Goal: Task Accomplishment & Management: Manage account settings

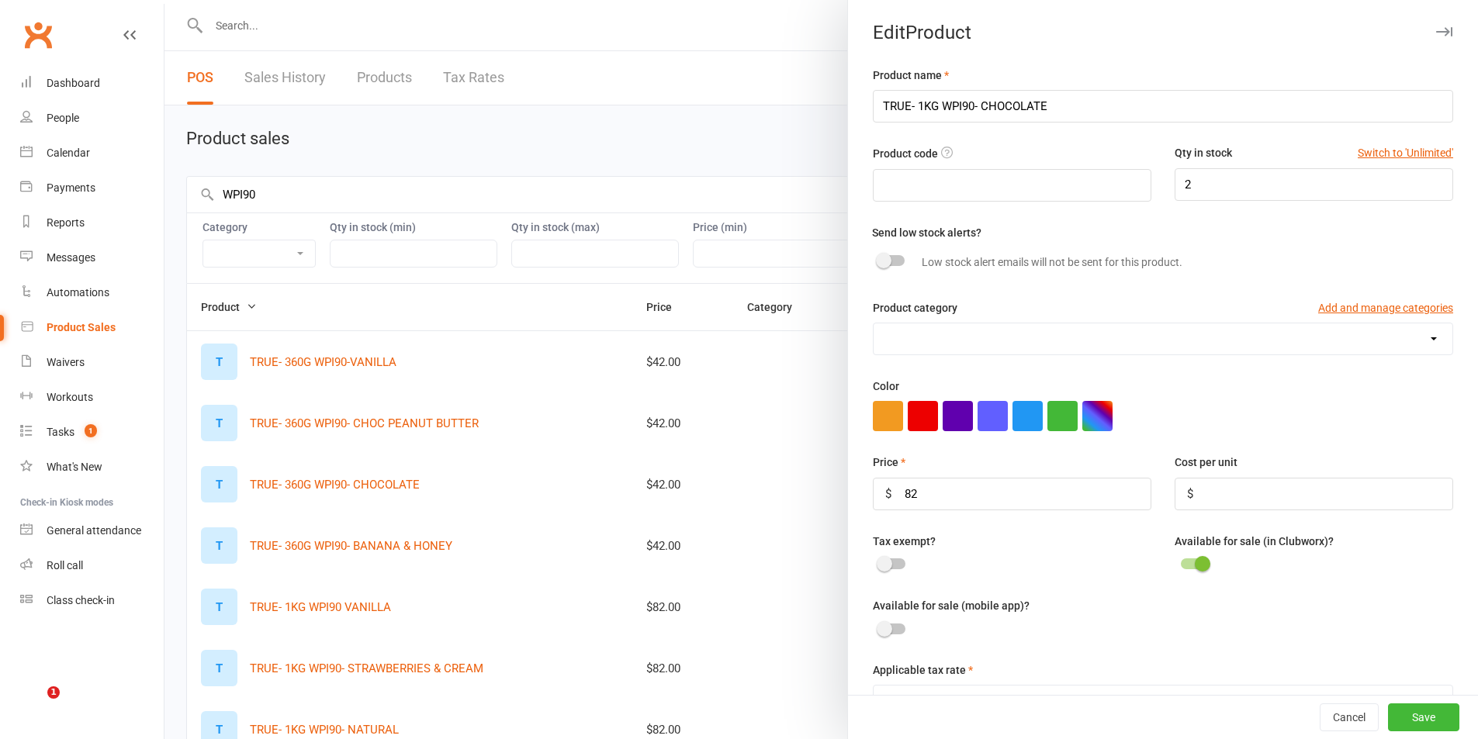
select select "1396"
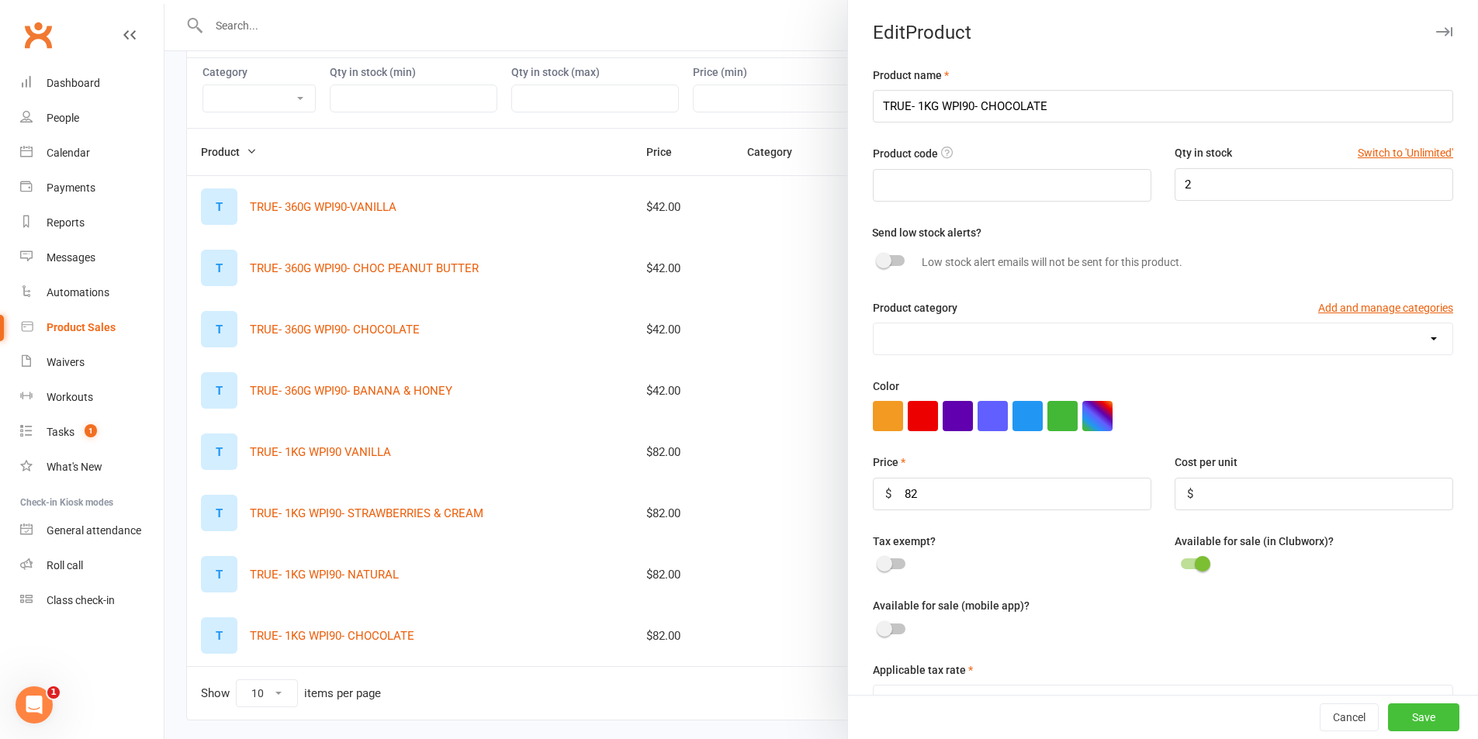
click at [1392, 720] on button "Save" at bounding box center [1423, 718] width 71 height 28
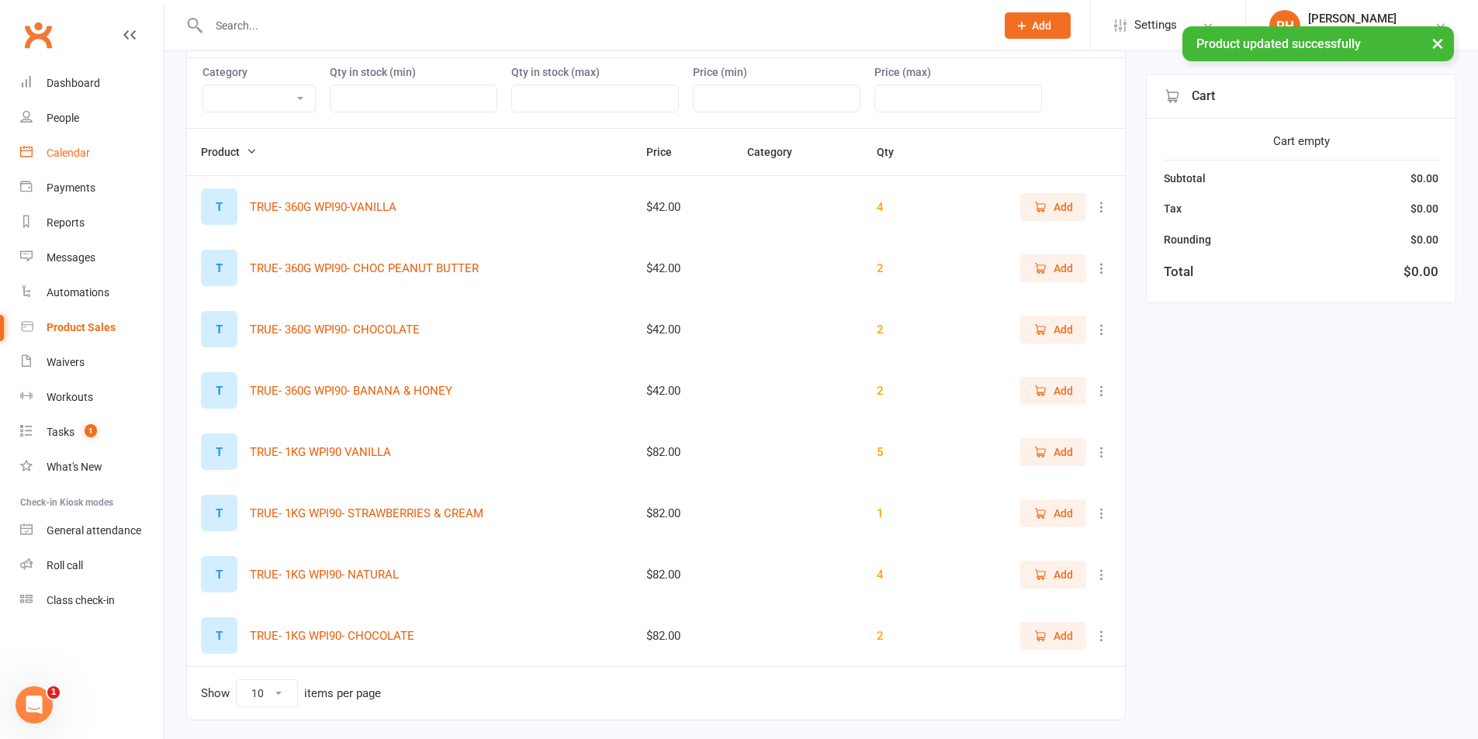
click at [73, 154] on div "Calendar" at bounding box center [68, 153] width 43 height 12
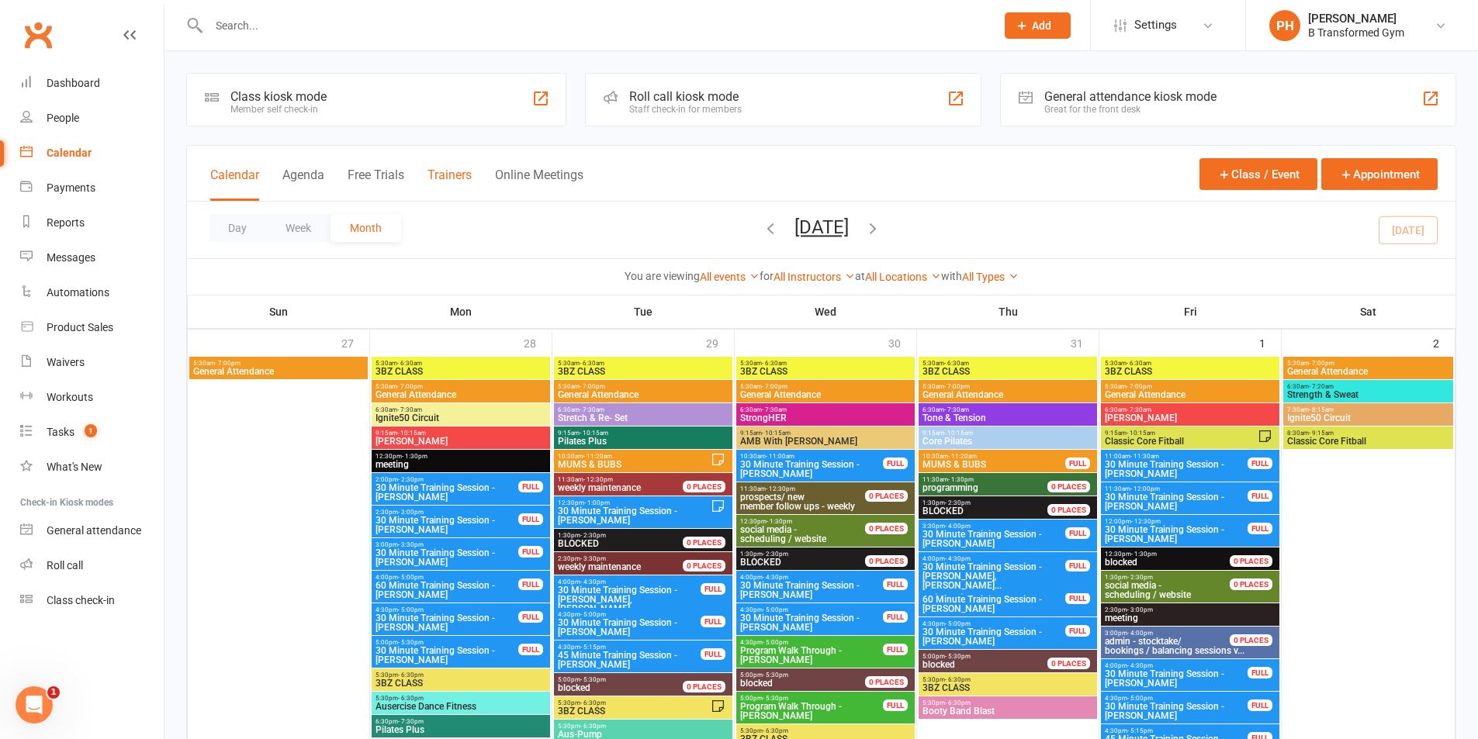
click at [441, 170] on button "Trainers" at bounding box center [449, 184] width 44 height 33
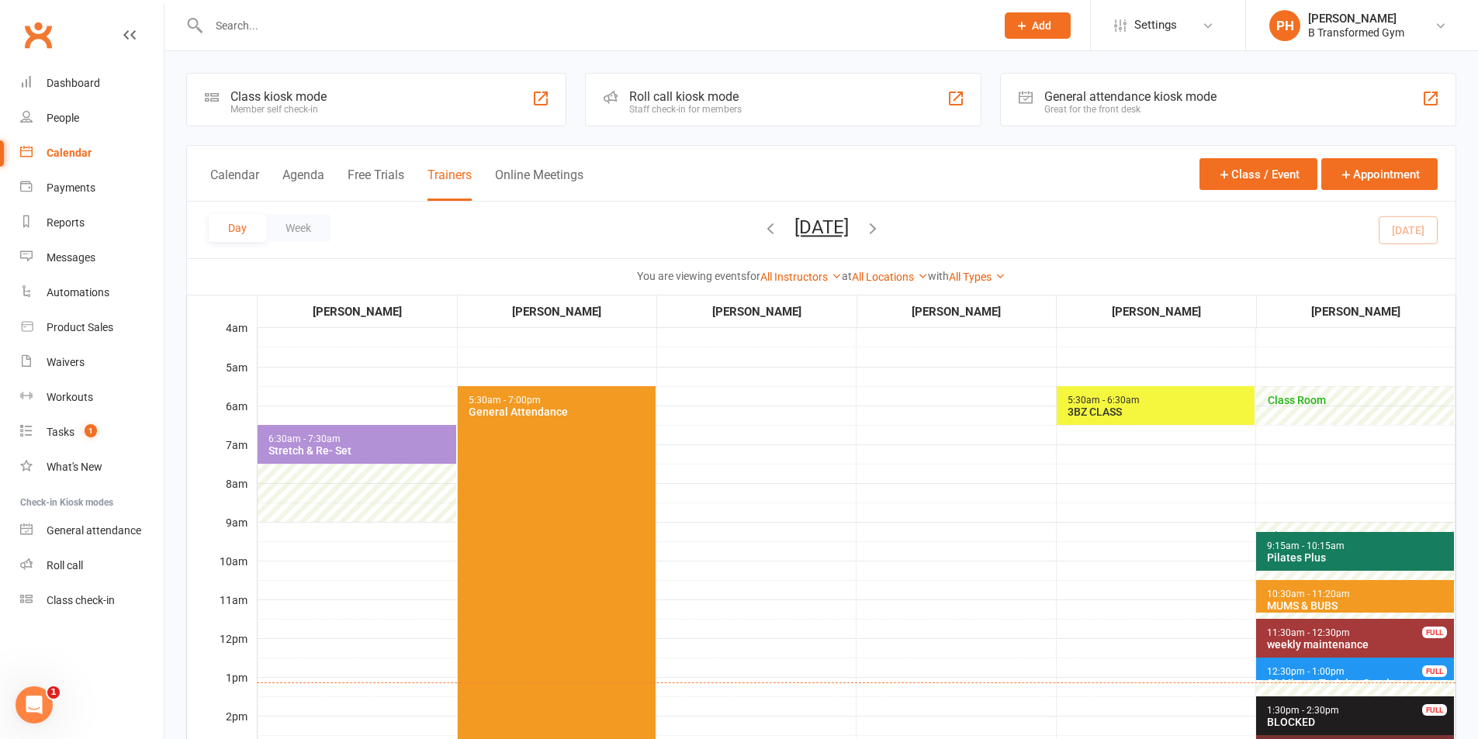
click at [798, 223] on button "[DATE]" at bounding box center [821, 227] width 54 height 22
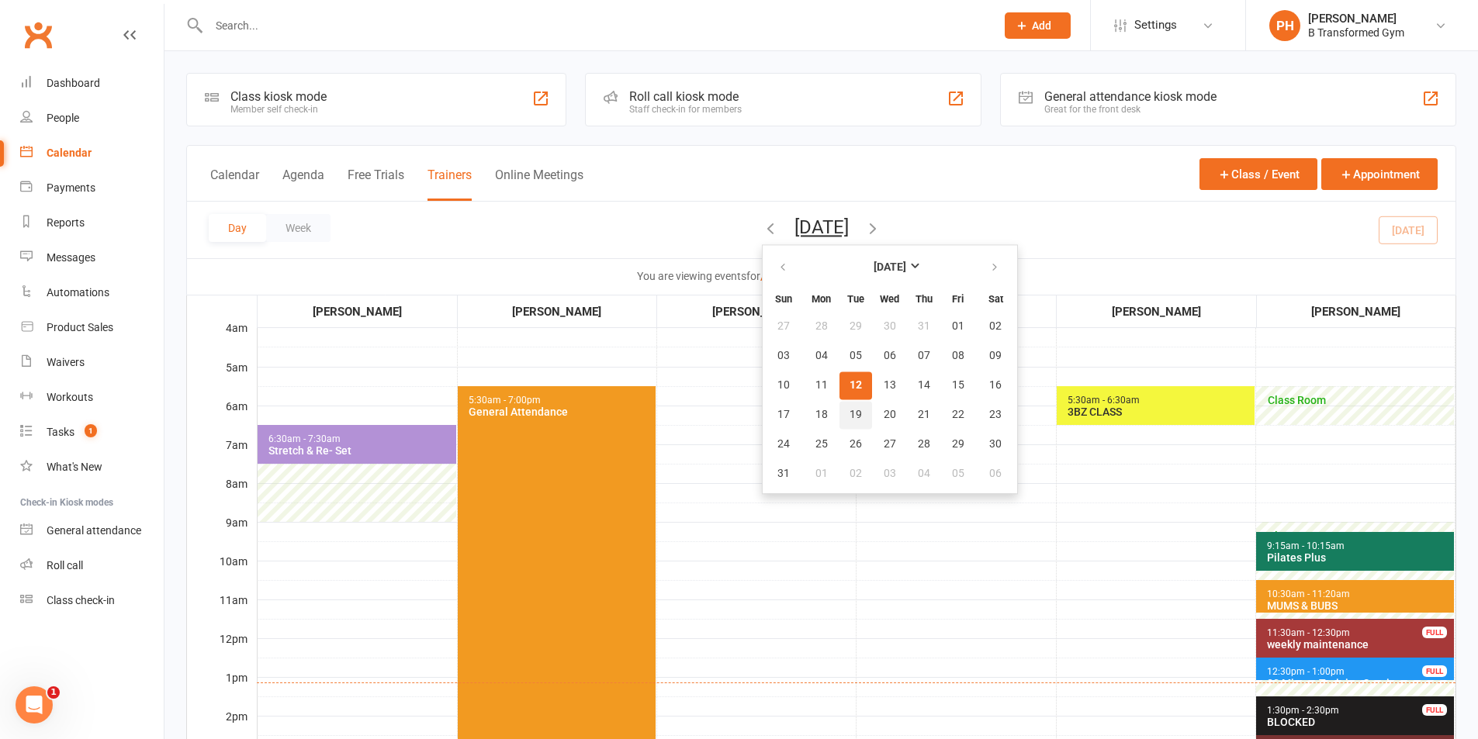
drag, startPoint x: 776, startPoint y: 413, endPoint x: 783, endPoint y: 410, distance: 8.1
click at [839, 413] on button "19" at bounding box center [855, 415] width 33 height 28
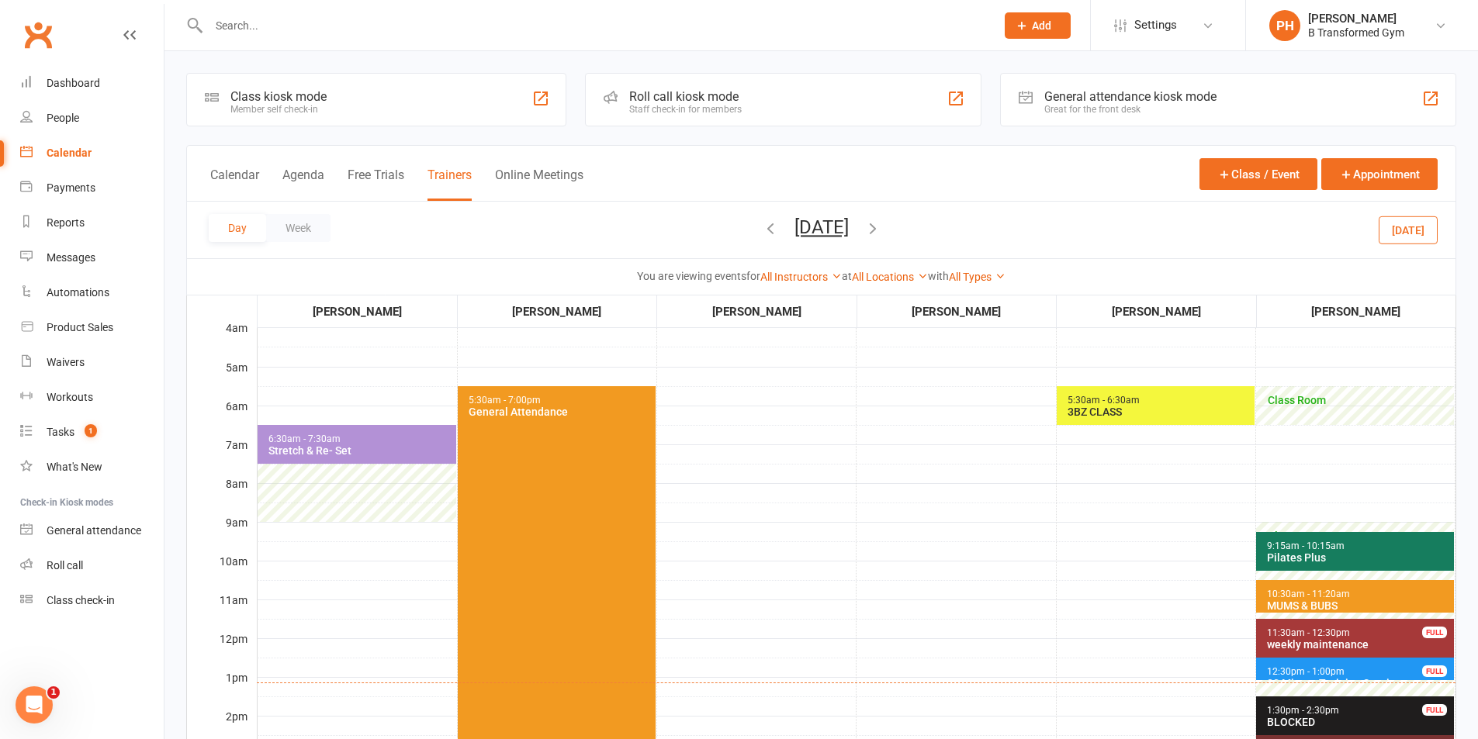
click at [815, 226] on button "[DATE]" at bounding box center [821, 227] width 54 height 22
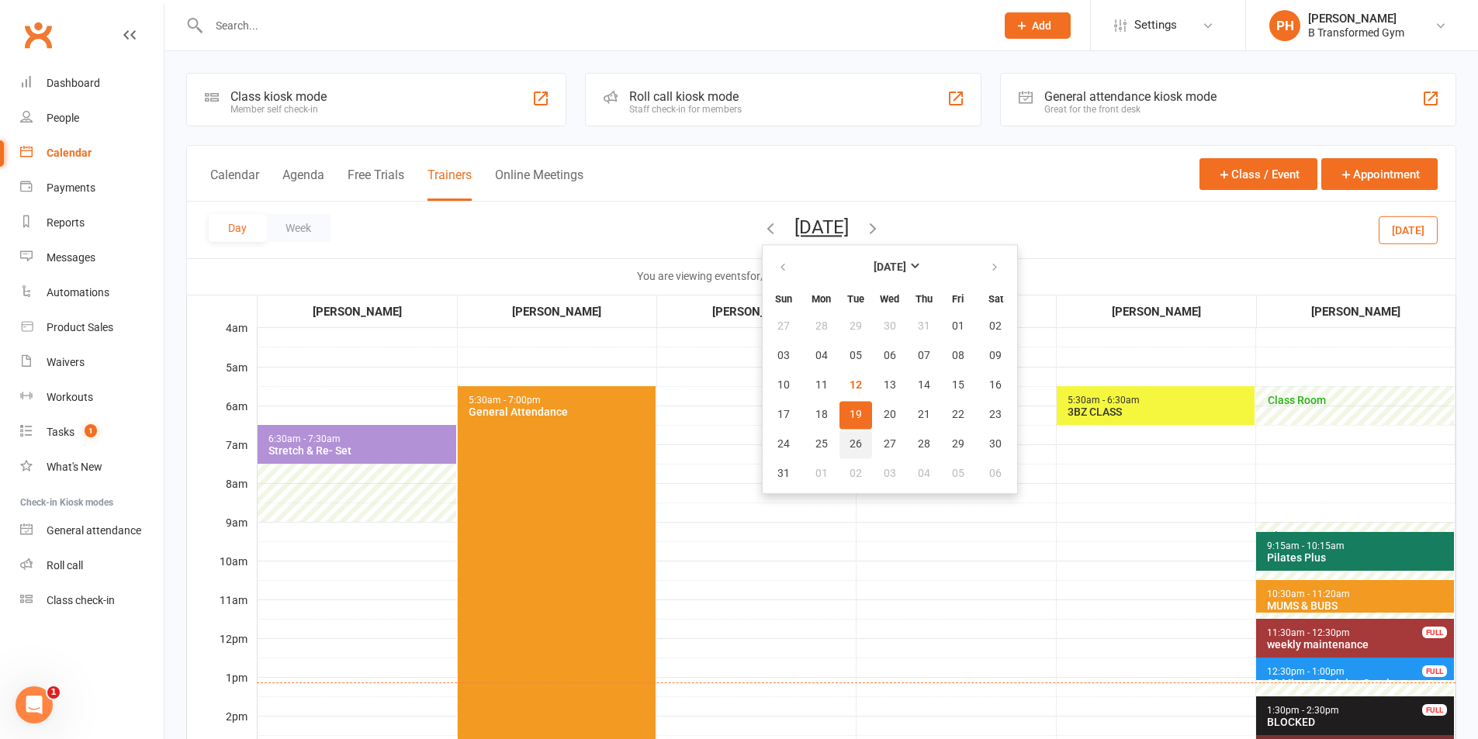
click at [839, 456] on button "26" at bounding box center [855, 444] width 33 height 28
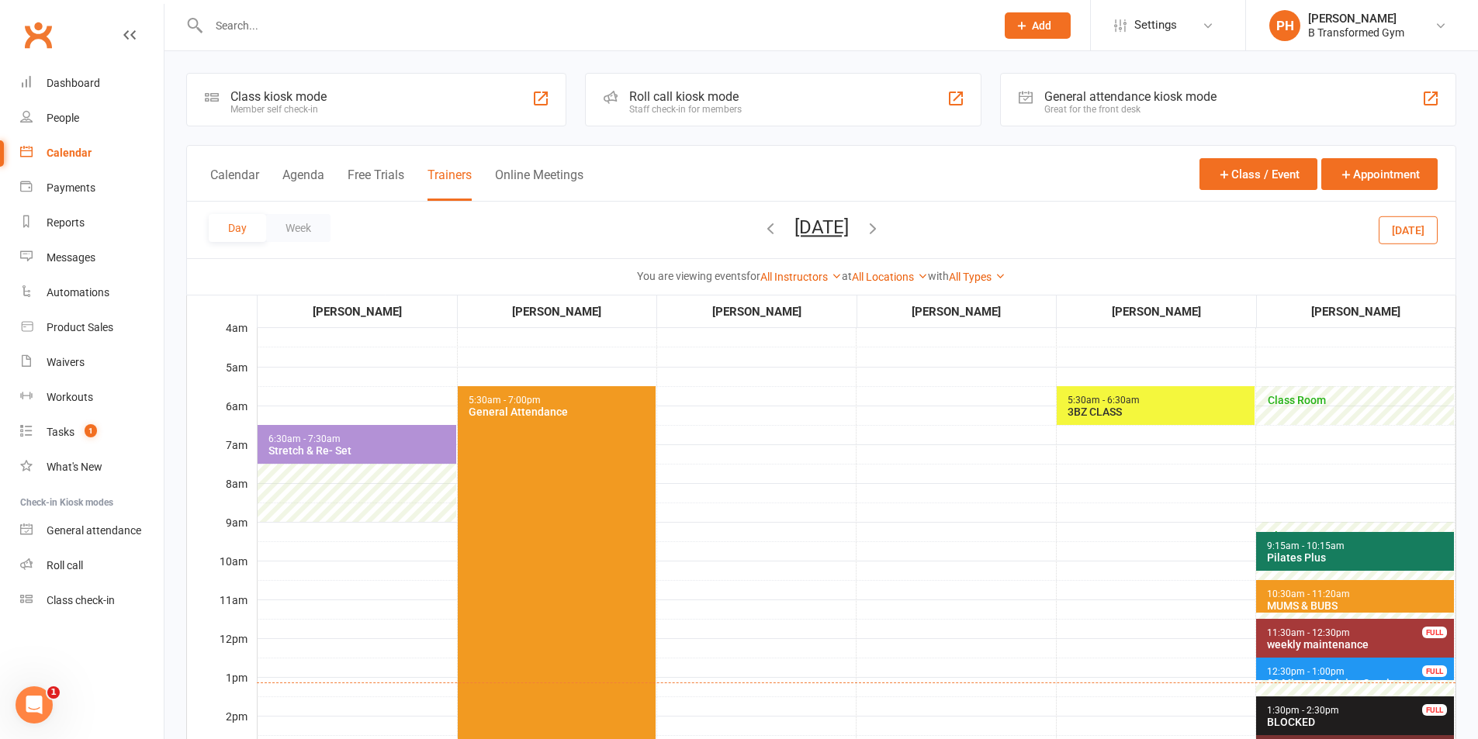
click at [842, 228] on button "[DATE]" at bounding box center [821, 227] width 54 height 22
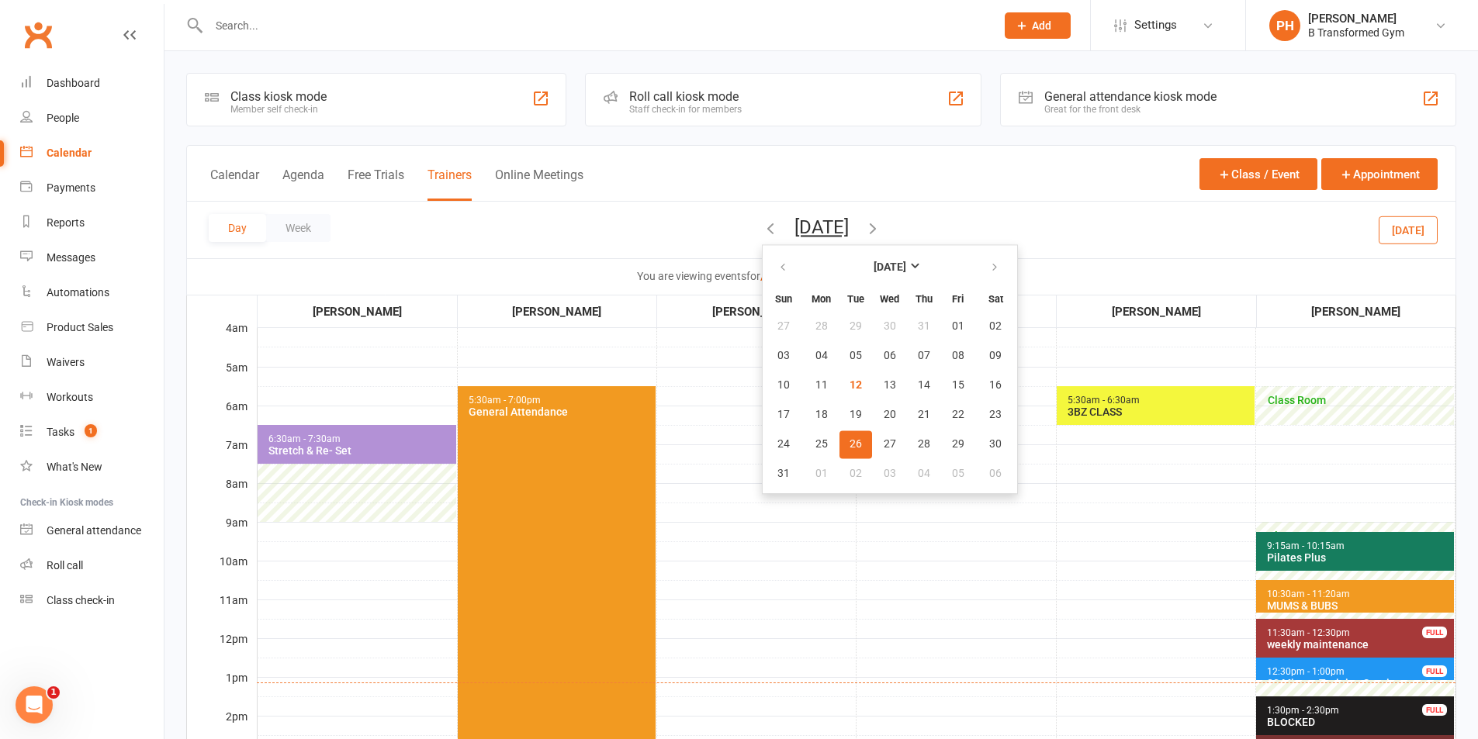
drag, startPoint x: 842, startPoint y: 226, endPoint x: 728, endPoint y: 655, distance: 444.6
click at [1281, 597] on span "10:30am - 11:20am" at bounding box center [1308, 594] width 85 height 11
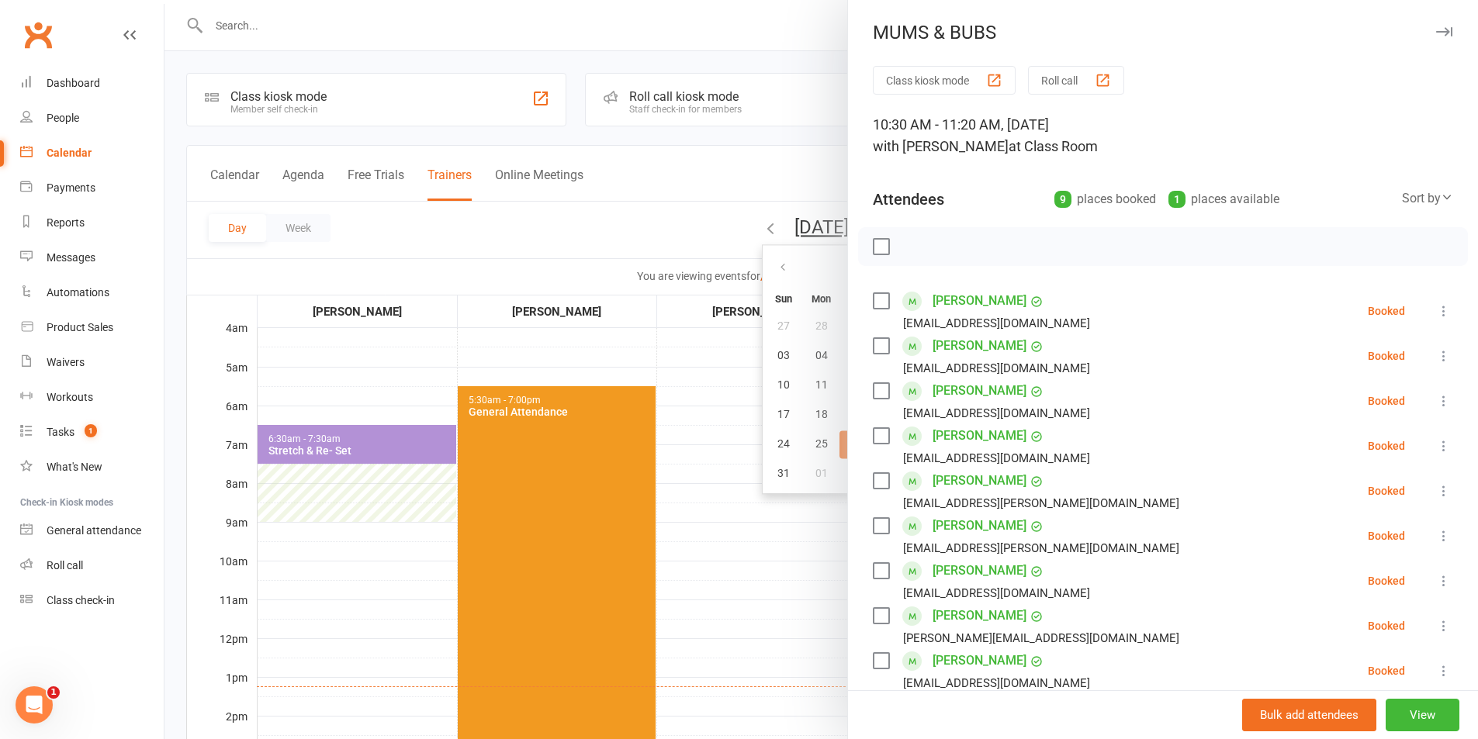
drag, startPoint x: 873, startPoint y: 658, endPoint x: 875, endPoint y: 648, distance: 9.4
click at [874, 658] on label at bounding box center [881, 661] width 16 height 16
click at [882, 571] on label at bounding box center [881, 571] width 16 height 16
click at [883, 297] on label at bounding box center [881, 301] width 16 height 16
click at [875, 347] on label at bounding box center [881, 346] width 16 height 16
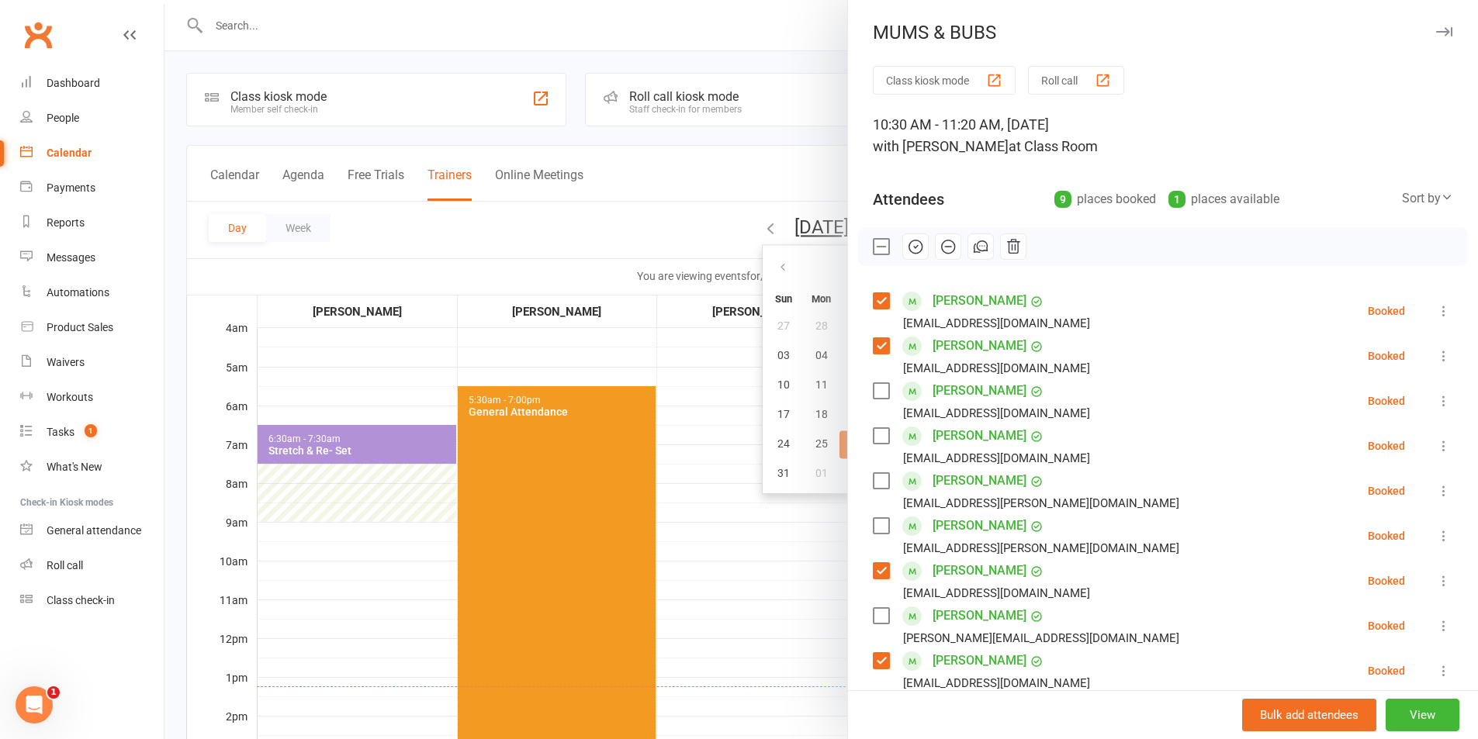
click at [877, 387] on label at bounding box center [881, 391] width 16 height 16
click at [877, 439] on label at bounding box center [881, 436] width 16 height 16
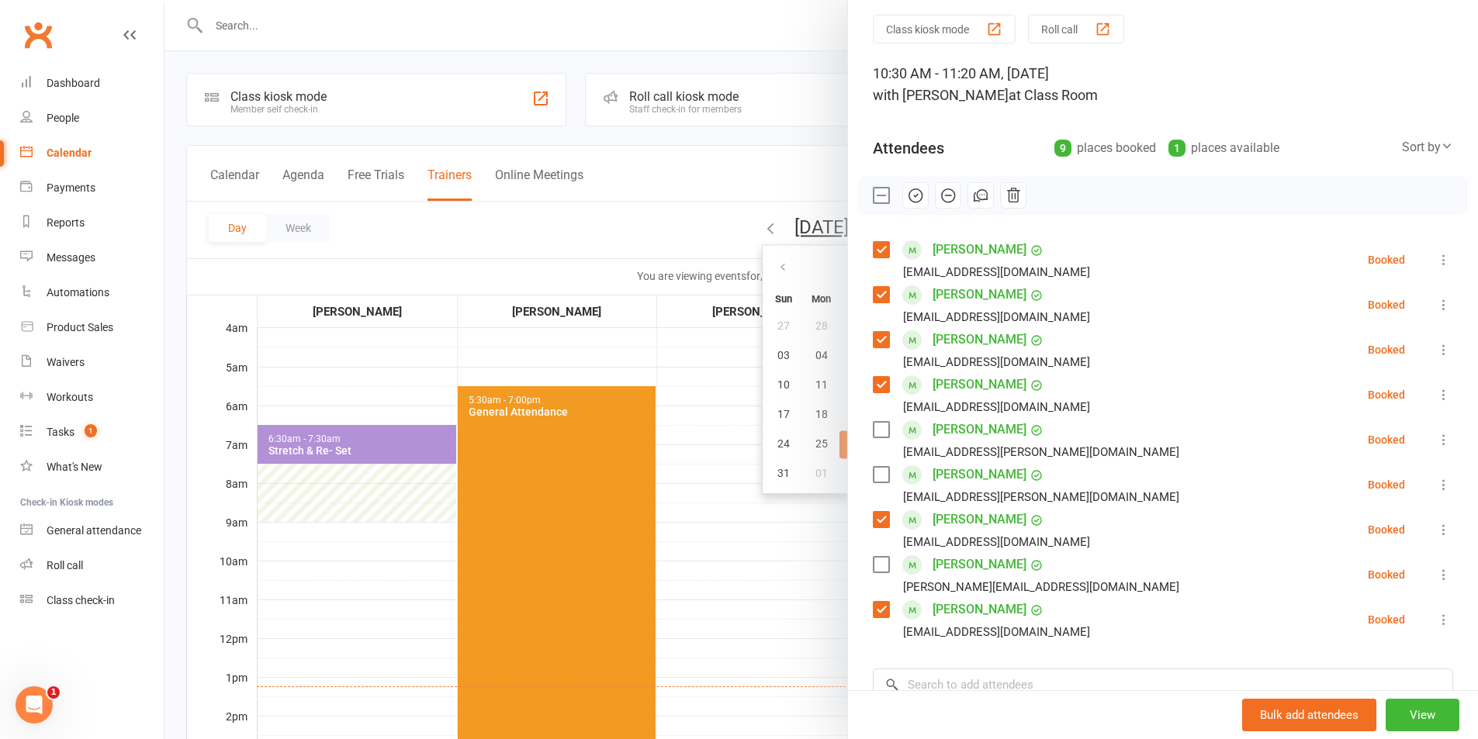
scroll to position [78, 0]
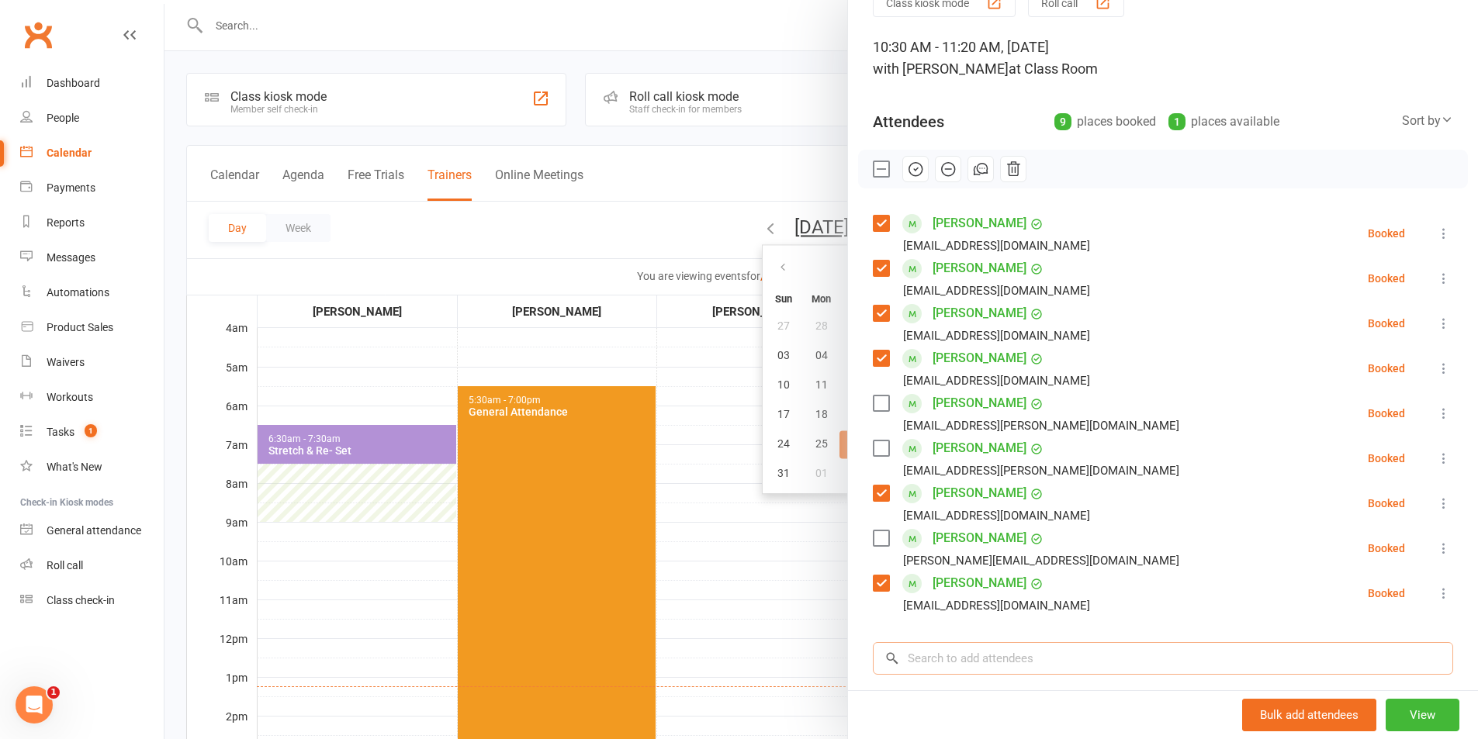
click at [976, 664] on input "search" at bounding box center [1163, 658] width 580 height 33
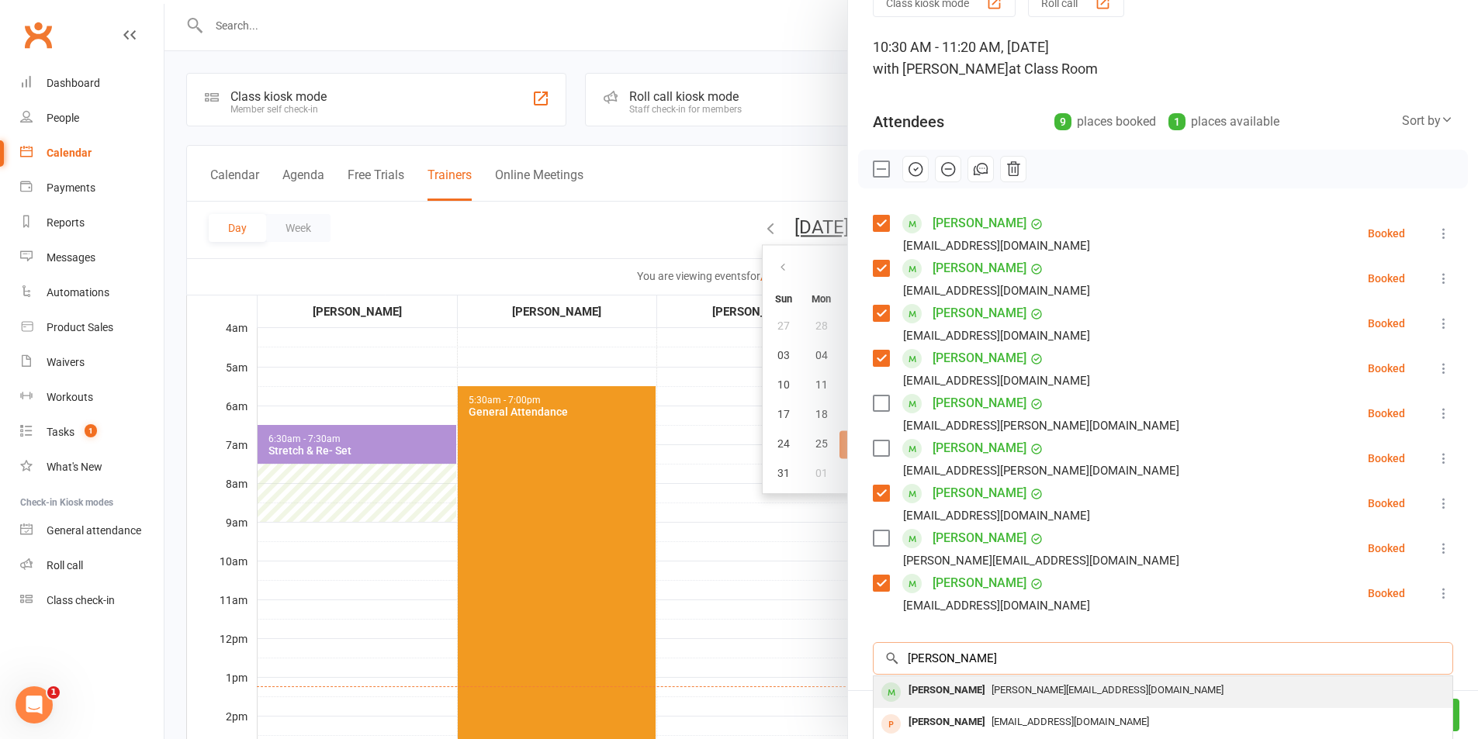
type input "[PERSON_NAME]"
click at [977, 680] on div "[PERSON_NAME][EMAIL_ADDRESS][DOMAIN_NAME]" at bounding box center [1163, 690] width 566 height 22
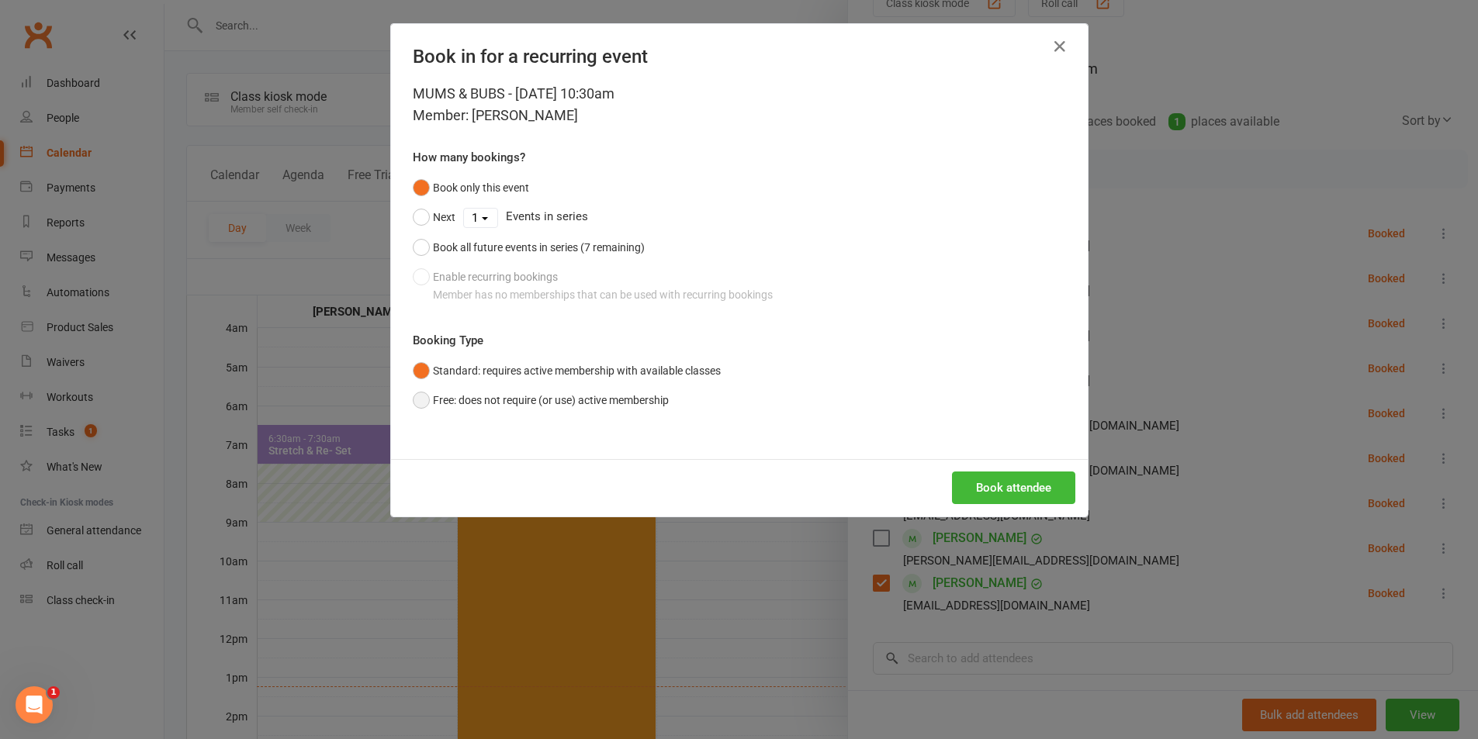
click at [652, 399] on button "Free: does not require (or use) active membership" at bounding box center [541, 400] width 256 height 29
click at [962, 483] on button "Book attendee" at bounding box center [1013, 488] width 123 height 33
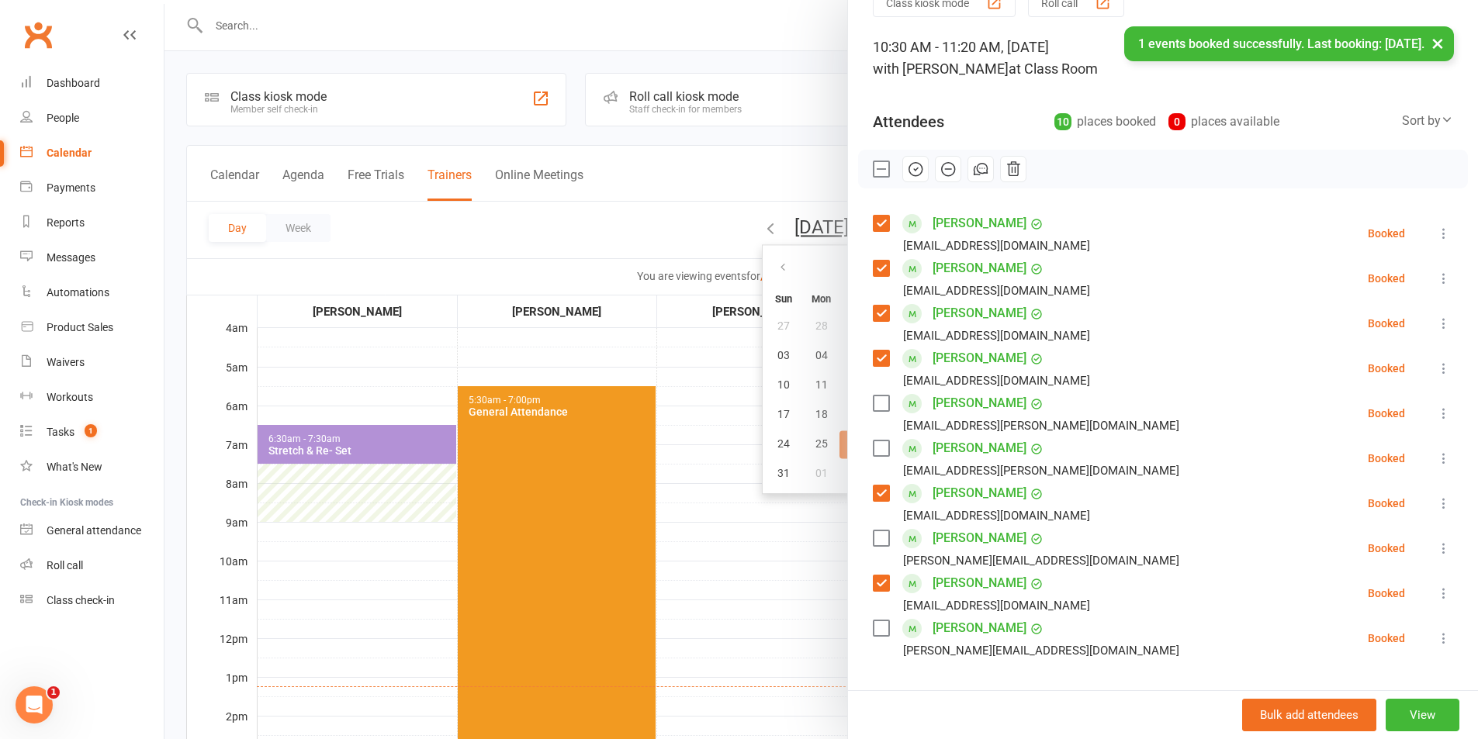
click at [873, 623] on label at bounding box center [881, 629] width 16 height 16
drag, startPoint x: 909, startPoint y: 166, endPoint x: 819, endPoint y: 69, distance: 132.3
click at [909, 165] on icon "button" at bounding box center [915, 169] width 17 height 17
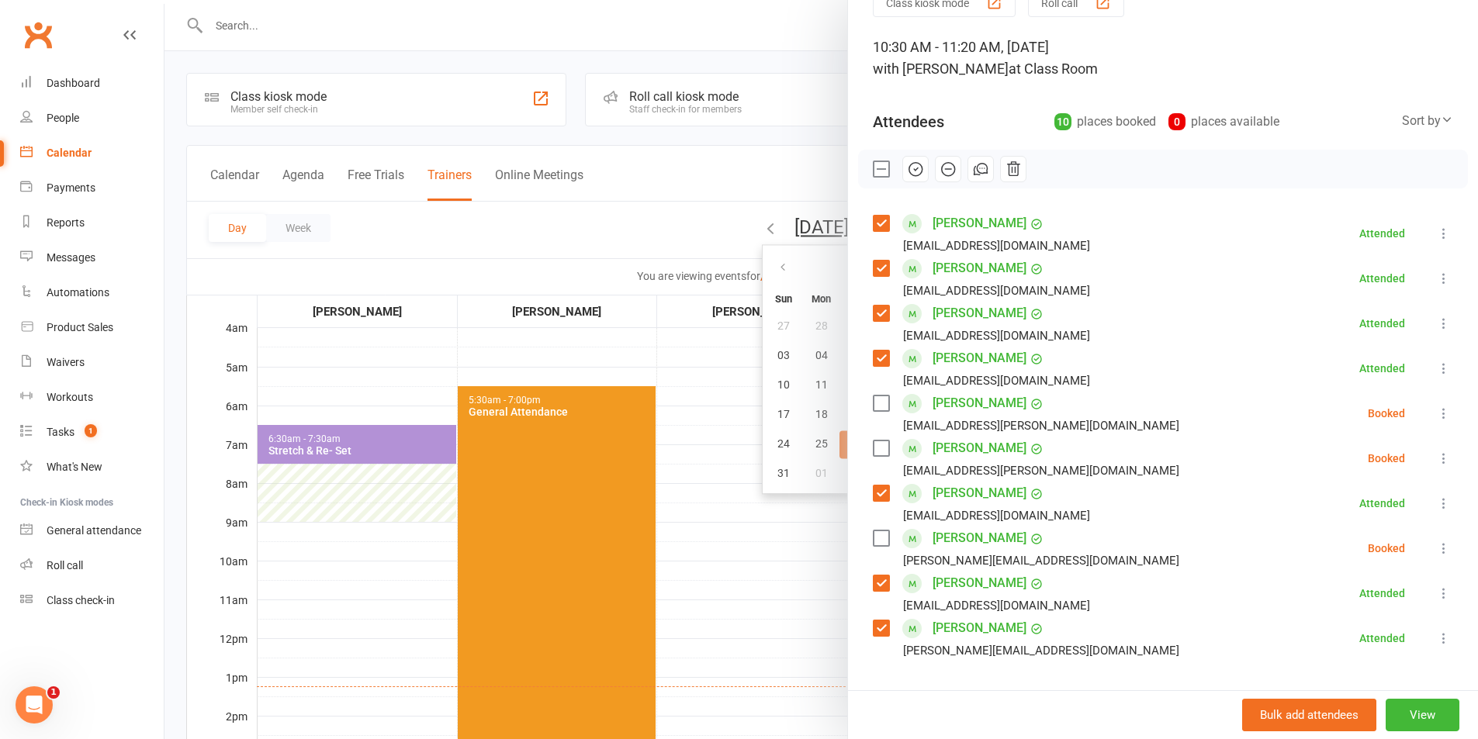
click at [874, 164] on label at bounding box center [881, 169] width 16 height 16
click at [875, 398] on label at bounding box center [881, 404] width 16 height 16
click at [873, 446] on label at bounding box center [881, 449] width 16 height 16
click at [876, 541] on label at bounding box center [881, 539] width 16 height 16
click at [951, 172] on button "button" at bounding box center [948, 169] width 26 height 26
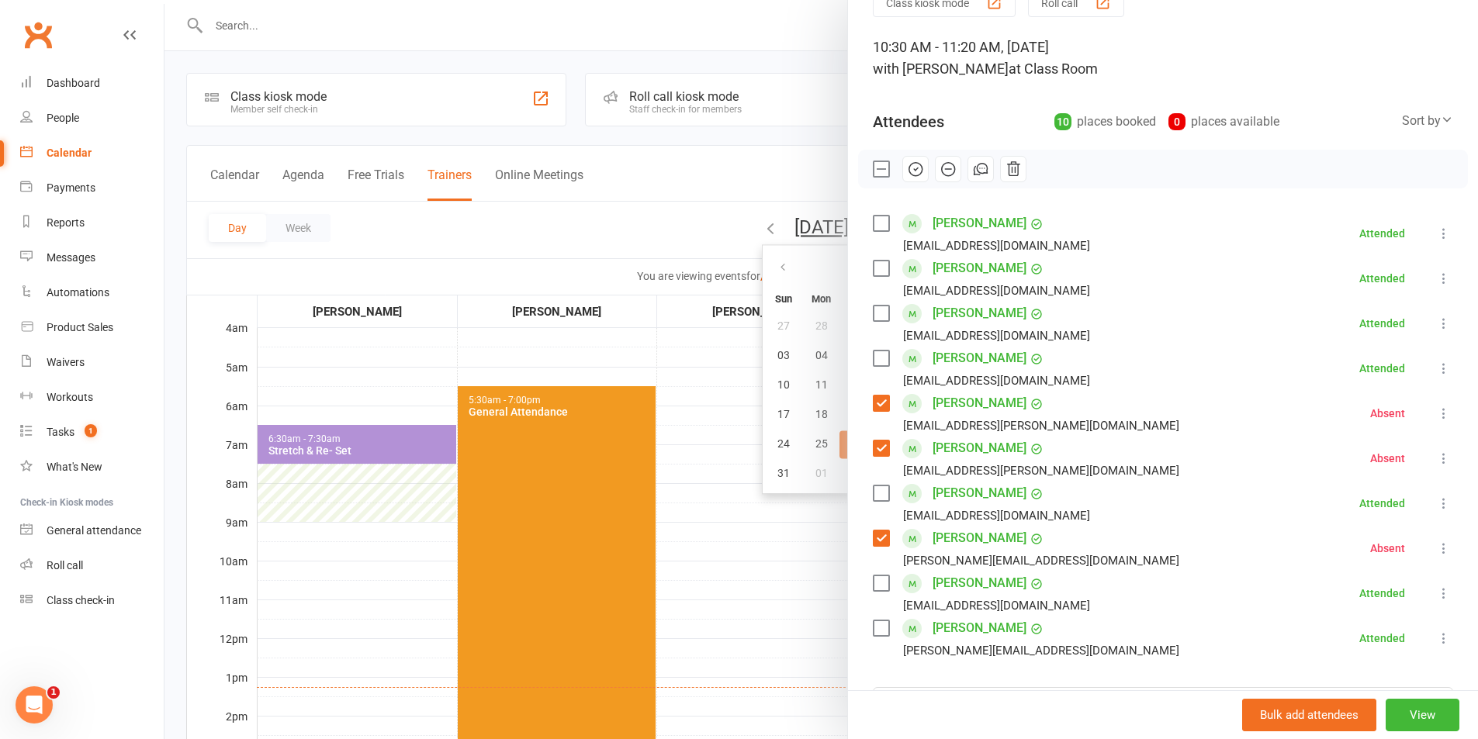
click at [743, 573] on div at bounding box center [820, 369] width 1313 height 739
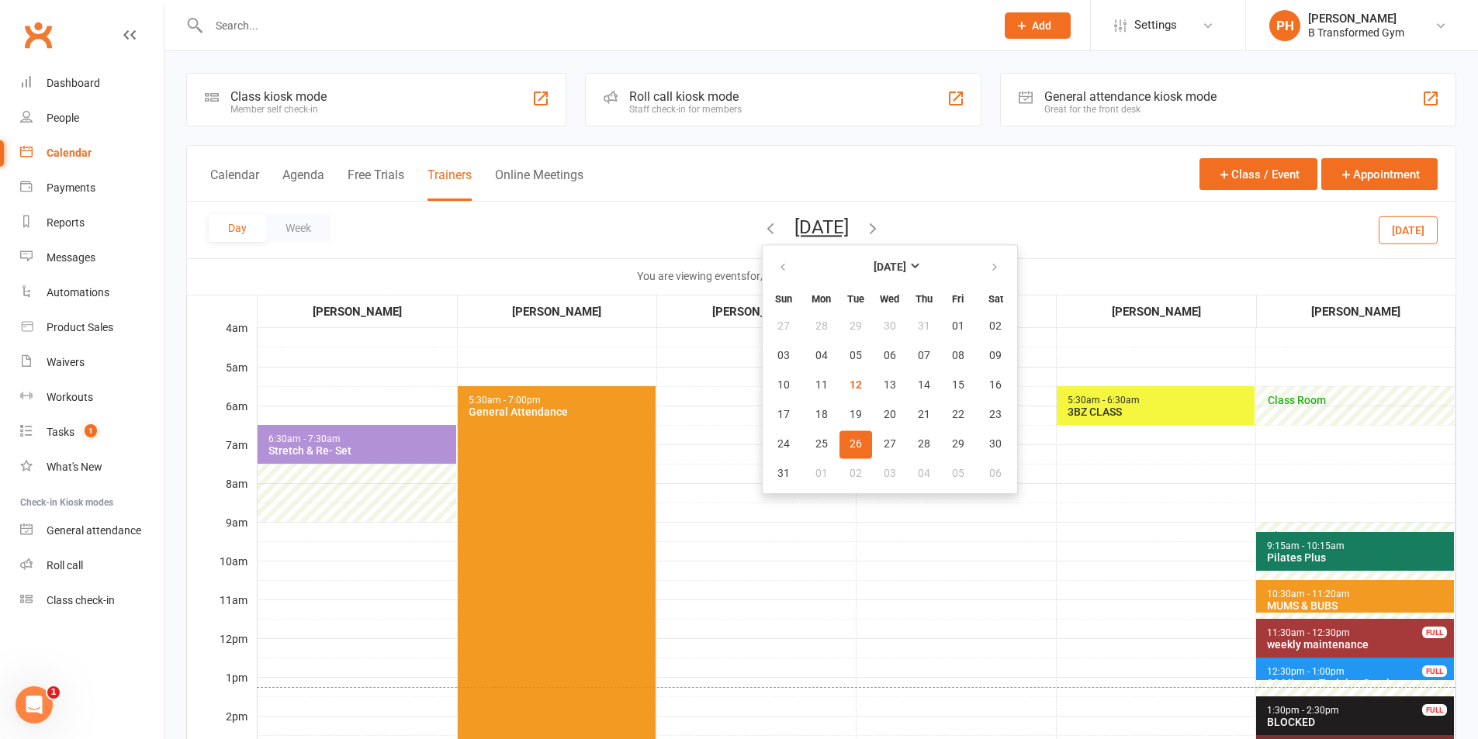
click at [287, 38] on div at bounding box center [585, 25] width 798 height 50
click at [286, 29] on input "text" at bounding box center [594, 26] width 780 height 22
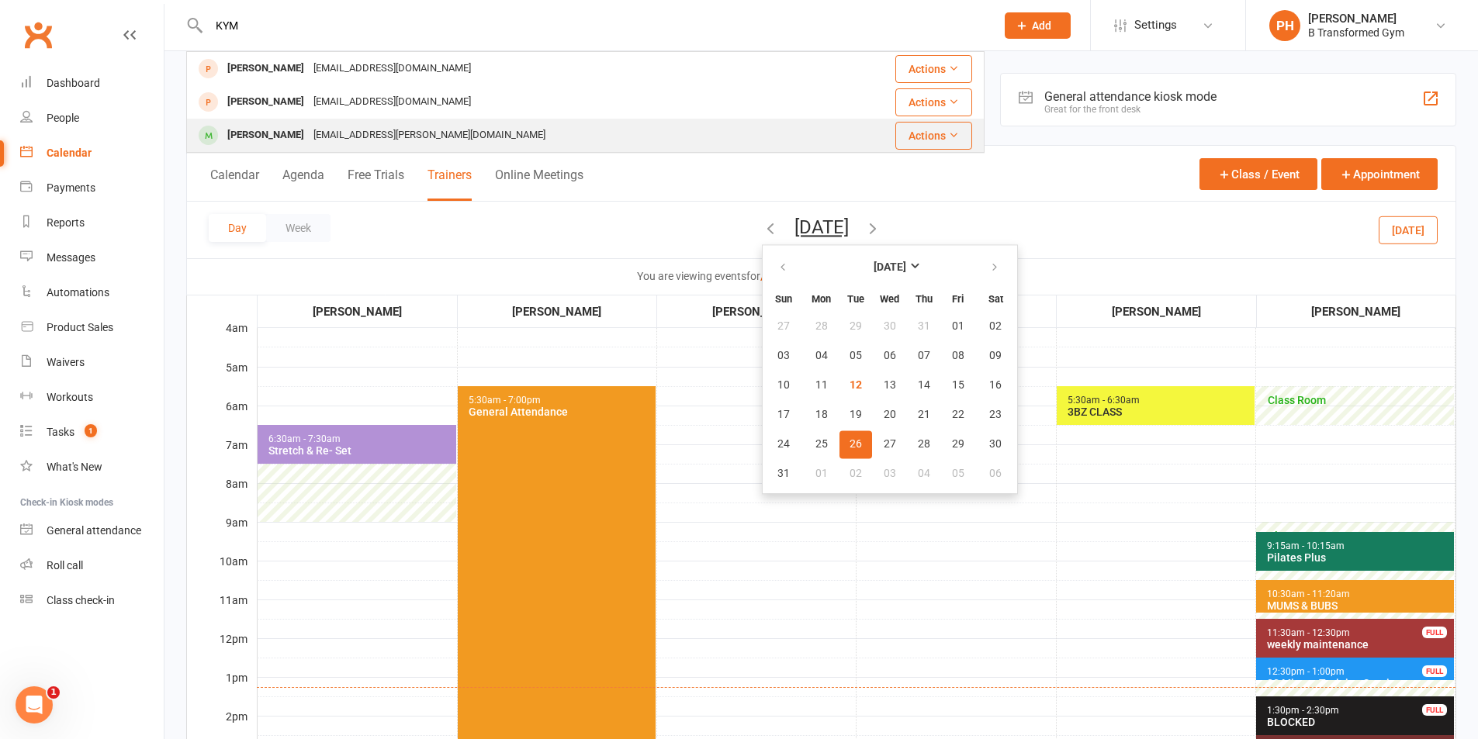
type input "KYM"
click at [420, 139] on div "[EMAIL_ADDRESS][PERSON_NAME][DOMAIN_NAME]" at bounding box center [429, 135] width 241 height 22
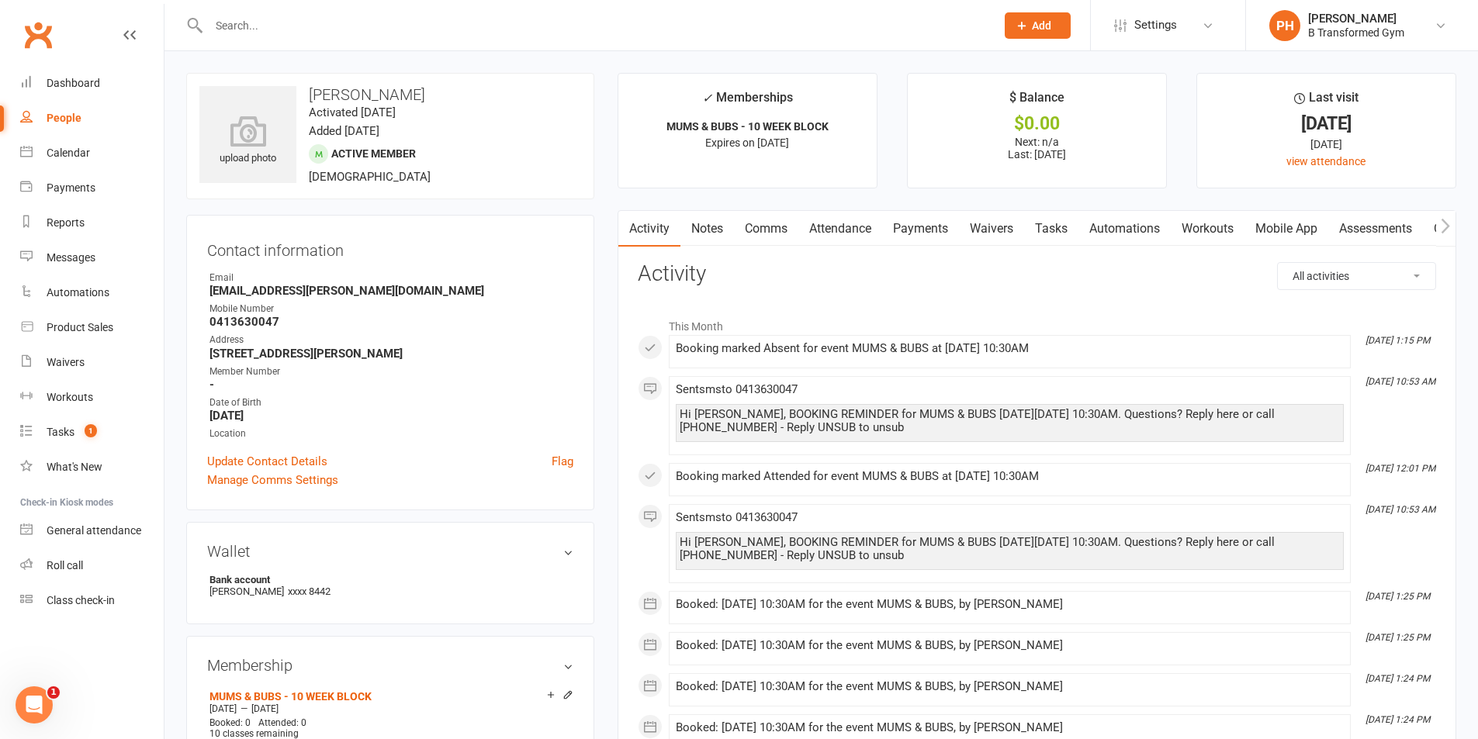
click at [241, 26] on input "text" at bounding box center [594, 26] width 780 height 22
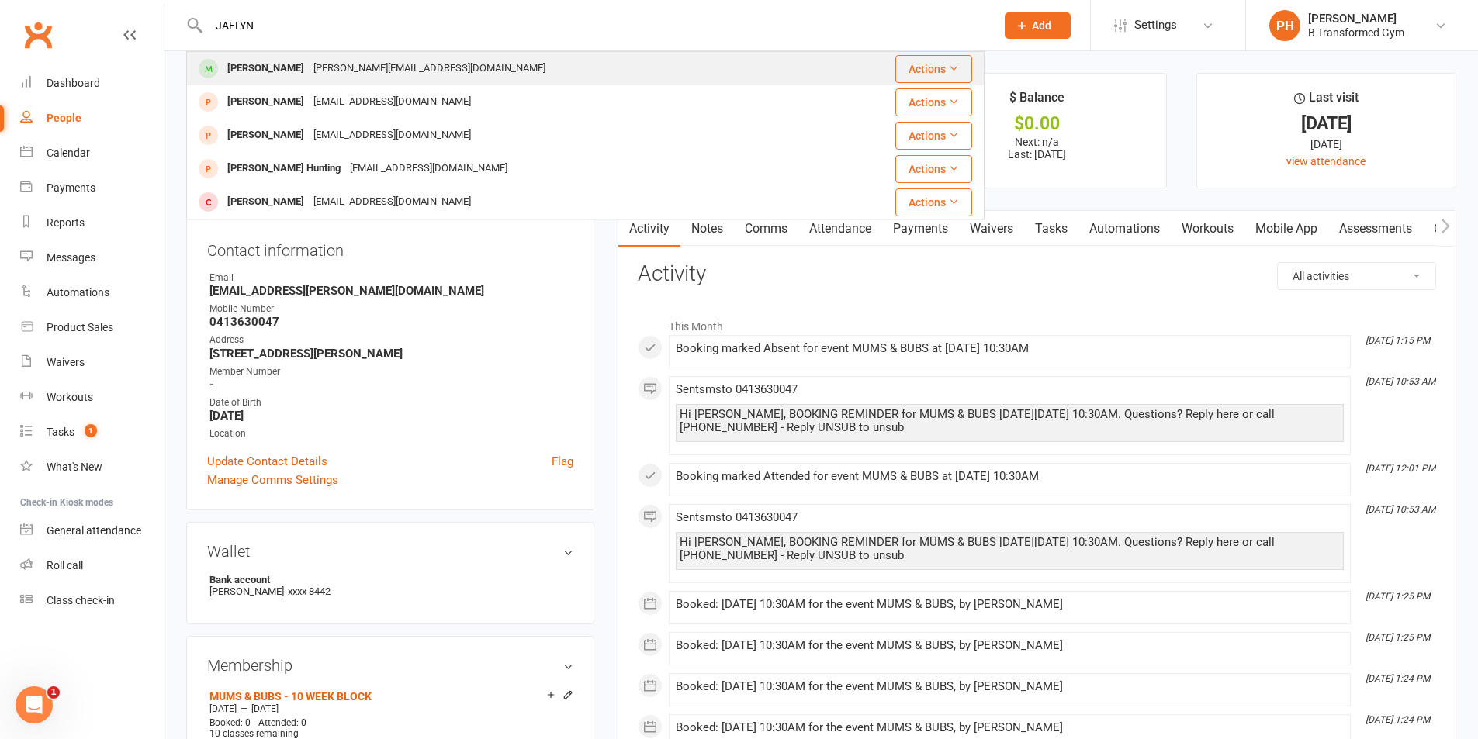
type input "JAELYN"
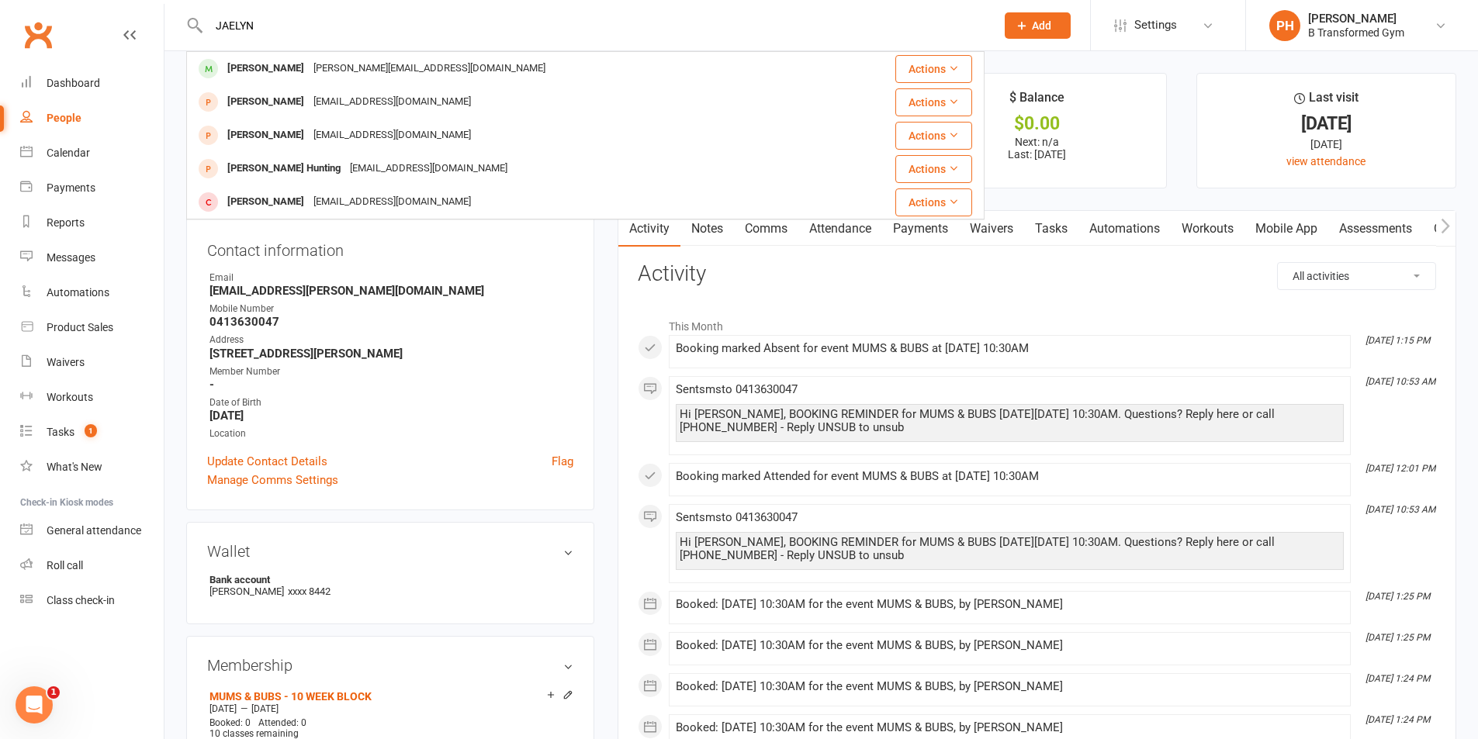
drag, startPoint x: 410, startPoint y: 71, endPoint x: 437, endPoint y: 70, distance: 28.0
click at [410, 71] on div "[PERSON_NAME][EMAIL_ADDRESS][DOMAIN_NAME]" at bounding box center [429, 68] width 241 height 22
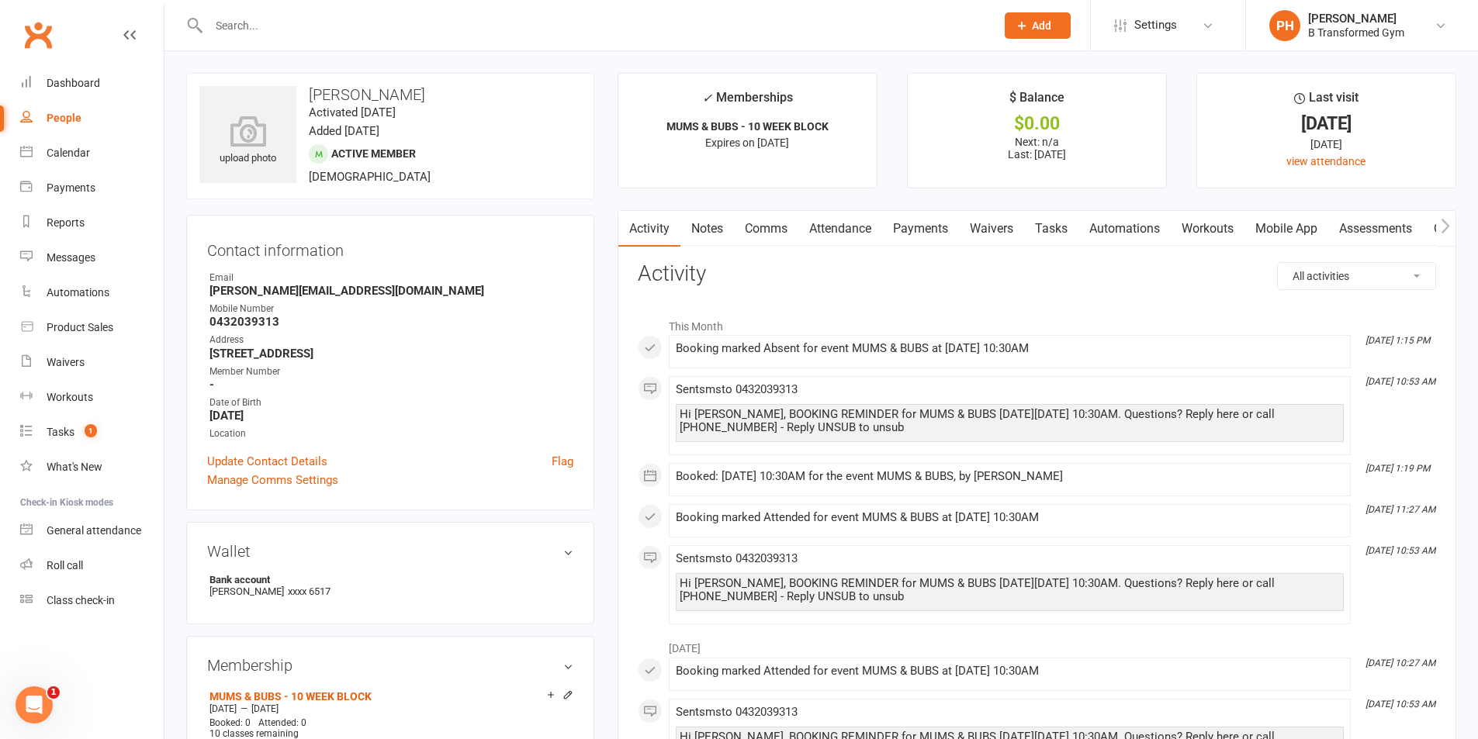
click at [863, 229] on link "Attendance" at bounding box center [840, 229] width 84 height 36
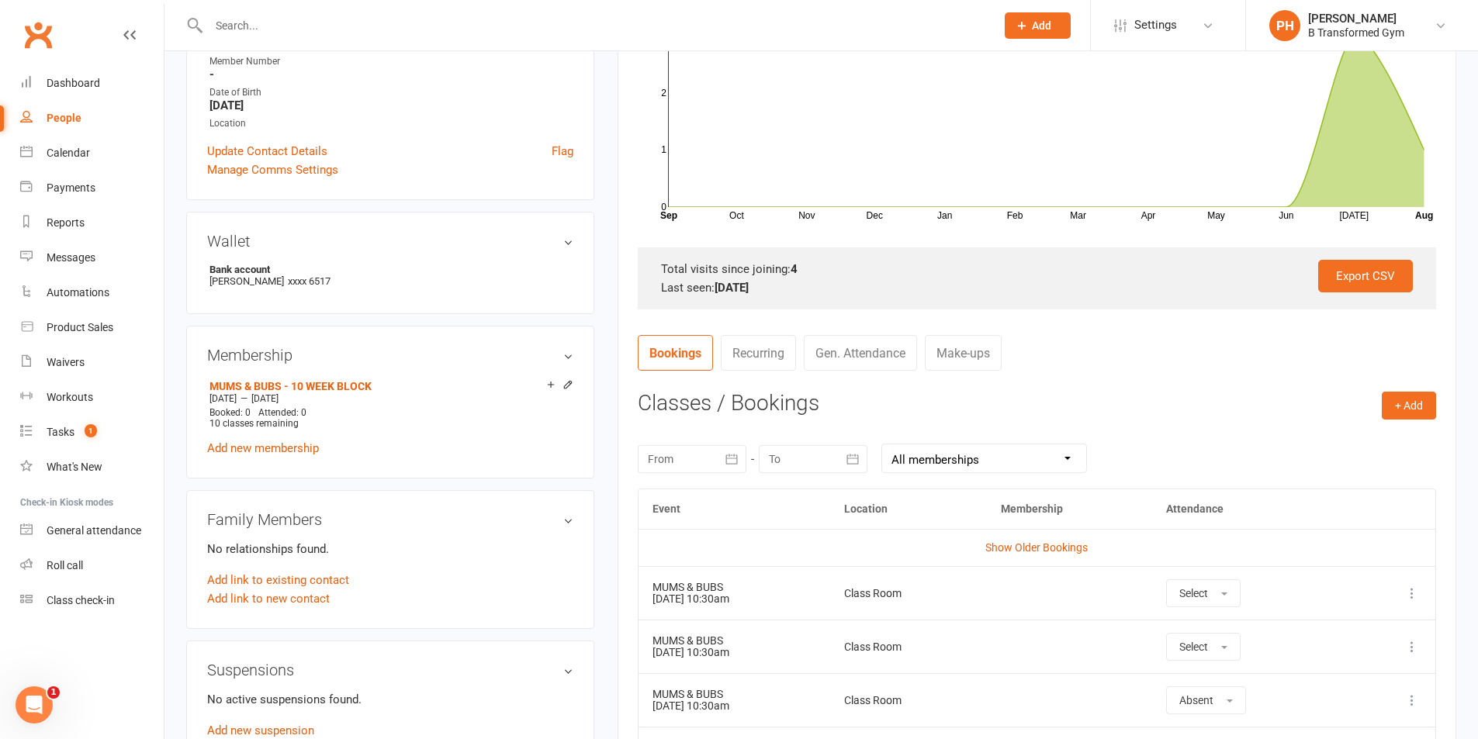
scroll to position [543, 0]
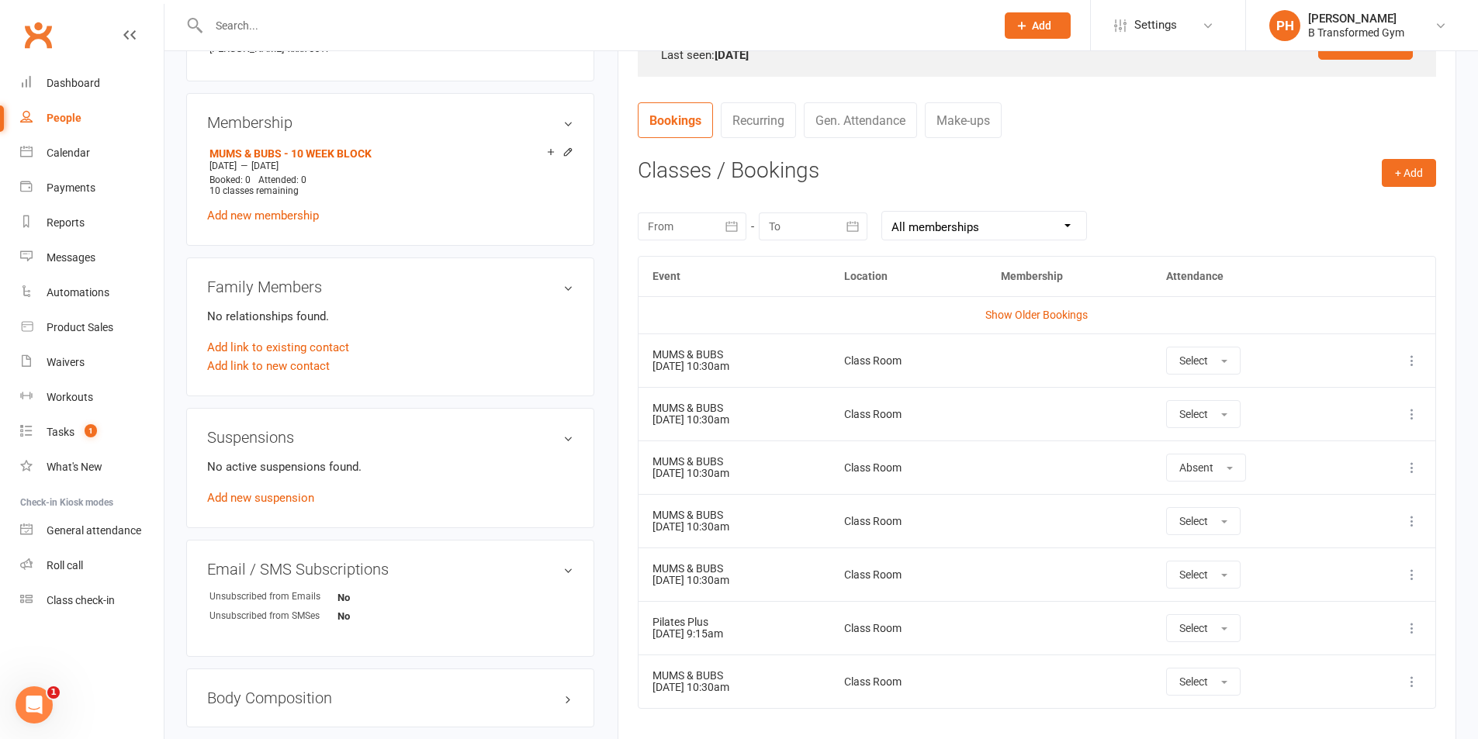
click at [243, 26] on input "text" at bounding box center [594, 26] width 780 height 22
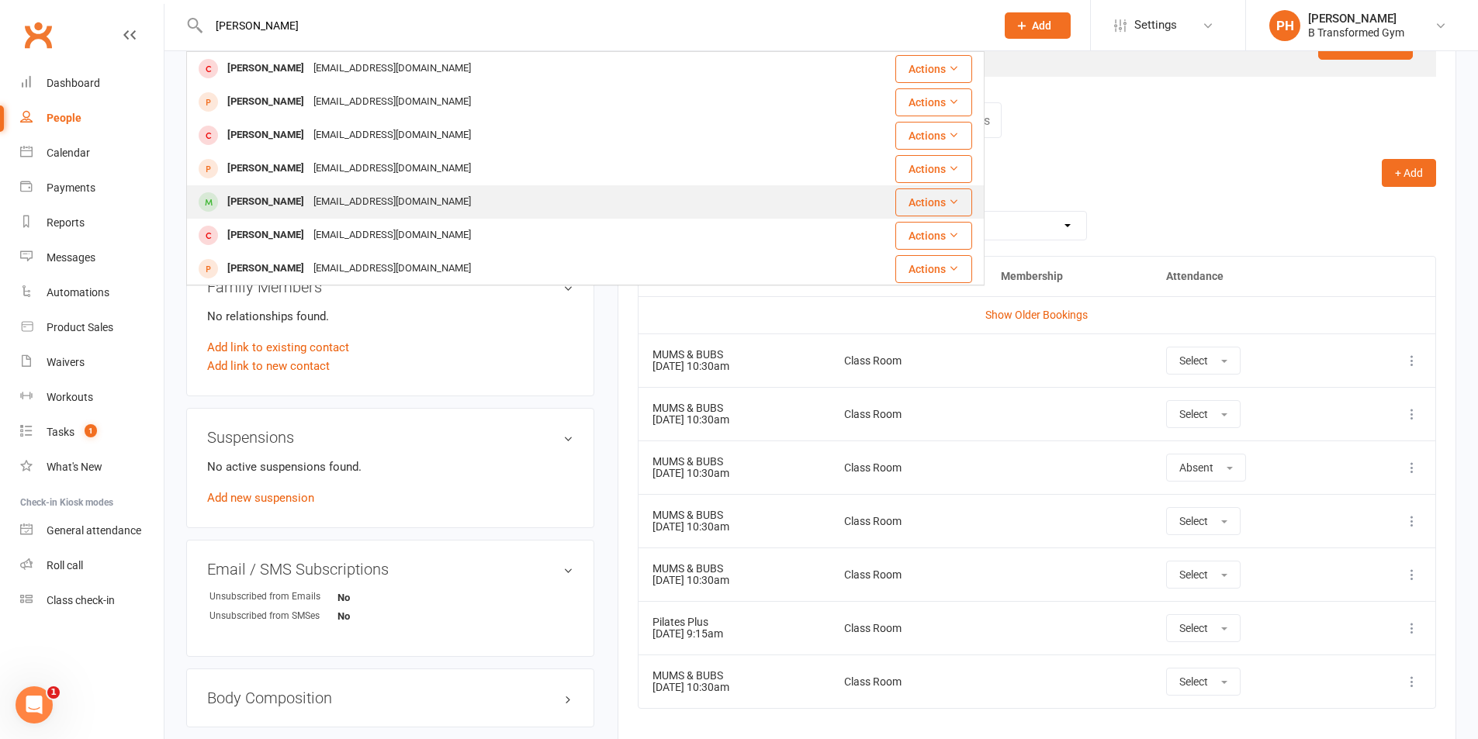
type input "[PERSON_NAME]"
click at [354, 207] on div "[EMAIL_ADDRESS][DOMAIN_NAME]" at bounding box center [392, 202] width 167 height 22
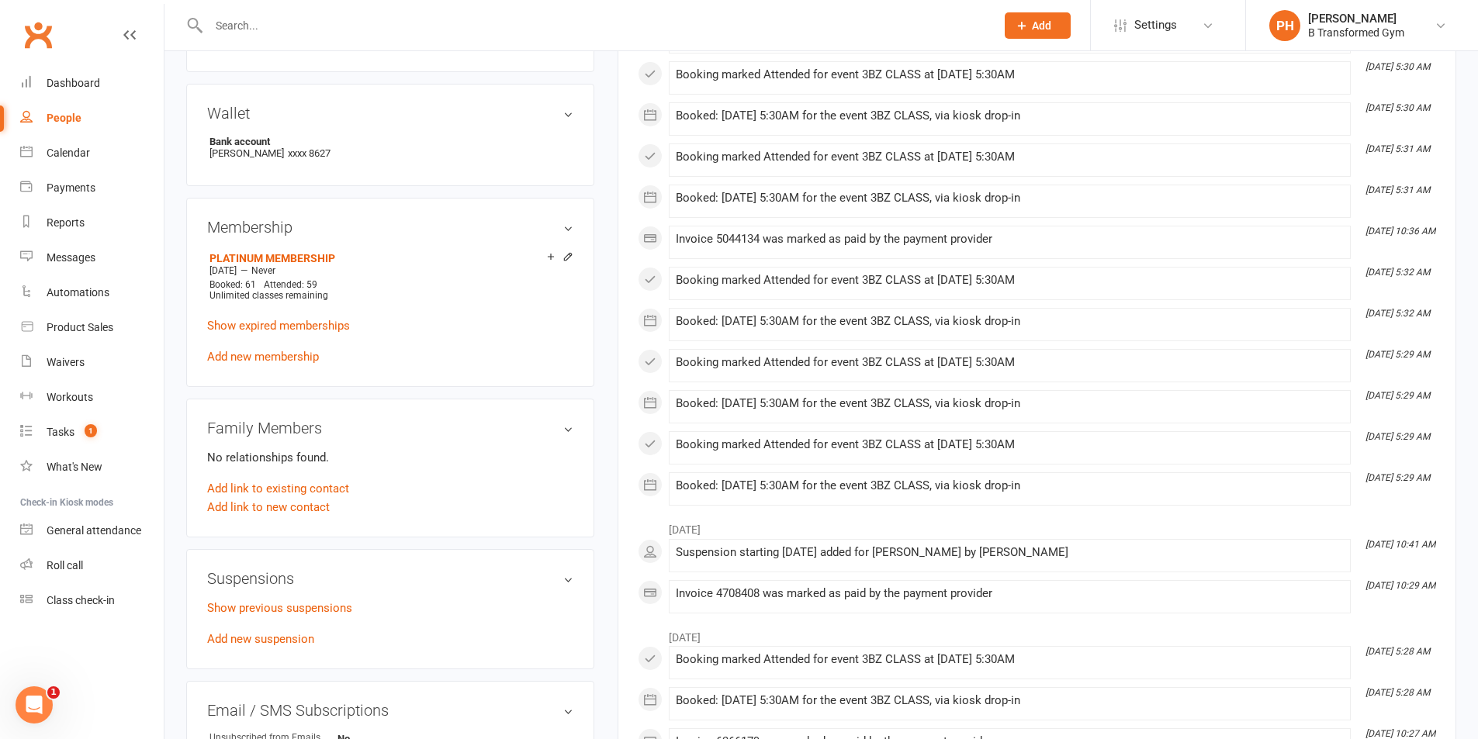
scroll to position [465, 0]
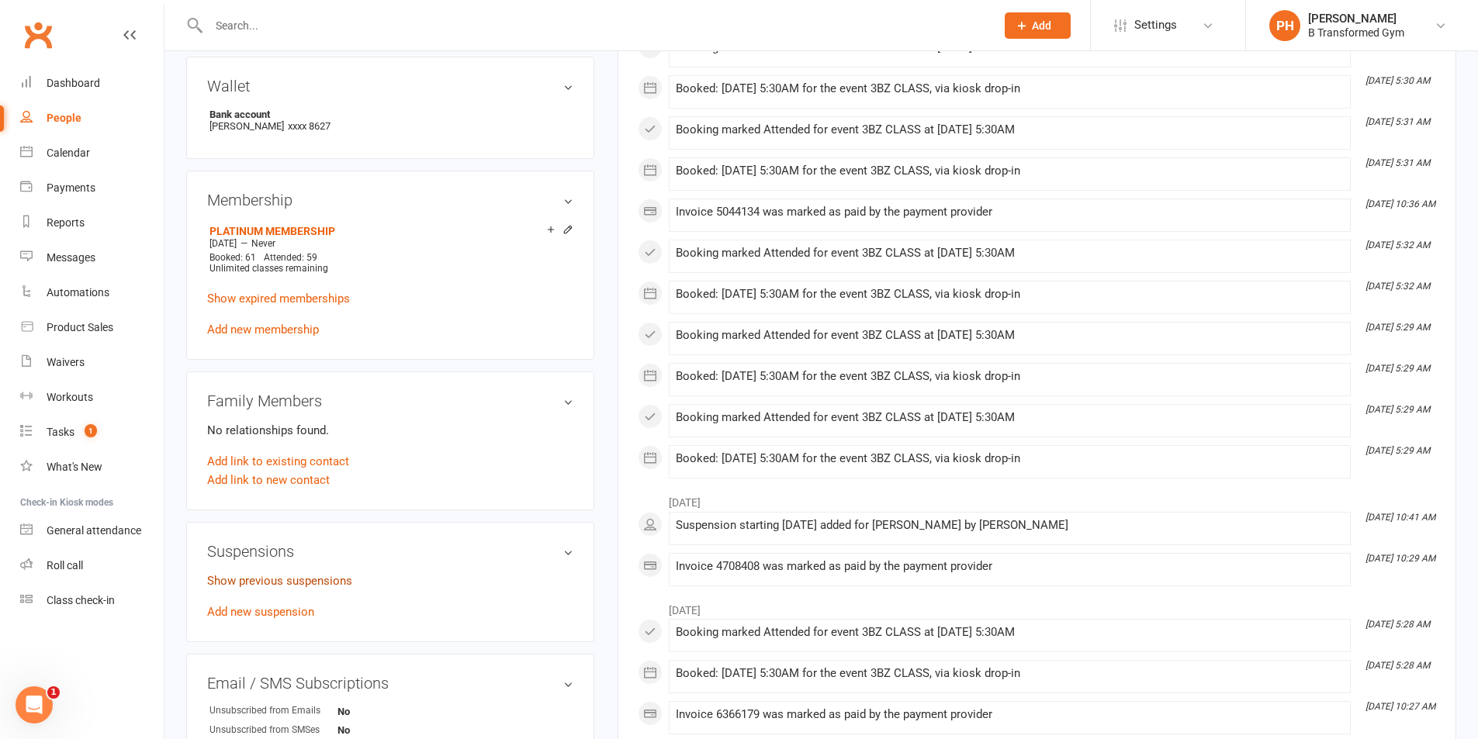
click at [305, 578] on link "Show previous suspensions" at bounding box center [279, 581] width 145 height 14
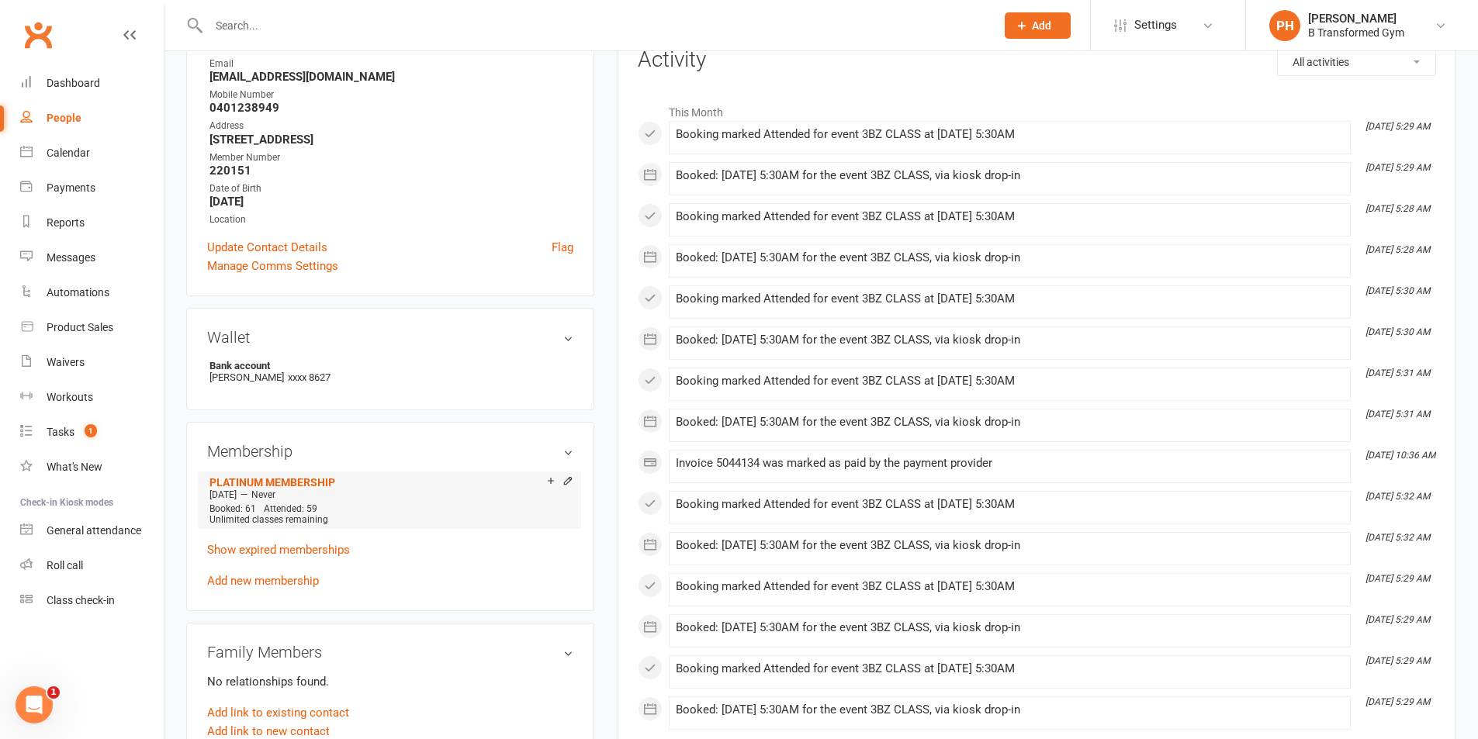
scroll to position [0, 0]
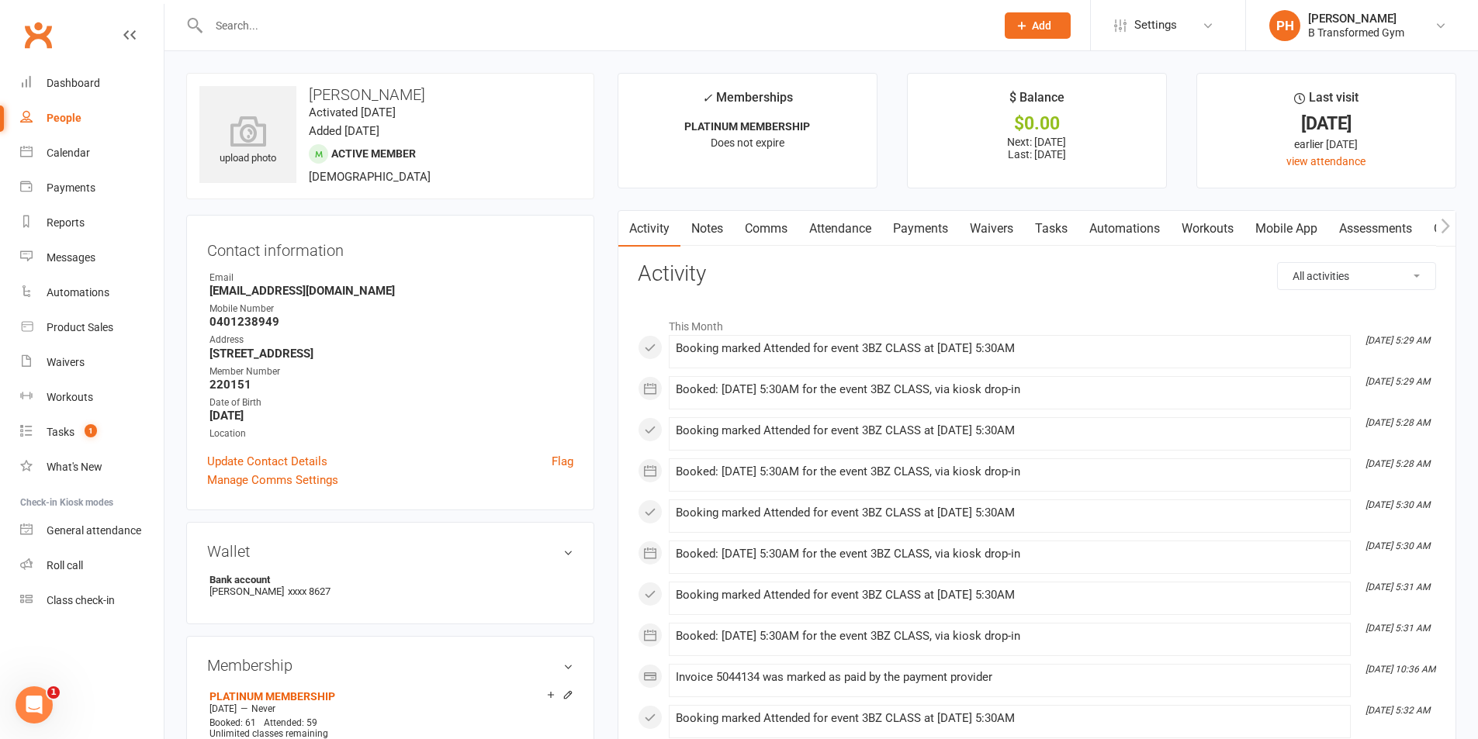
click at [700, 221] on link "Notes" at bounding box center [707, 229] width 54 height 36
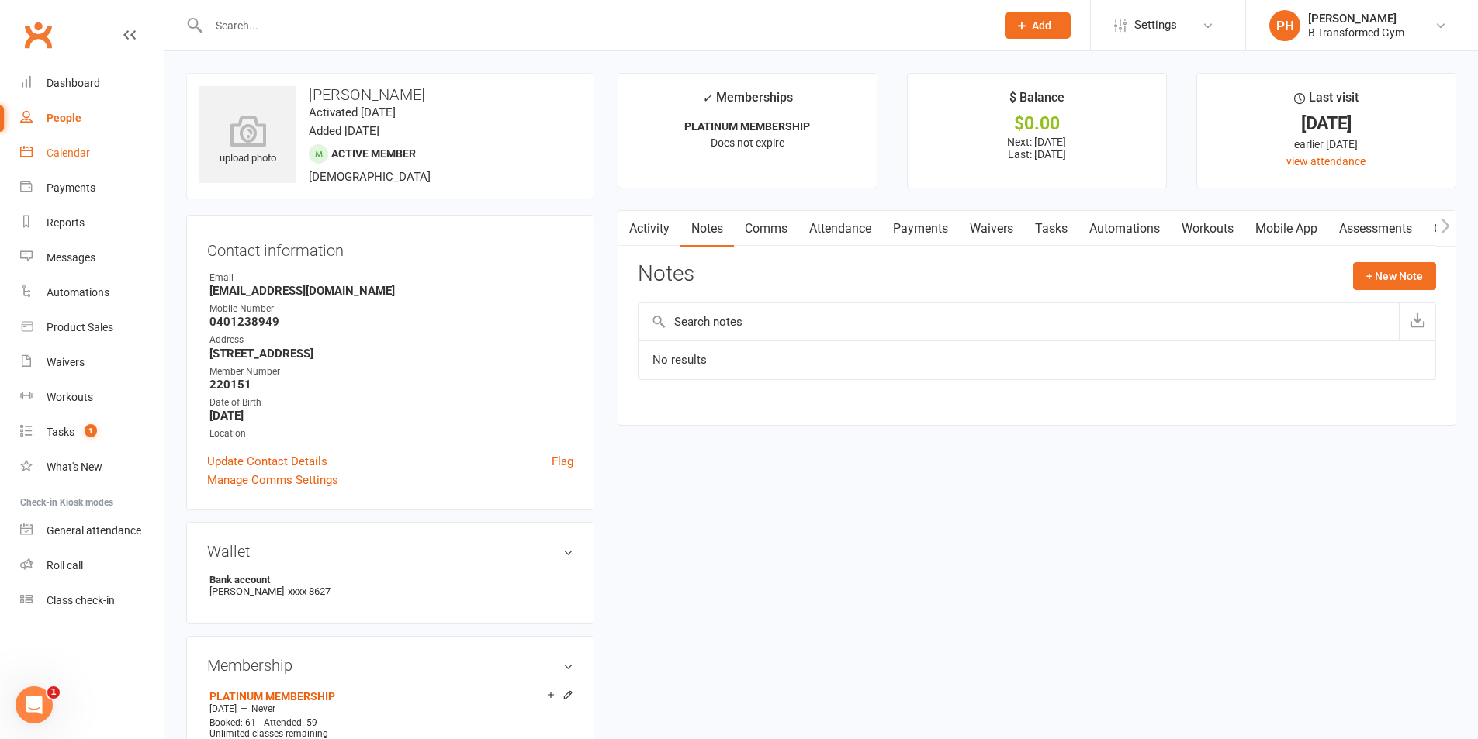
click at [69, 151] on div "Calendar" at bounding box center [68, 153] width 43 height 12
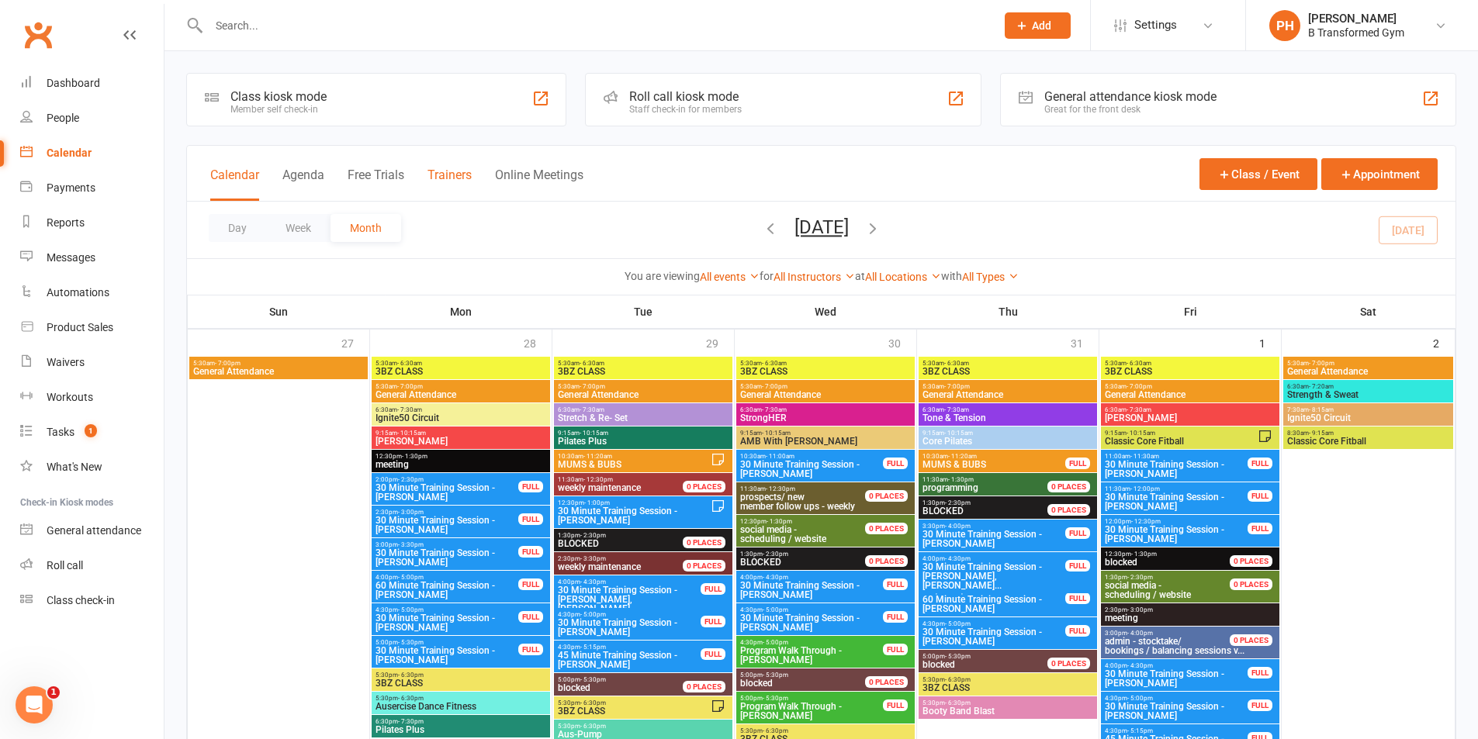
click at [452, 173] on button "Trainers" at bounding box center [449, 184] width 44 height 33
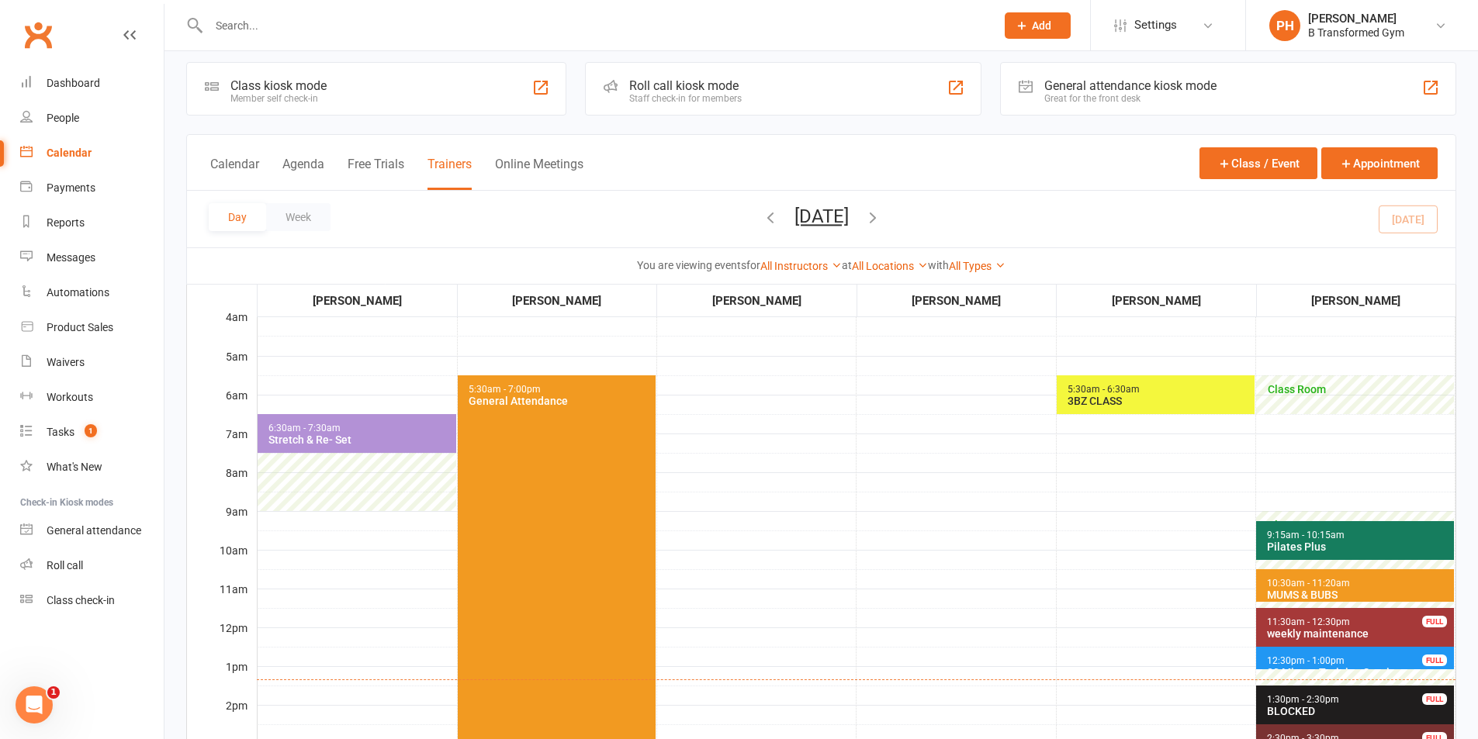
scroll to position [78, 0]
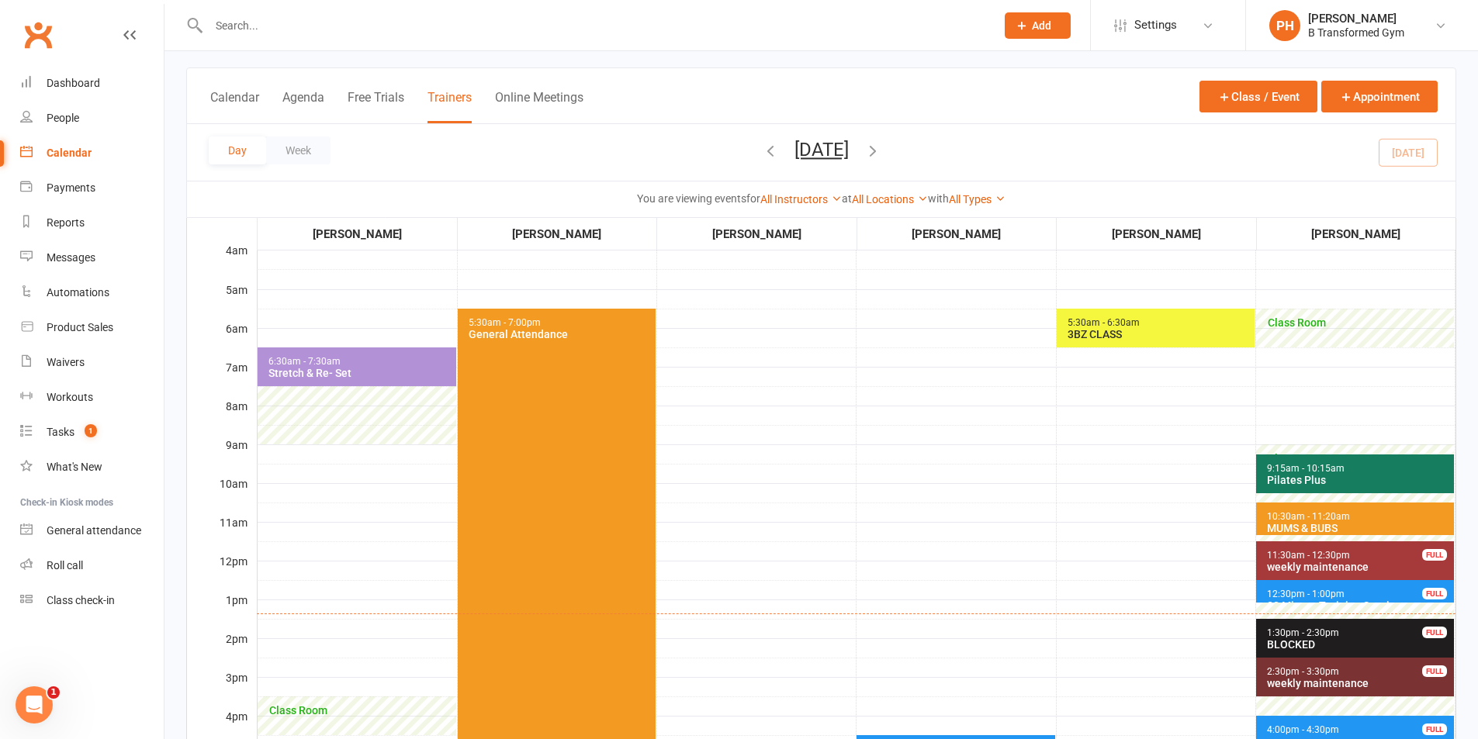
click at [287, 20] on input "text" at bounding box center [594, 26] width 780 height 22
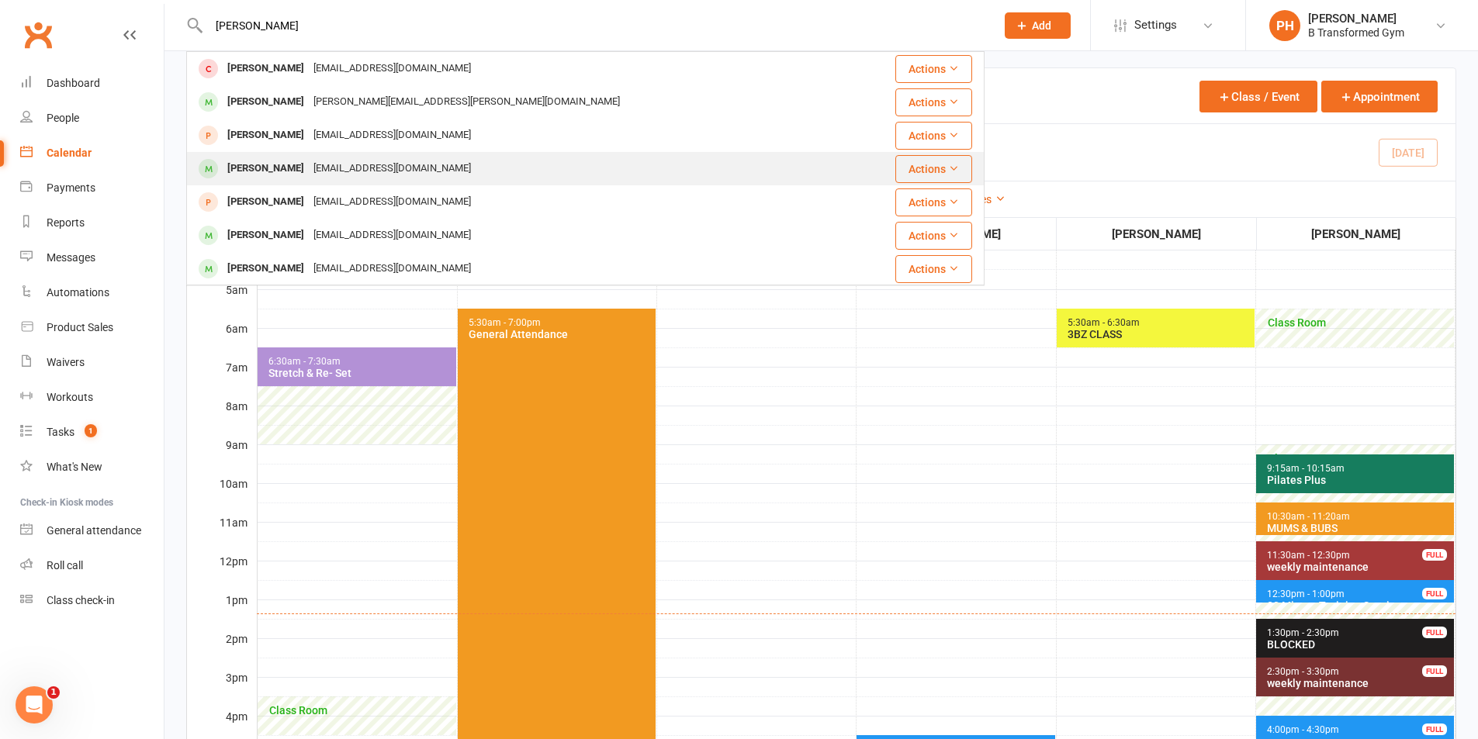
type input "[PERSON_NAME]"
click at [348, 167] on div "[EMAIL_ADDRESS][DOMAIN_NAME]" at bounding box center [392, 168] width 167 height 22
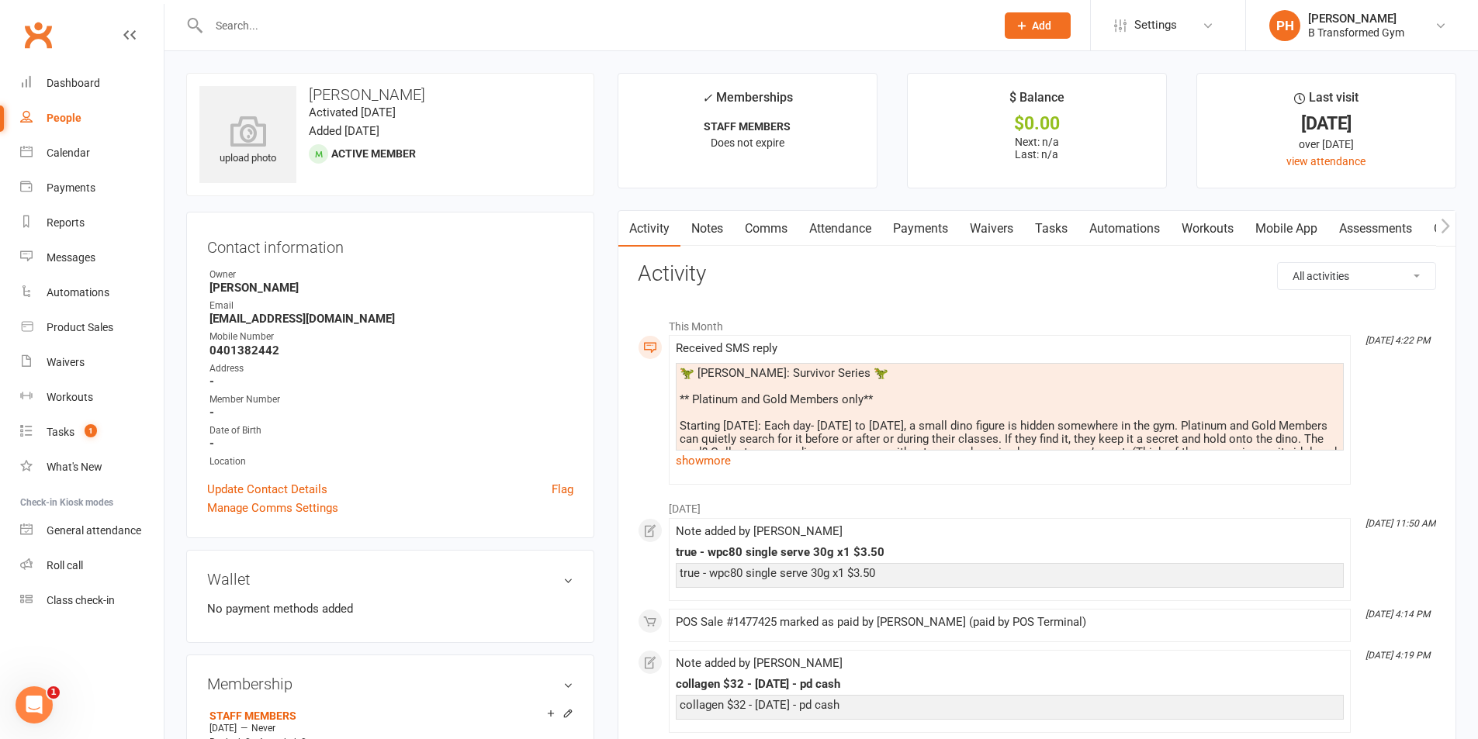
click at [711, 226] on link "Notes" at bounding box center [707, 229] width 54 height 36
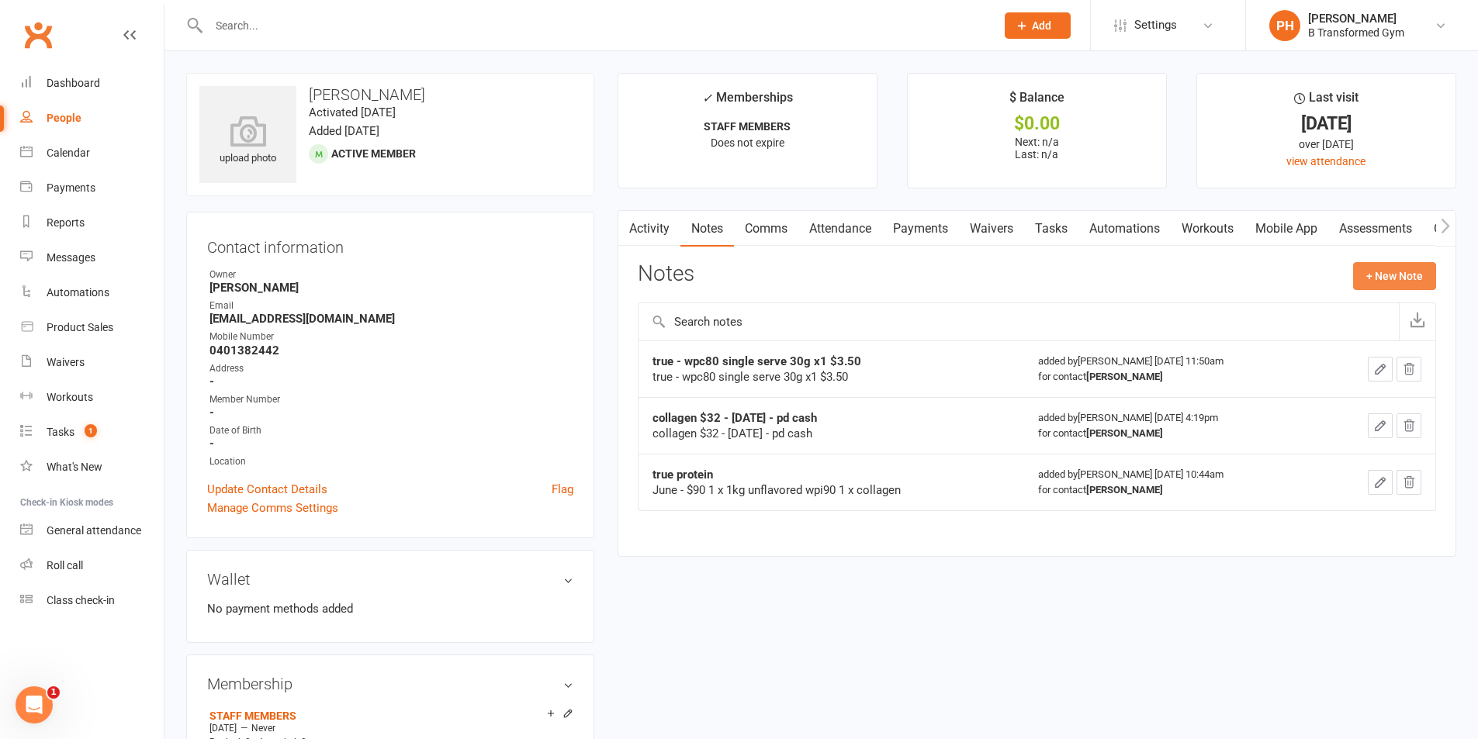
click at [1371, 277] on button "+ New Note" at bounding box center [1394, 276] width 83 height 28
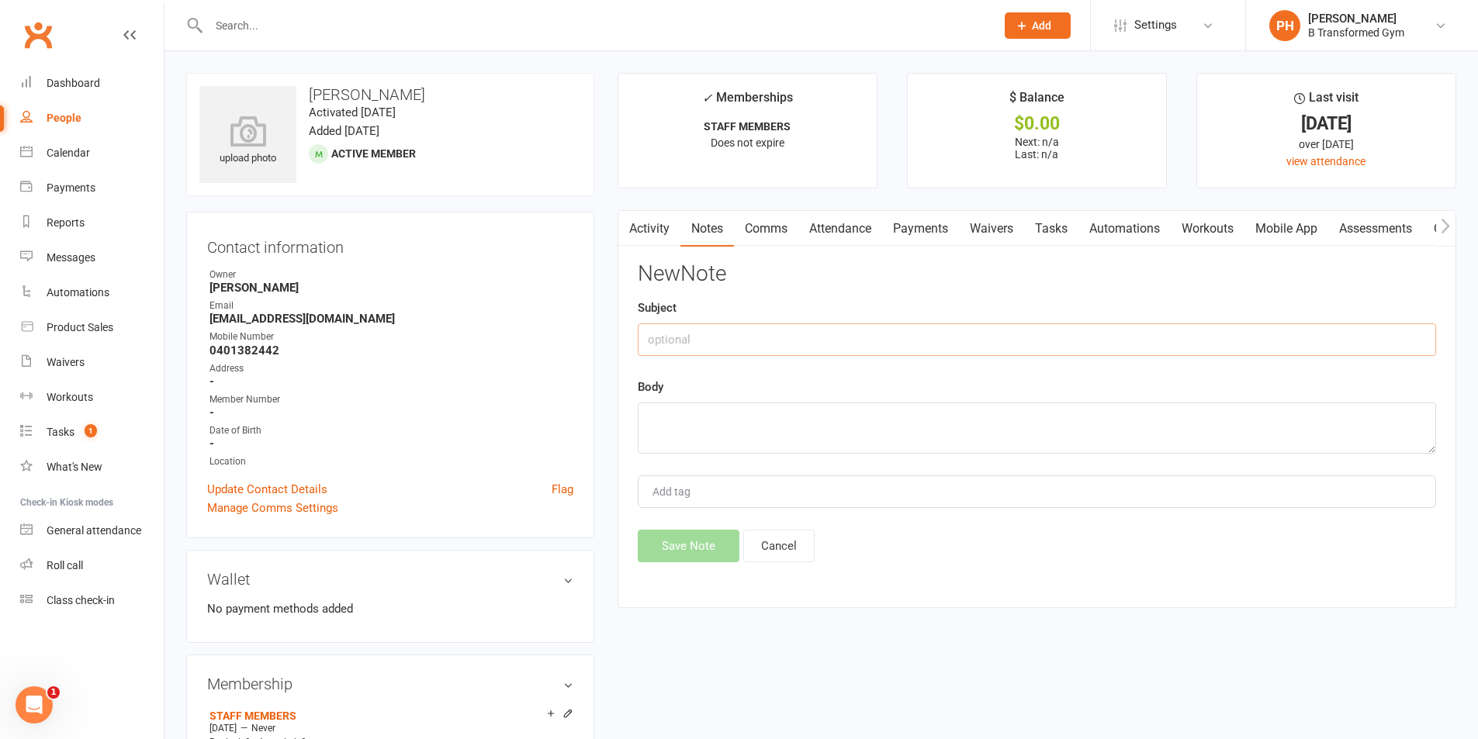
click at [906, 340] on input "text" at bounding box center [1037, 339] width 798 height 33
drag, startPoint x: 925, startPoint y: 342, endPoint x: 630, endPoint y: 331, distance: 295.7
click at [630, 331] on div "Activity Notes Comms Attendance Payments Waivers Tasks Automations Workouts Mob…" at bounding box center [1036, 409] width 838 height 398
click at [948, 351] on input "TRUE PROTEIN- 1KG UNFLAVORED TAKEN [DATE]" at bounding box center [1037, 339] width 798 height 33
drag, startPoint x: 964, startPoint y: 339, endPoint x: 564, endPoint y: 349, distance: 400.4
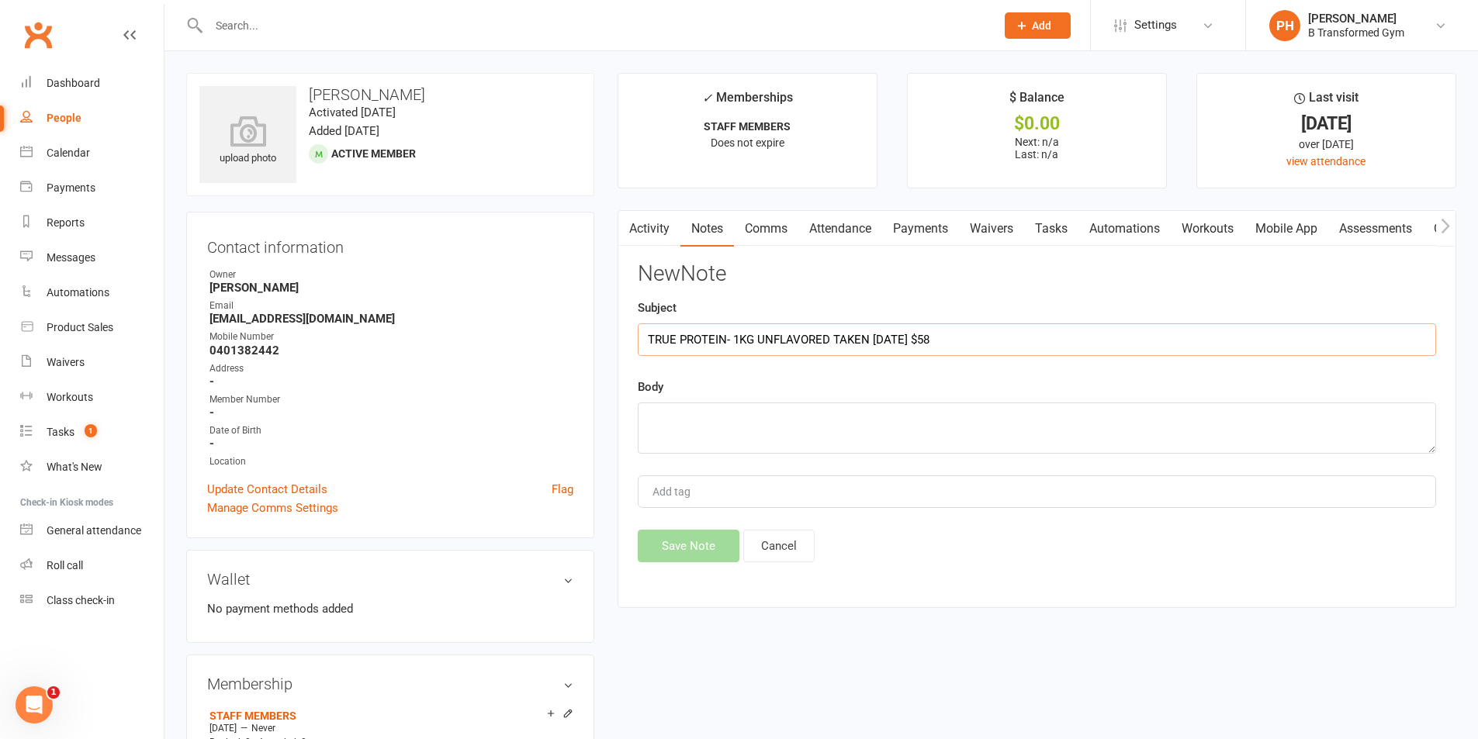
type input "TRUE PROTEIN- 1KG UNFLAVORED TAKEN [DATE] $58"
click at [728, 428] on textarea at bounding box center [1037, 428] width 798 height 51
paste textarea "TRUE PROTEIN- 1KG UNFLAVORED TAKEN [DATE] $58"
type textarea "TRUE PROTEIN- 1KG UNFLAVORED TAKEN [DATE] $58"
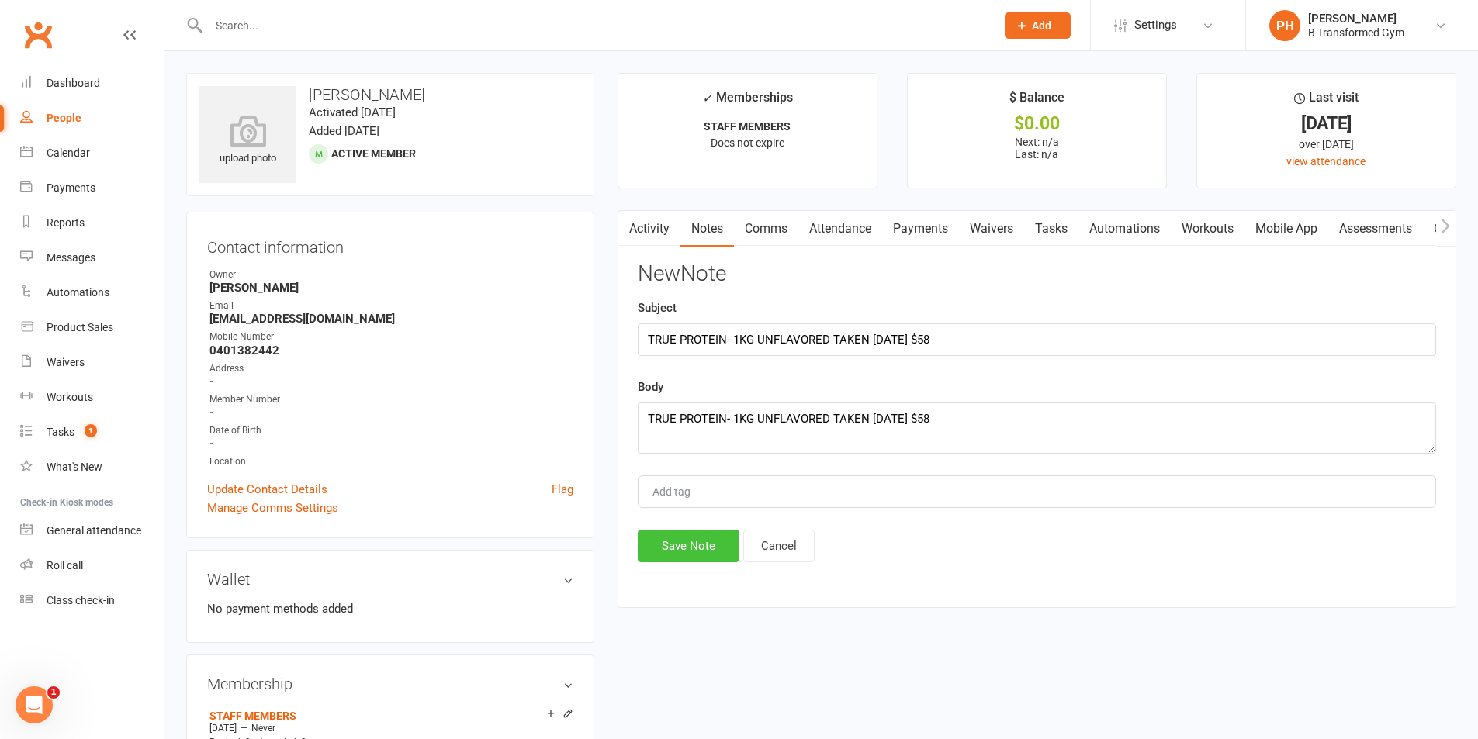
click at [719, 552] on button "Save Note" at bounding box center [689, 546] width 102 height 33
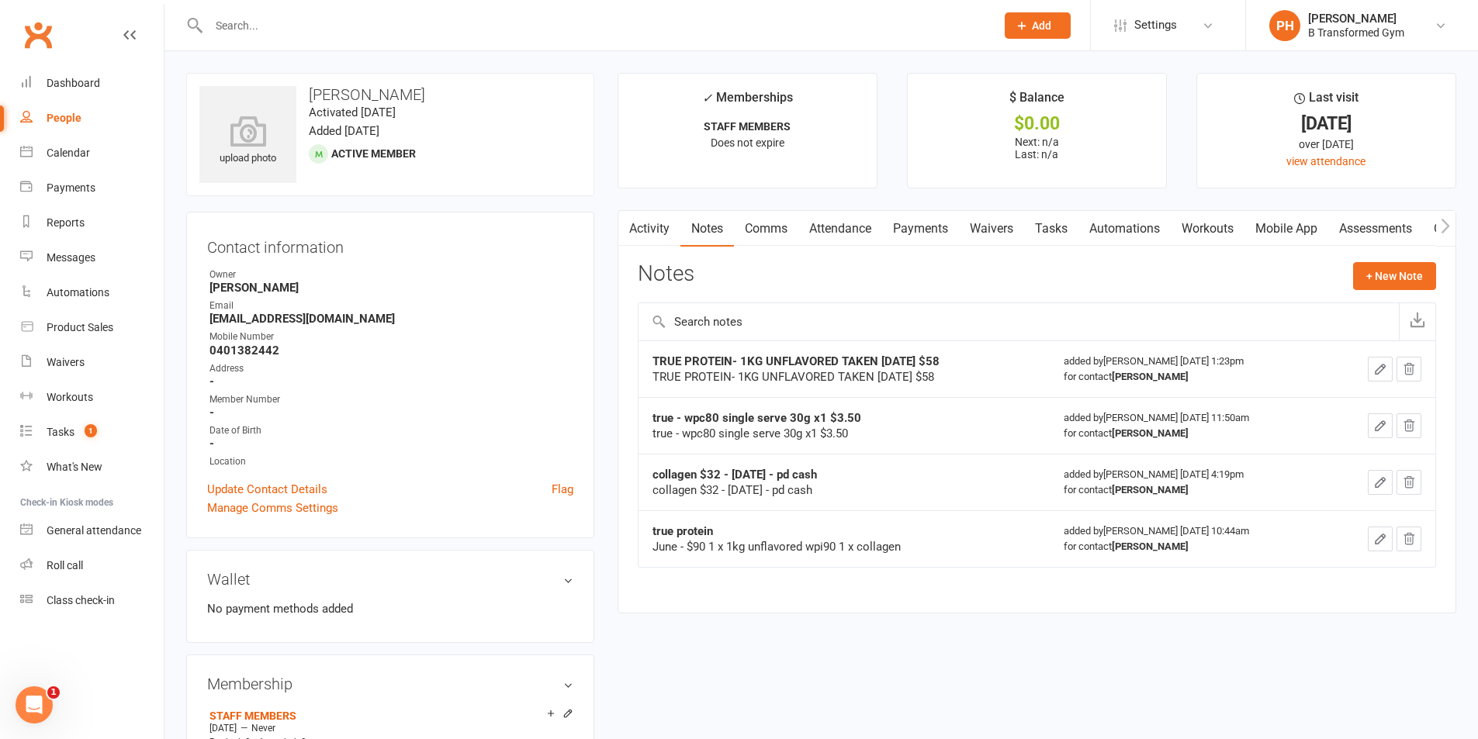
click at [351, 33] on input "text" at bounding box center [594, 26] width 780 height 22
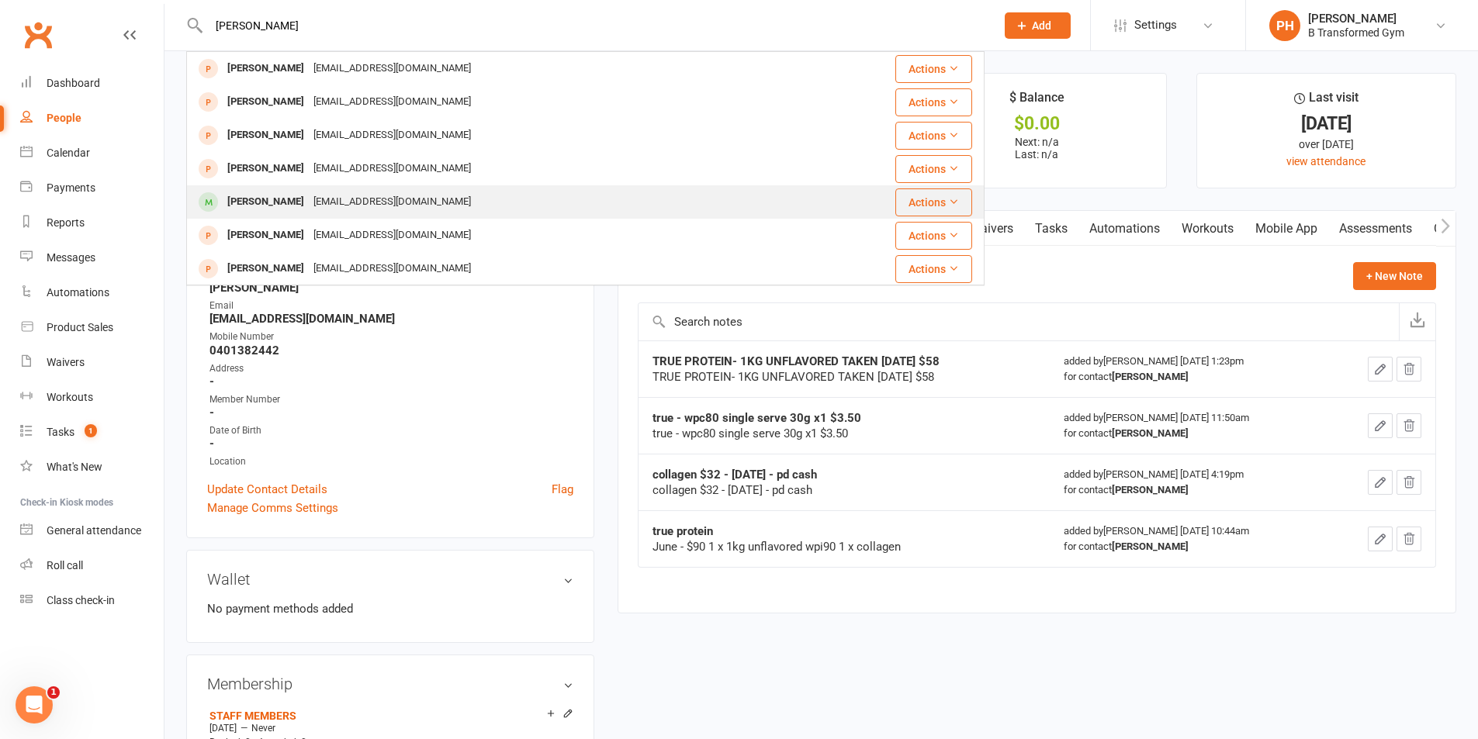
type input "[PERSON_NAME]"
click at [435, 205] on div "[PERSON_NAME] [EMAIL_ADDRESS][DOMAIN_NAME]" at bounding box center [493, 202] width 610 height 32
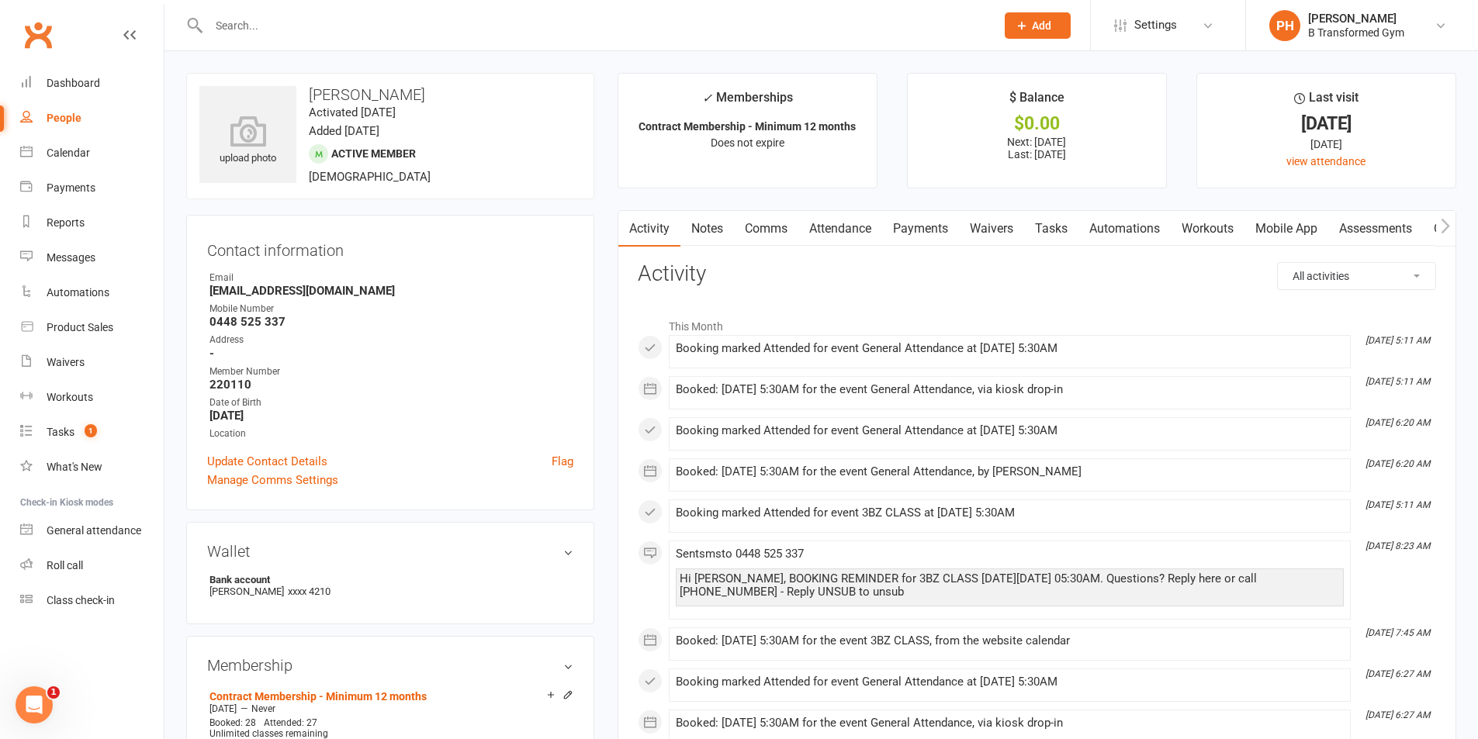
click at [707, 230] on link "Notes" at bounding box center [707, 229] width 54 height 36
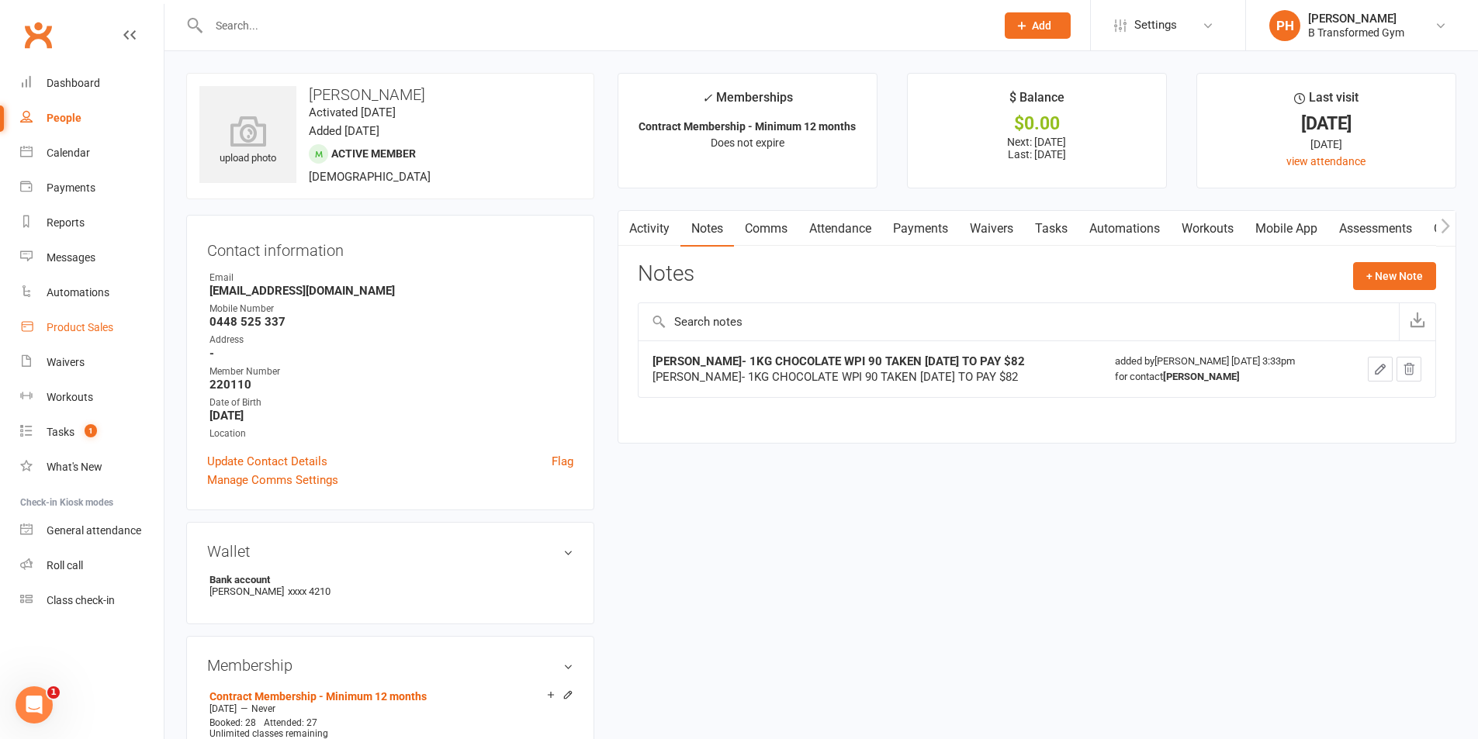
click at [71, 327] on div "Product Sales" at bounding box center [80, 327] width 67 height 12
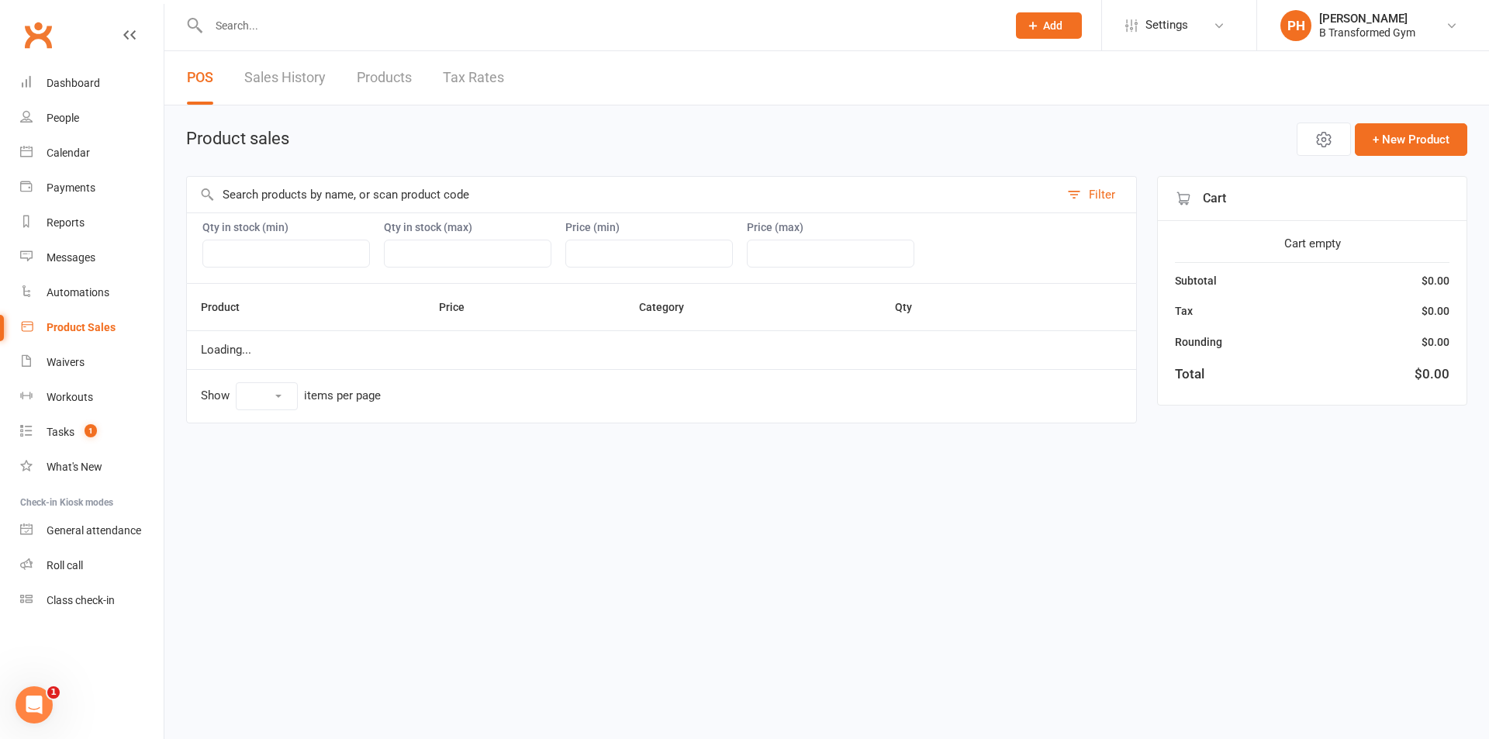
select select "10"
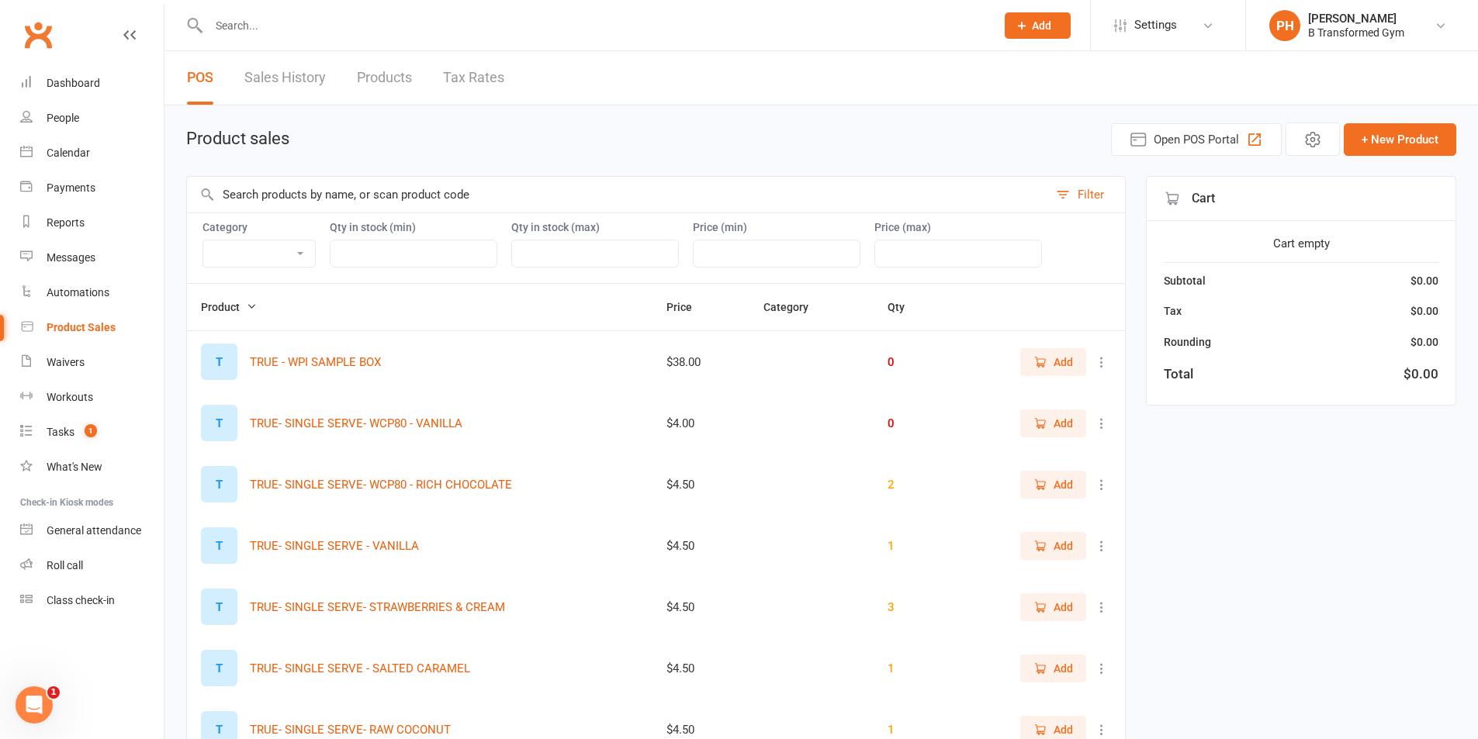
click at [389, 187] on input "text" at bounding box center [617, 195] width 861 height 36
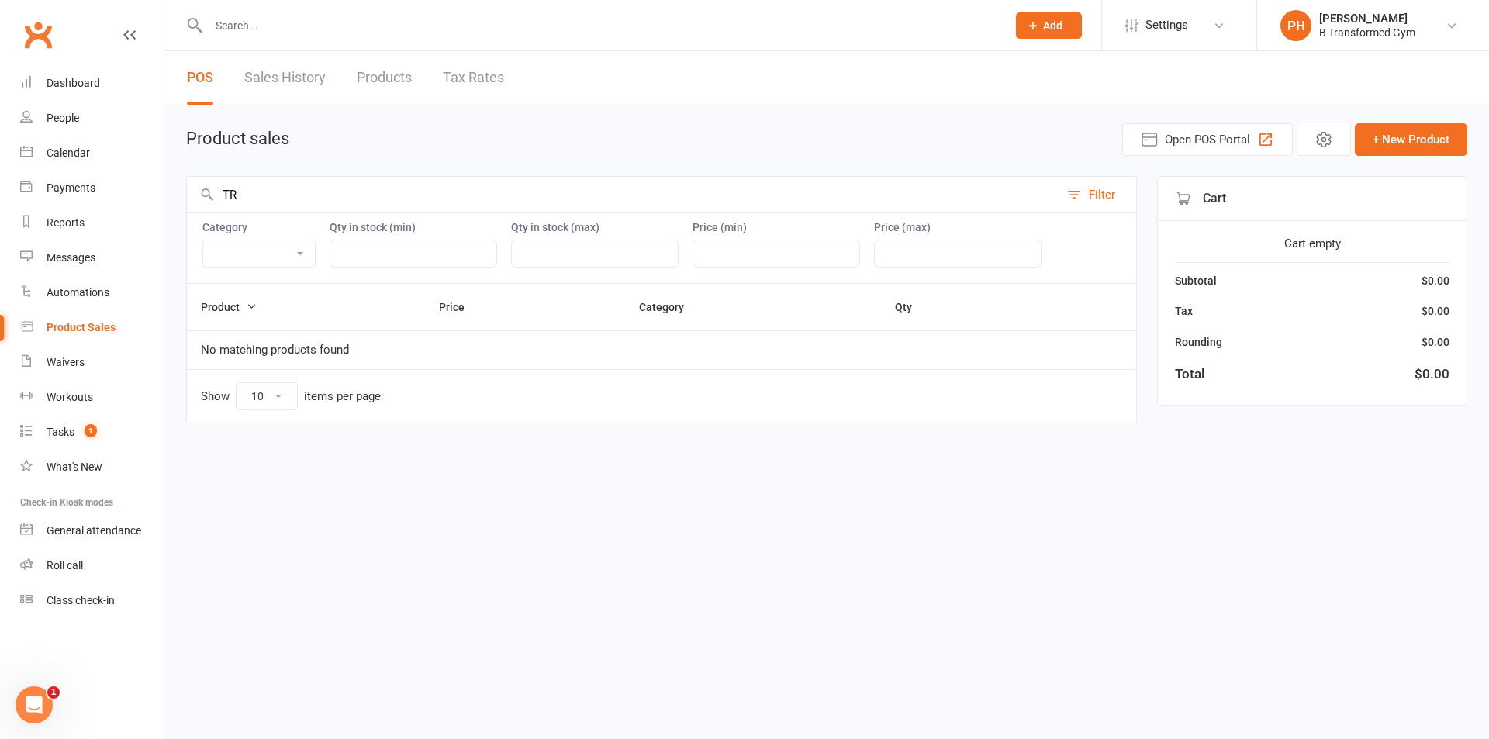
type input "T"
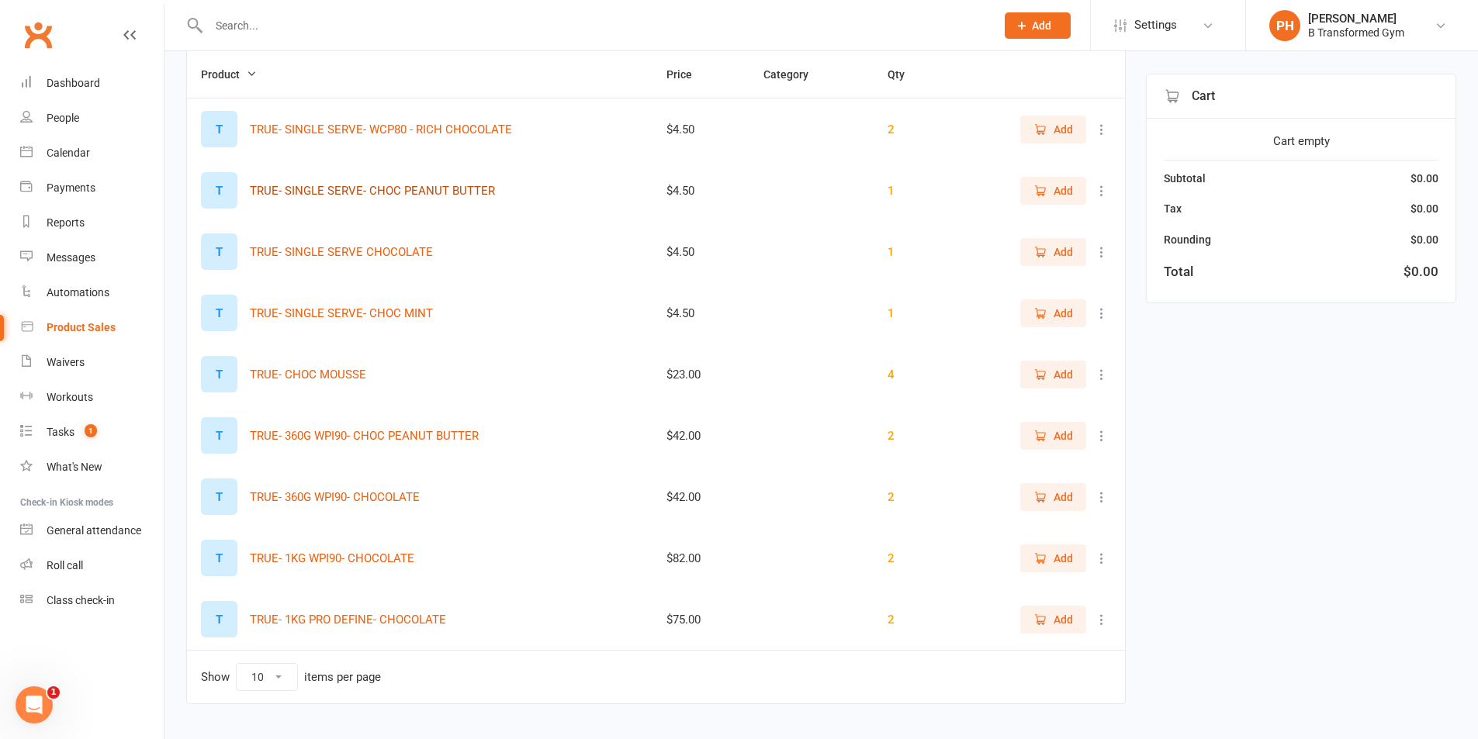
scroll to position [264, 0]
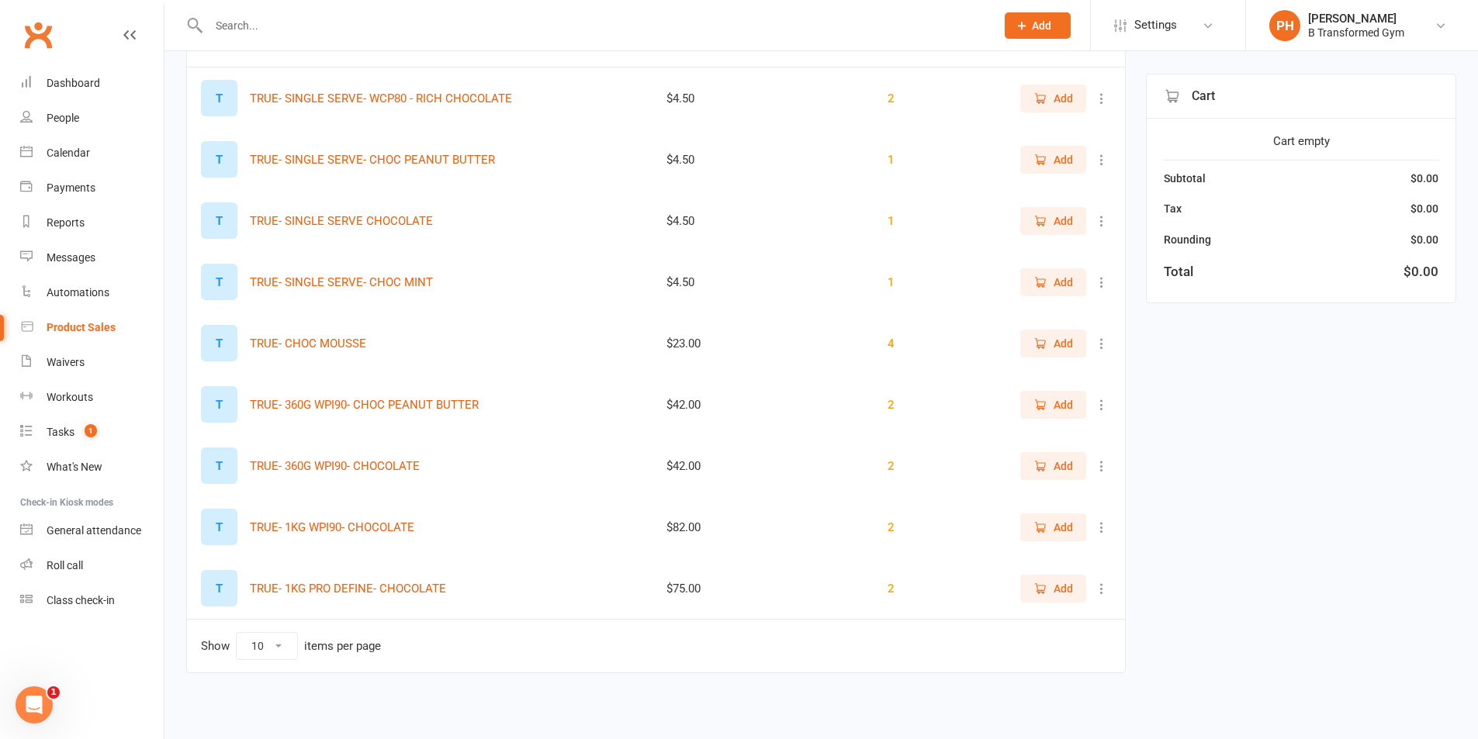
type input "CHOC"
click at [1097, 276] on icon at bounding box center [1102, 283] width 16 height 16
click at [982, 306] on link "View / Edit" at bounding box center [1022, 312] width 154 height 31
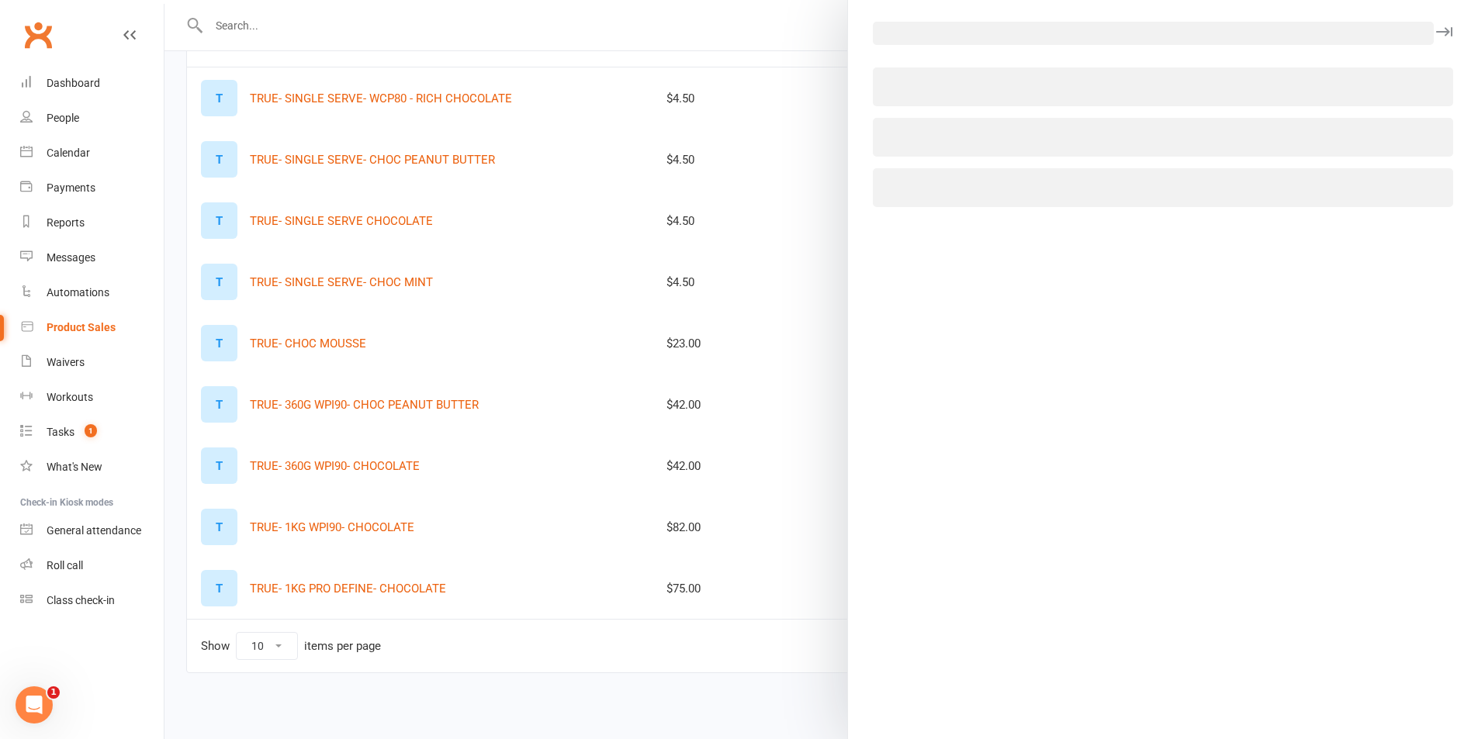
select select "1396"
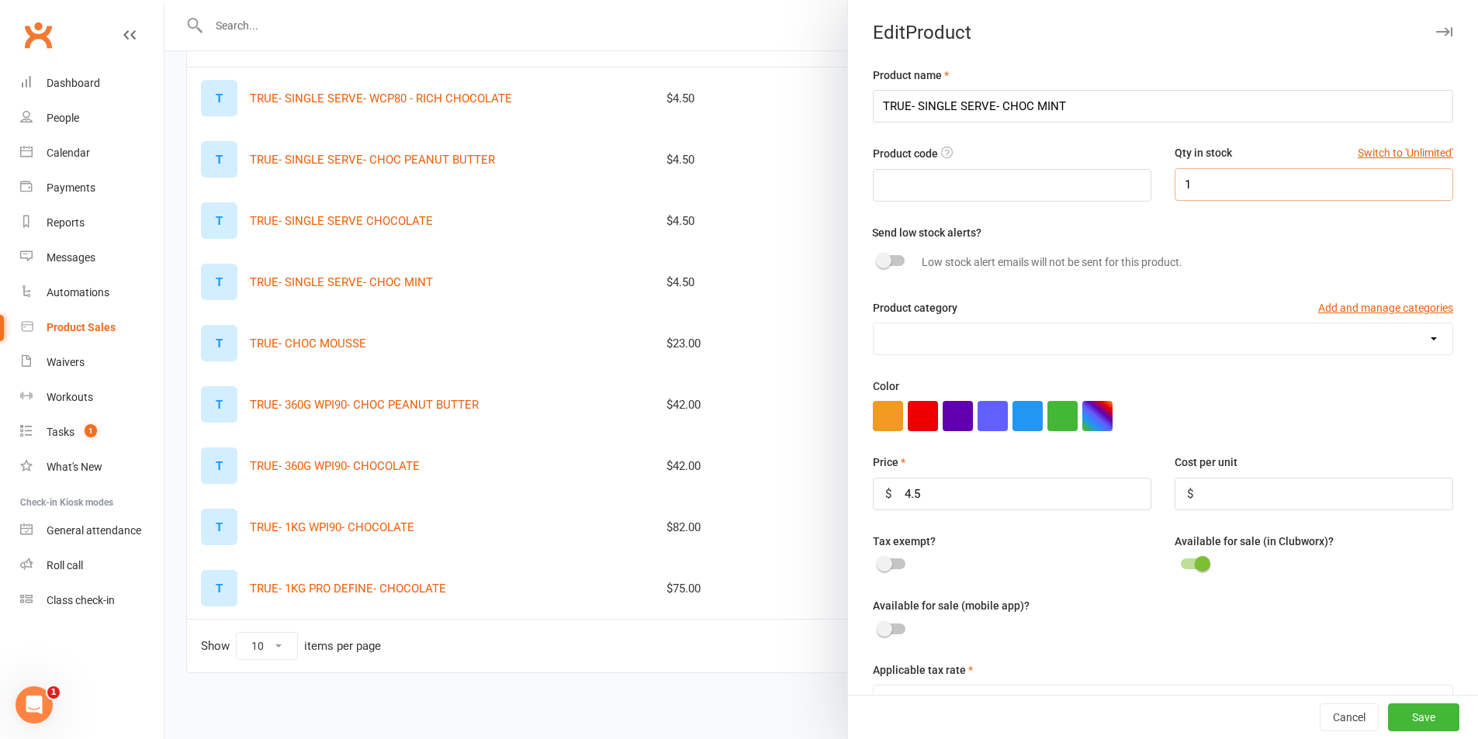
drag, startPoint x: 1229, startPoint y: 172, endPoint x: 1219, endPoint y: 178, distance: 10.8
click at [1227, 173] on input "1" at bounding box center [1313, 184] width 278 height 33
type input "0"
click at [1412, 704] on button "Save" at bounding box center [1423, 718] width 71 height 28
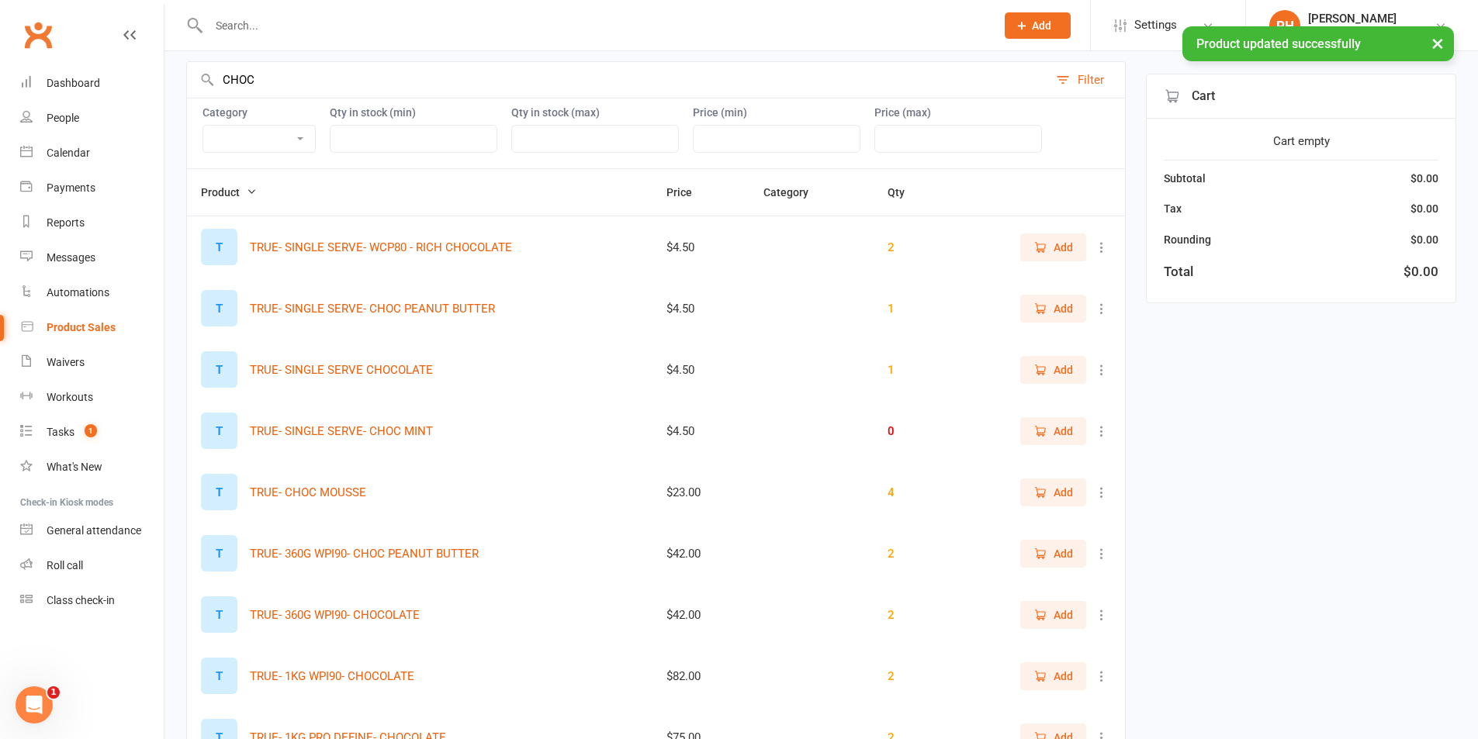
scroll to position [0, 0]
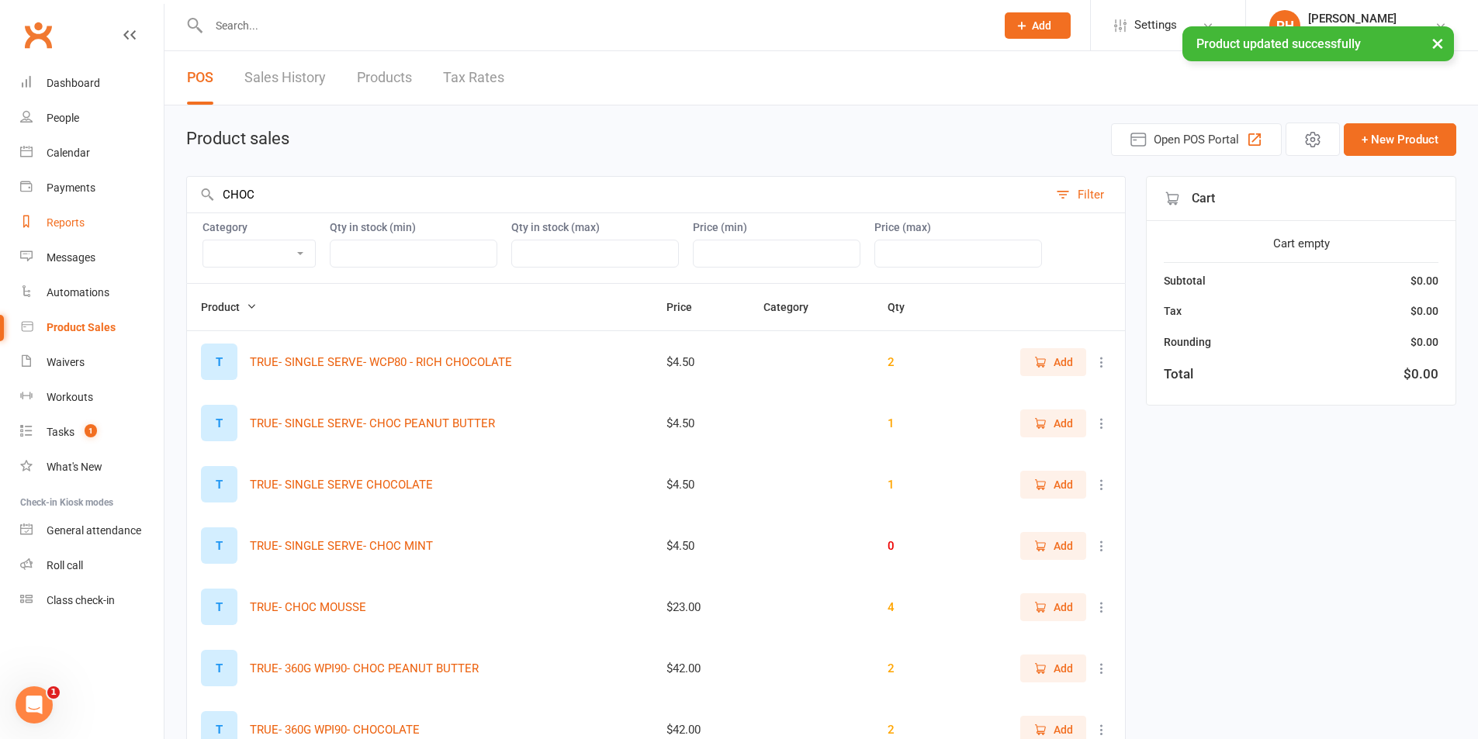
drag, startPoint x: 281, startPoint y: 190, endPoint x: 27, endPoint y: 206, distance: 254.2
click at [27, 206] on ui-view "Prospect Member Non-attending contact Class / event Appointment Task Membership…" at bounding box center [739, 492] width 1478 height 977
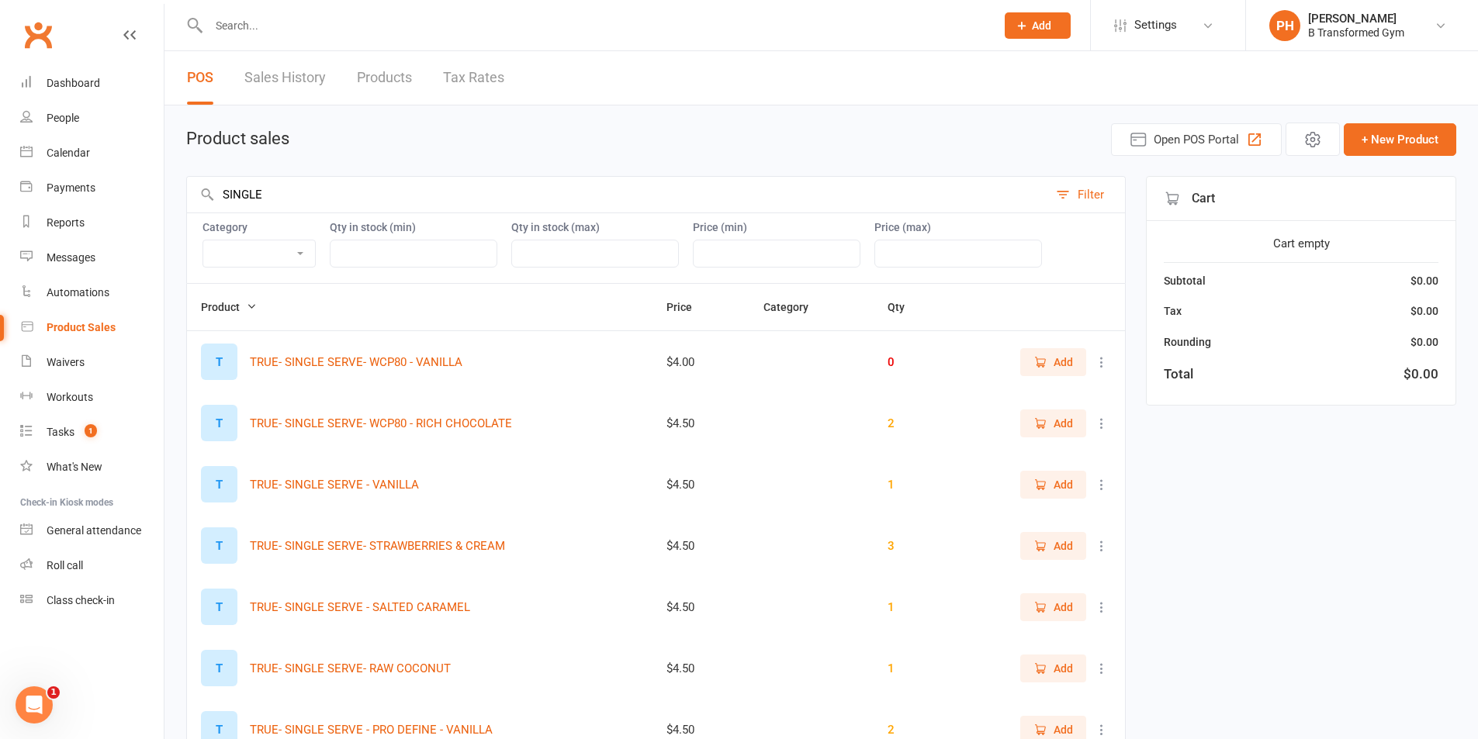
type input "SINGLE"
click at [259, 32] on input "text" at bounding box center [594, 26] width 780 height 22
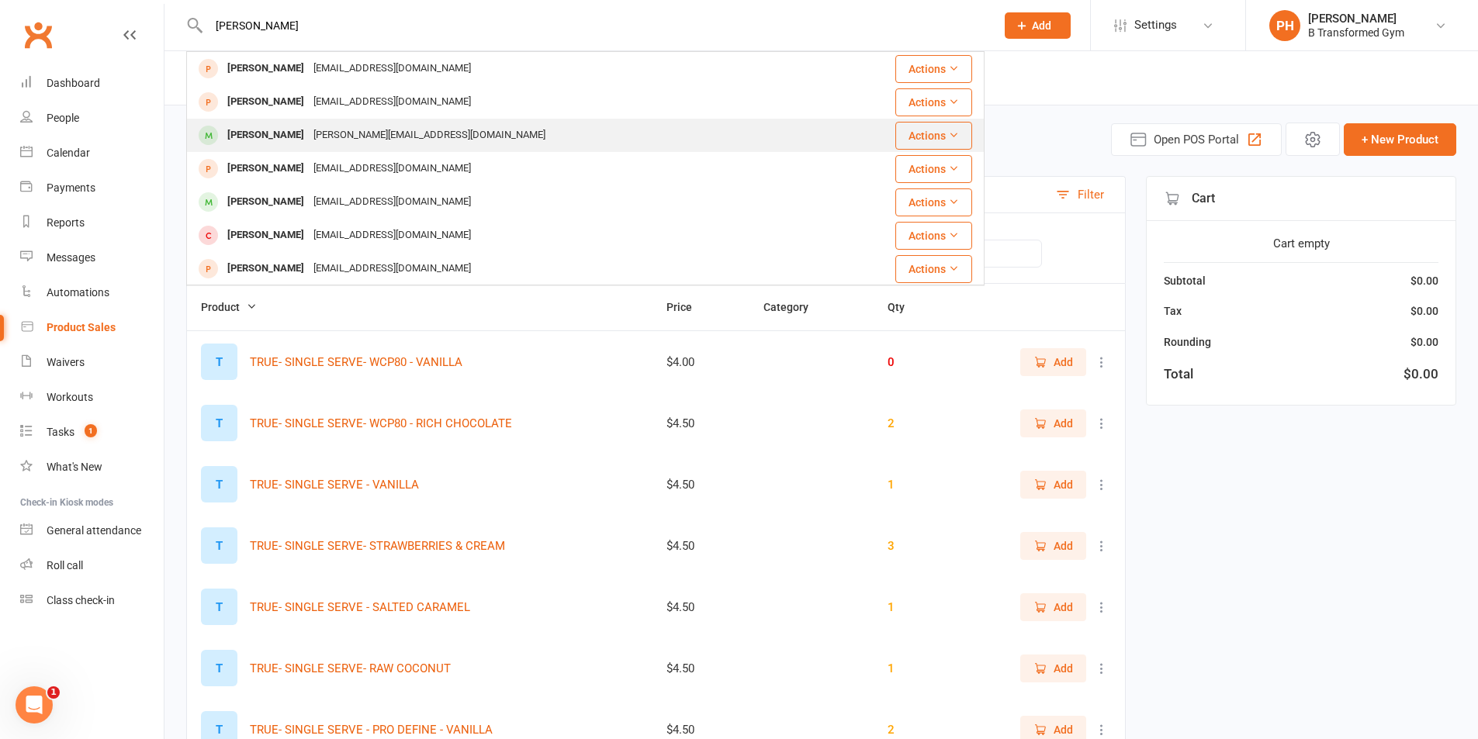
type input "[PERSON_NAME]"
click at [381, 132] on div "[PERSON_NAME][EMAIL_ADDRESS][DOMAIN_NAME]" at bounding box center [429, 135] width 241 height 22
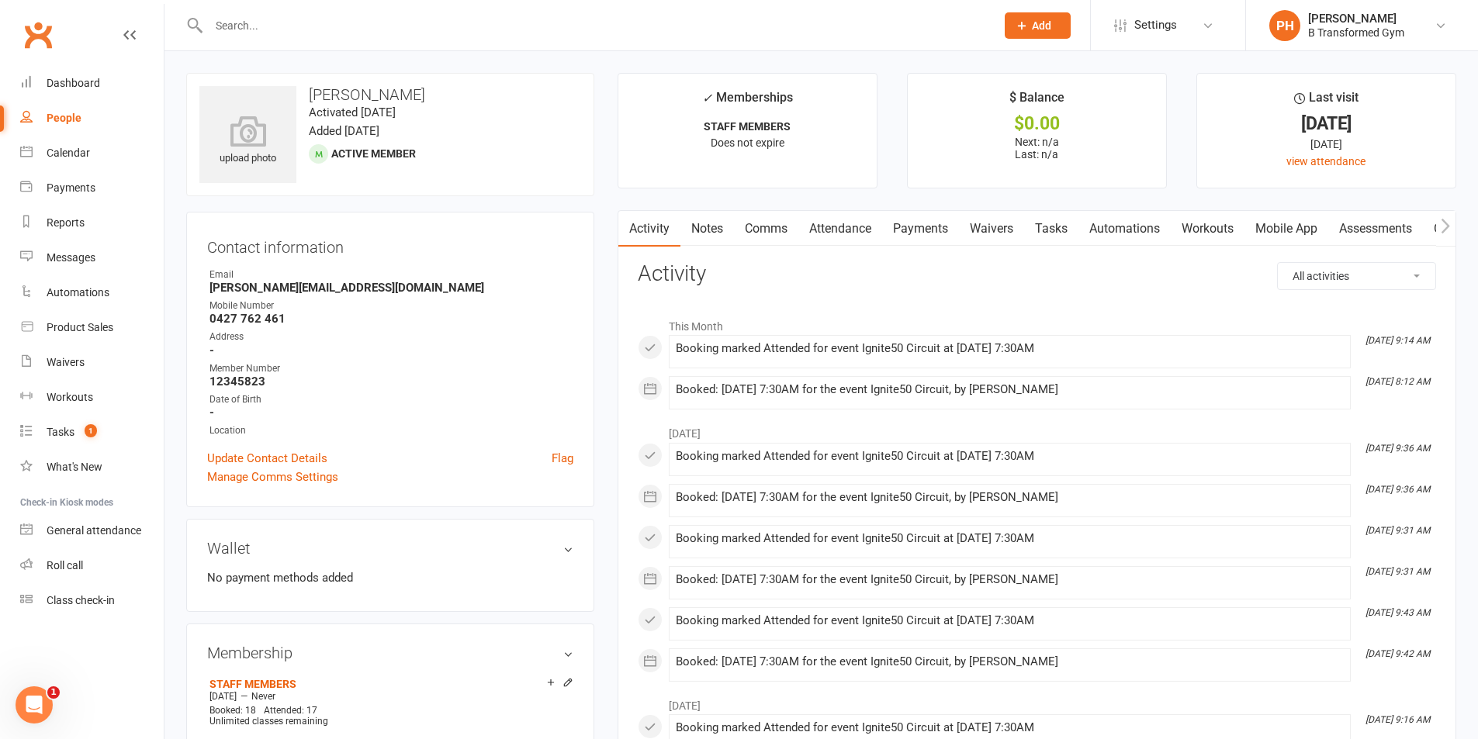
click at [729, 231] on link "Notes" at bounding box center [707, 229] width 54 height 36
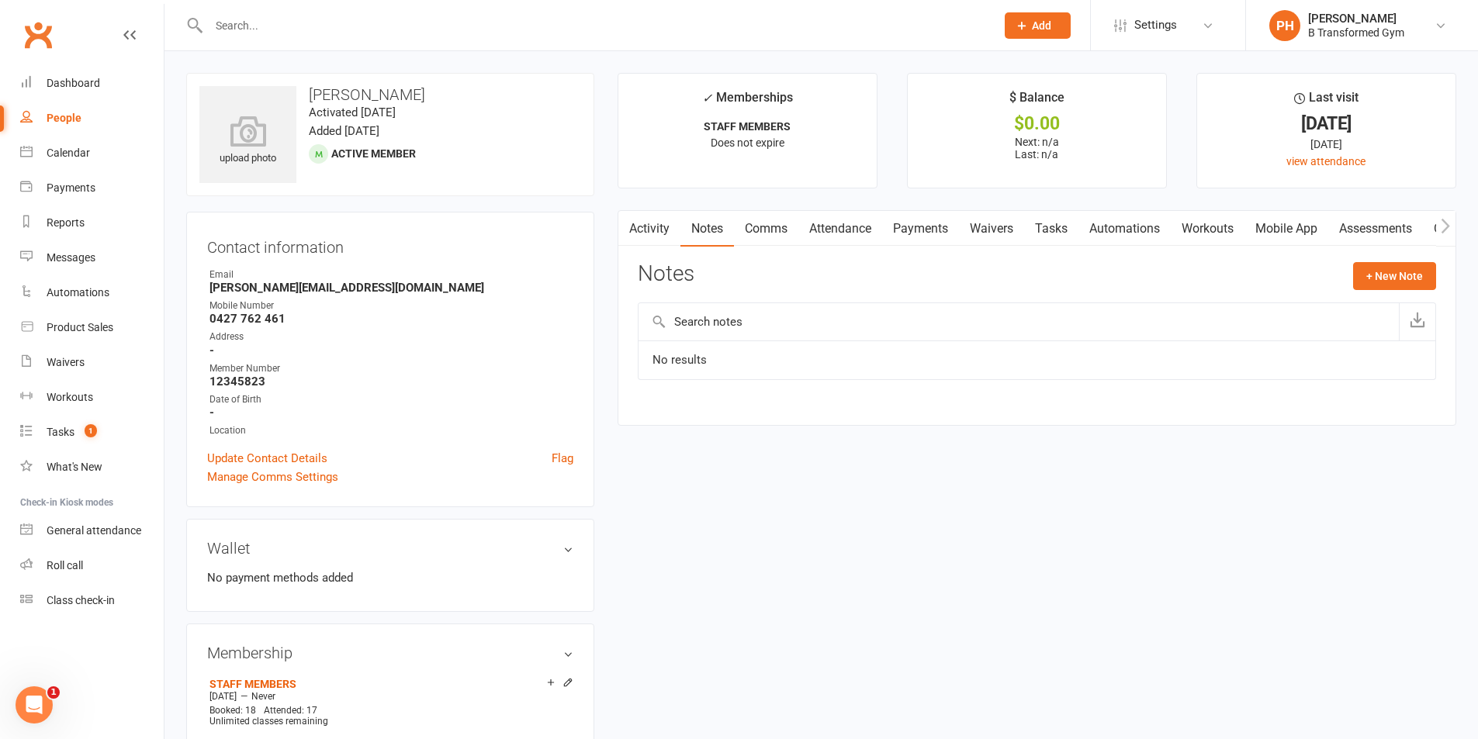
click at [660, 233] on link "Activity" at bounding box center [649, 229] width 62 height 36
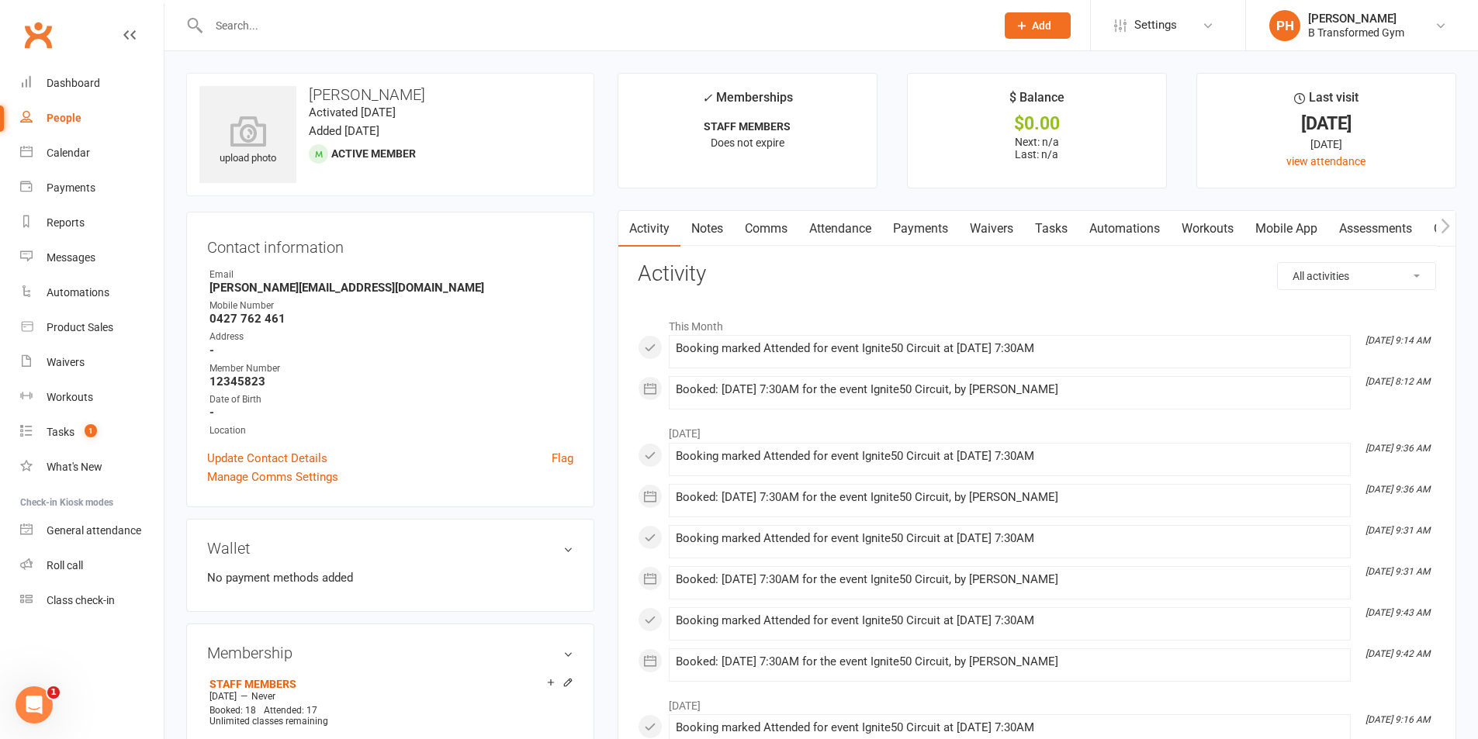
click at [712, 225] on link "Notes" at bounding box center [707, 229] width 54 height 36
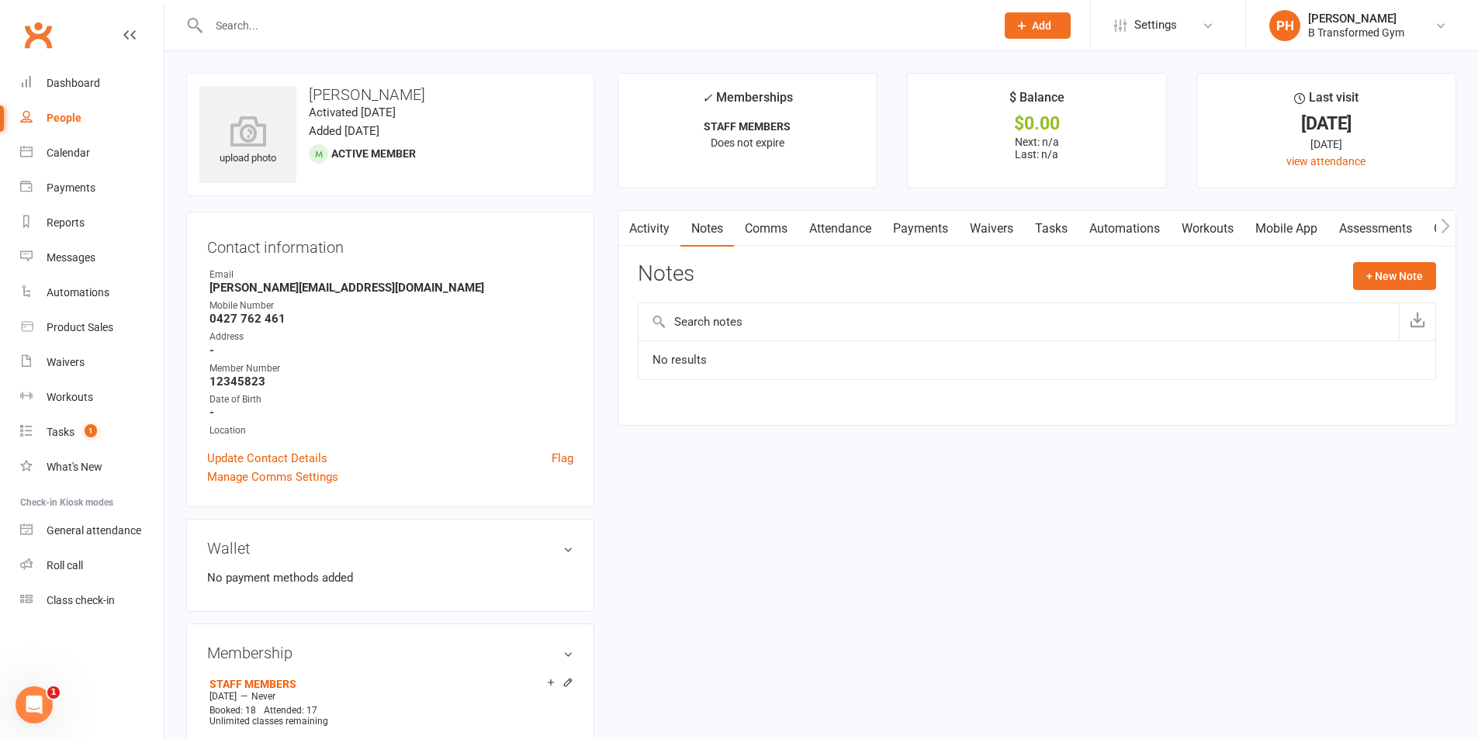
click at [330, 36] on div at bounding box center [585, 25] width 798 height 50
click at [328, 35] on input "text" at bounding box center [594, 26] width 780 height 22
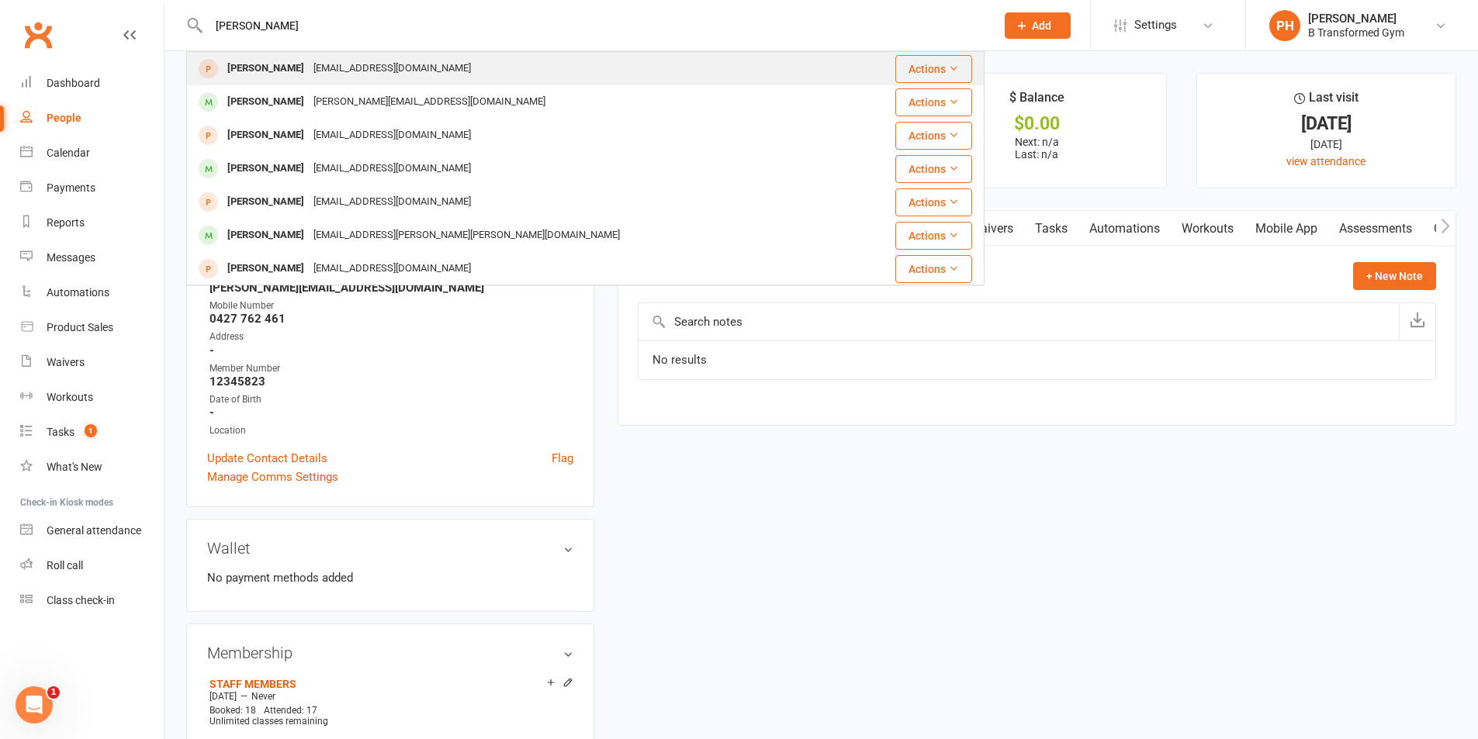
type input "[PERSON_NAME]"
click at [342, 69] on div "[EMAIL_ADDRESS][DOMAIN_NAME]" at bounding box center [392, 68] width 167 height 22
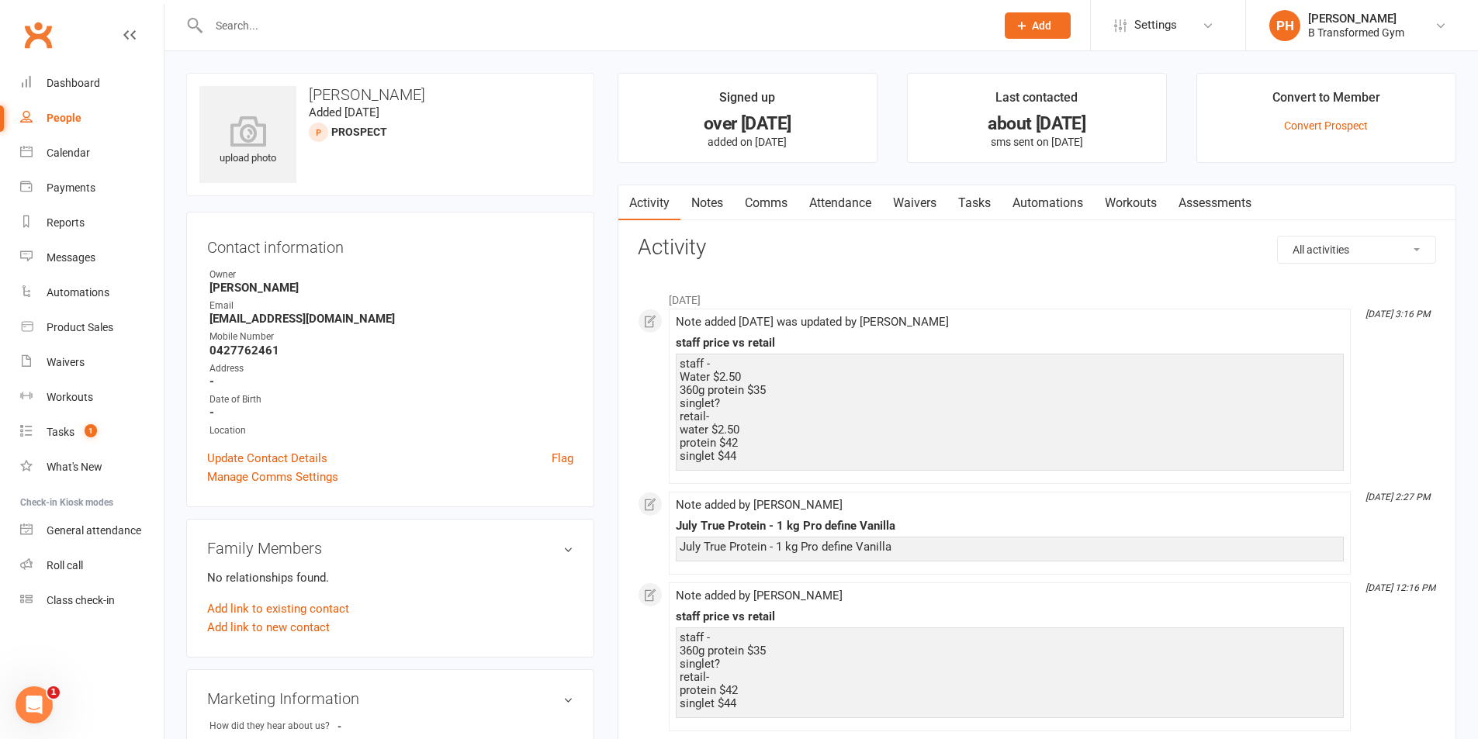
click at [706, 193] on link "Notes" at bounding box center [707, 203] width 54 height 36
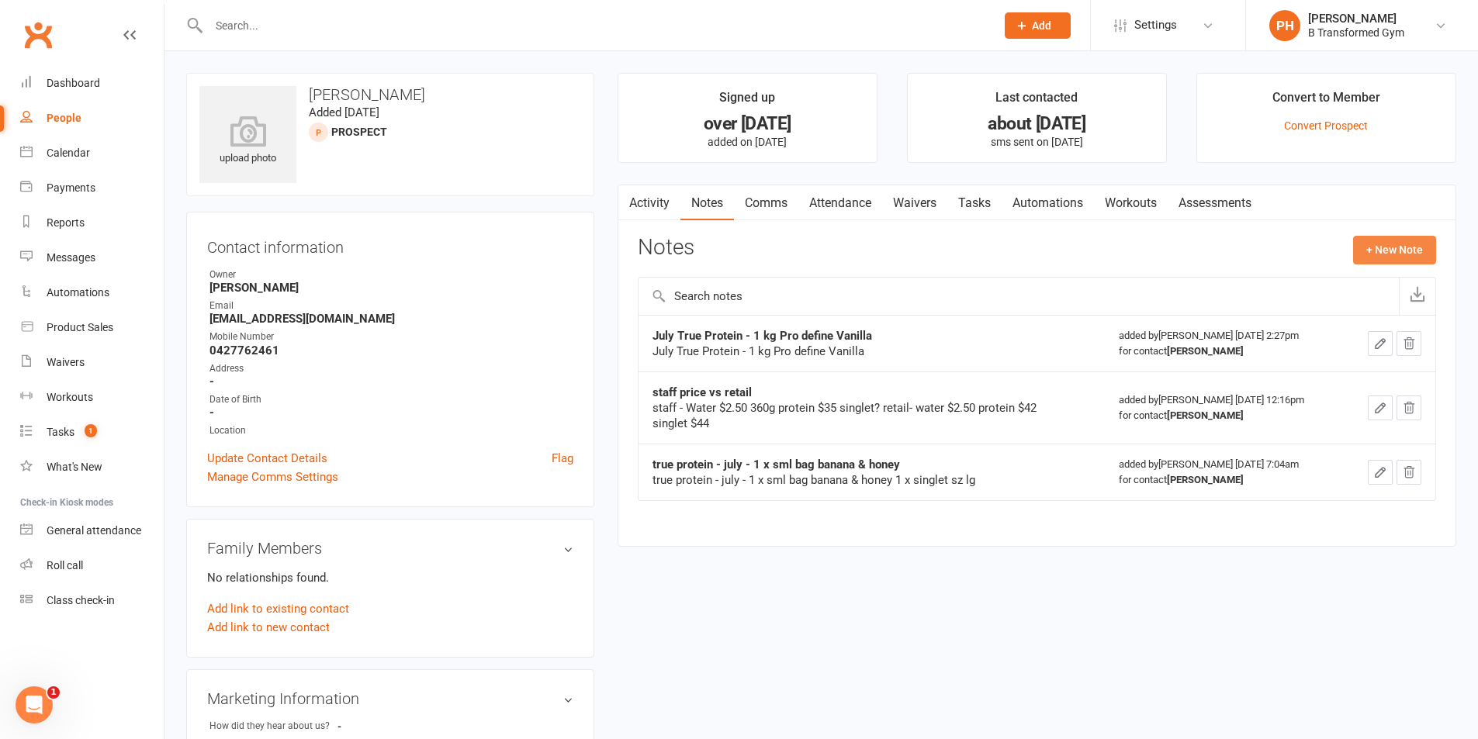
click at [1381, 248] on button "+ New Note" at bounding box center [1394, 250] width 83 height 28
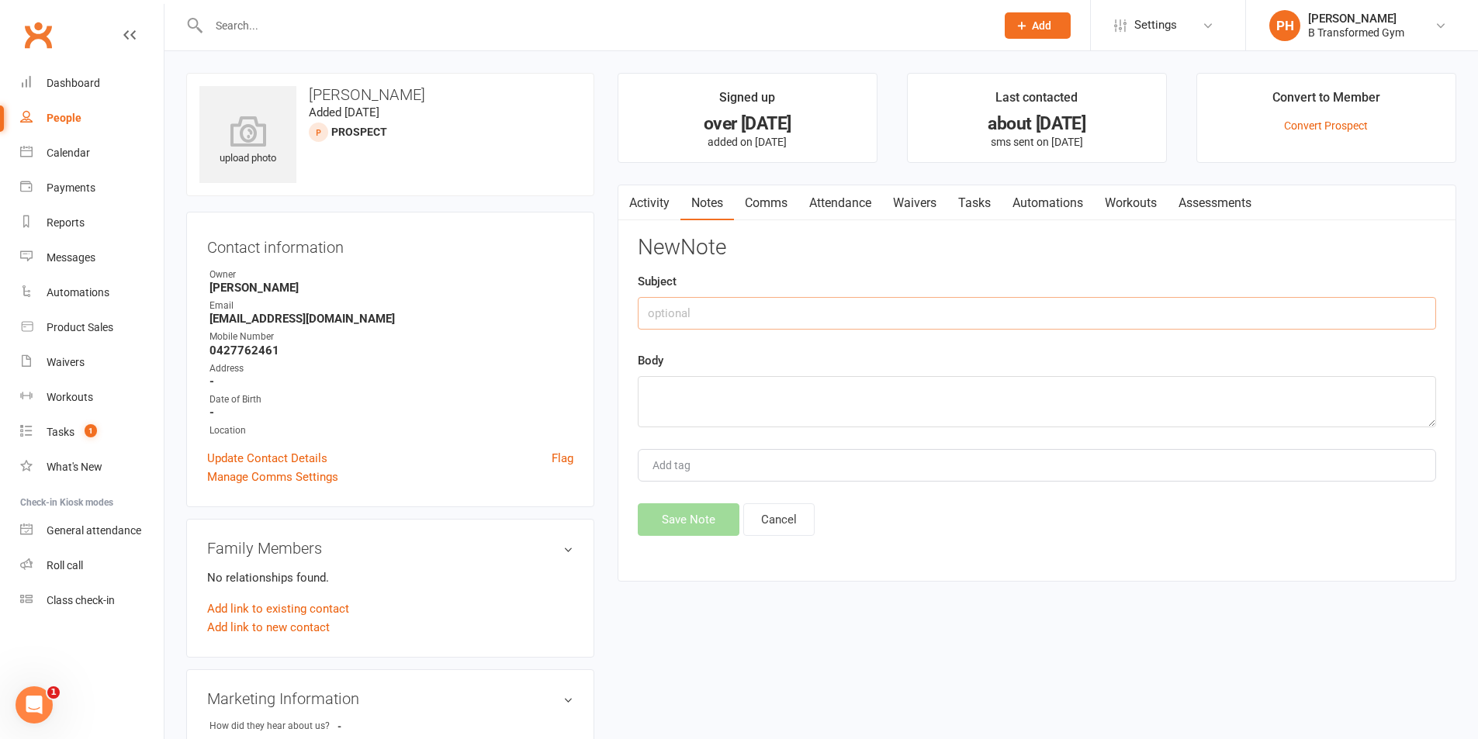
click at [862, 311] on input "text" at bounding box center [1037, 313] width 798 height 33
type input "RUNNING TOTAL-"
click at [818, 389] on textarea at bounding box center [1037, 401] width 798 height 51
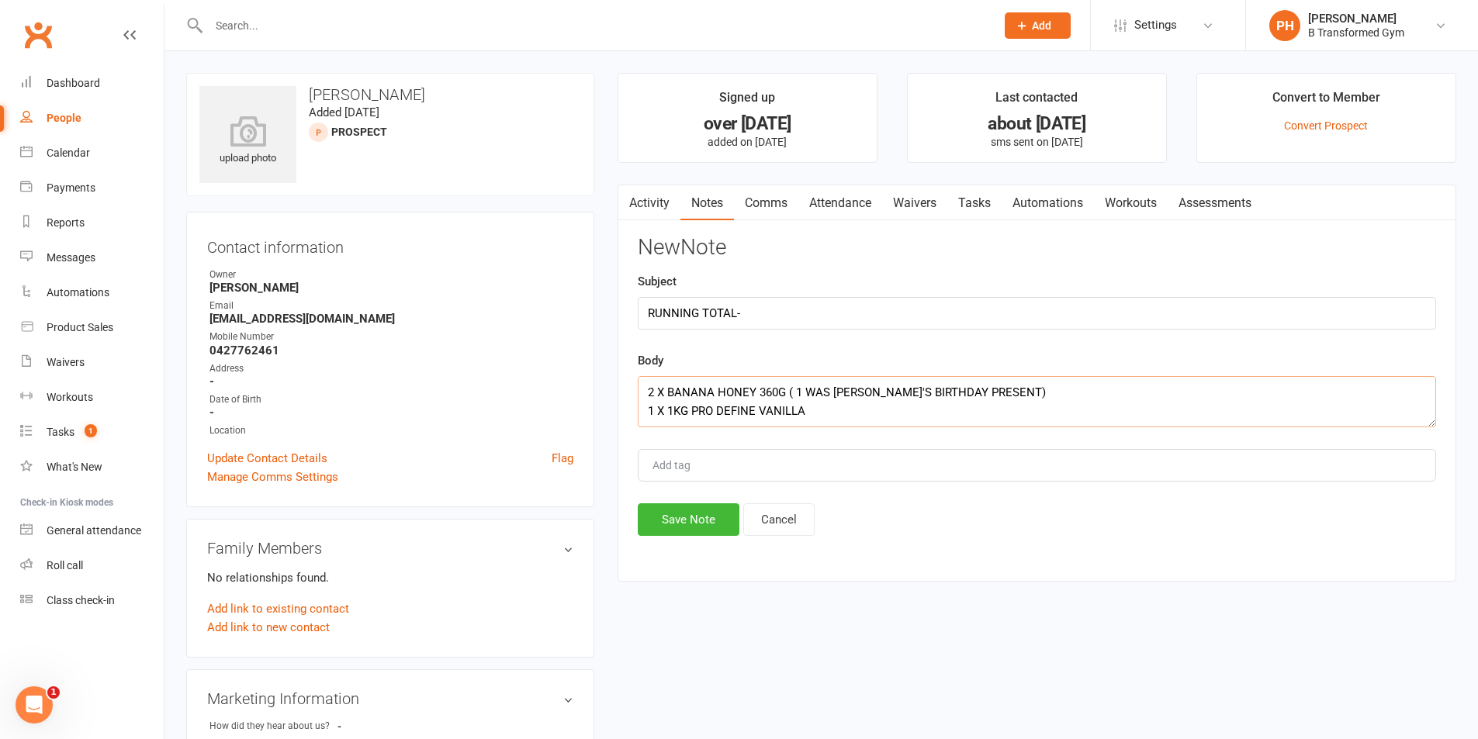
scroll to position [10, 0]
click at [855, 401] on textarea "2 X BANANA HONEY 360G ( 1 WAS [PERSON_NAME]'S BIRTHDAY PRESENT) 1 X 1KG PRO DEF…" at bounding box center [1037, 401] width 798 height 51
click at [873, 416] on textarea "2 X BANANA HONEY 360G ( 1 WAS [PERSON_NAME]'S BIRTHDAY PRESENT) 1 X 1KG PRO DEF…" at bounding box center [1037, 401] width 798 height 51
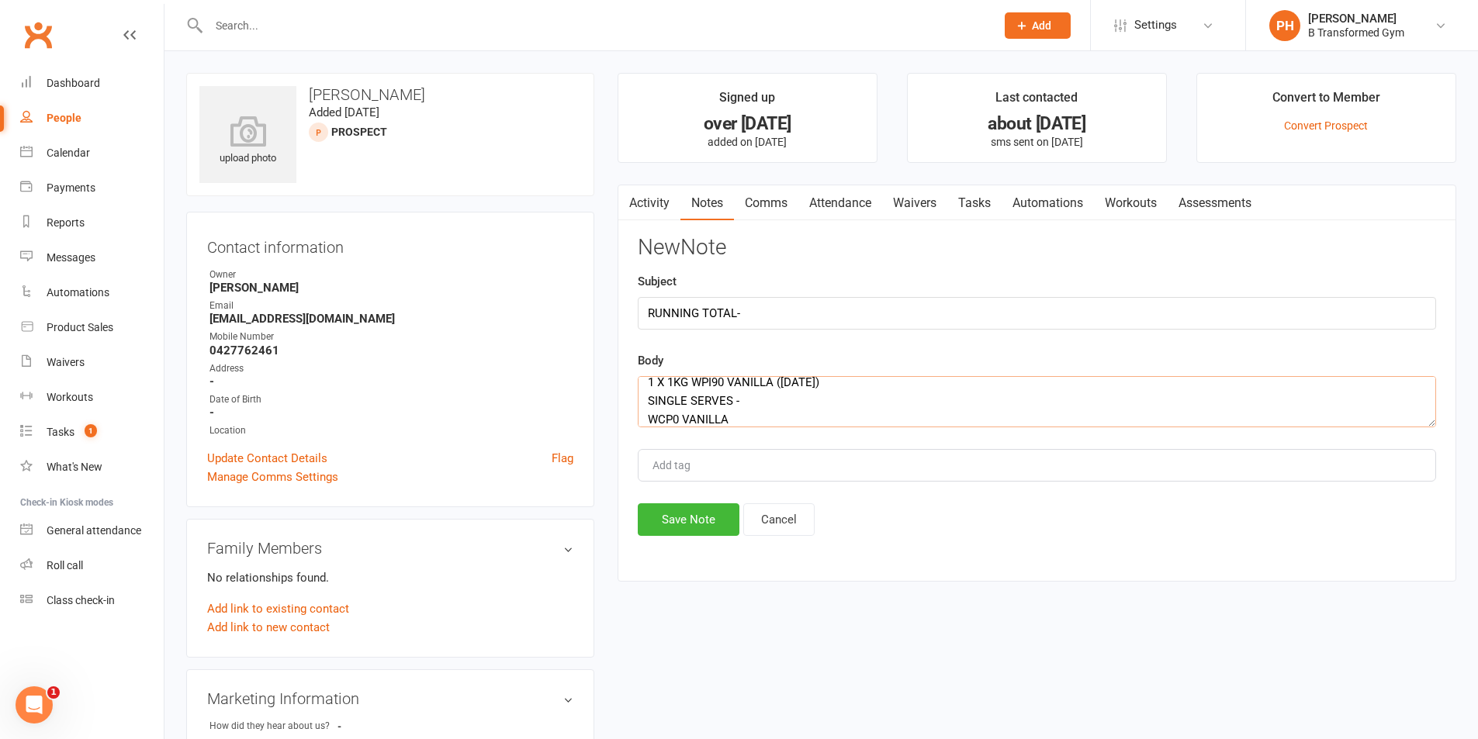
click at [673, 419] on textarea "2 X BANANA HONEY 360G ( 1 WAS [PERSON_NAME]'S BIRTHDAY PRESENT) 1 X 1KG PRO DEF…" at bounding box center [1037, 401] width 798 height 51
click at [746, 414] on textarea "2 X BANANA HONEY 360G ( 1 WAS [PERSON_NAME]'S BIRTHDAY PRESENT) 1 X 1KG PRO DEF…" at bounding box center [1037, 401] width 798 height 51
click at [812, 419] on textarea "2 X BANANA HONEY 360G ( 1 WAS [PERSON_NAME]'S BIRTHDAY PRESENT) 1 X 1KG PRO DEF…" at bounding box center [1037, 401] width 798 height 51
click at [840, 415] on textarea "2 X BANANA HONEY 360G ( 1 WAS [PERSON_NAME]'S BIRTHDAY PRESENT) 1 X 1KG PRO DEF…" at bounding box center [1037, 401] width 798 height 51
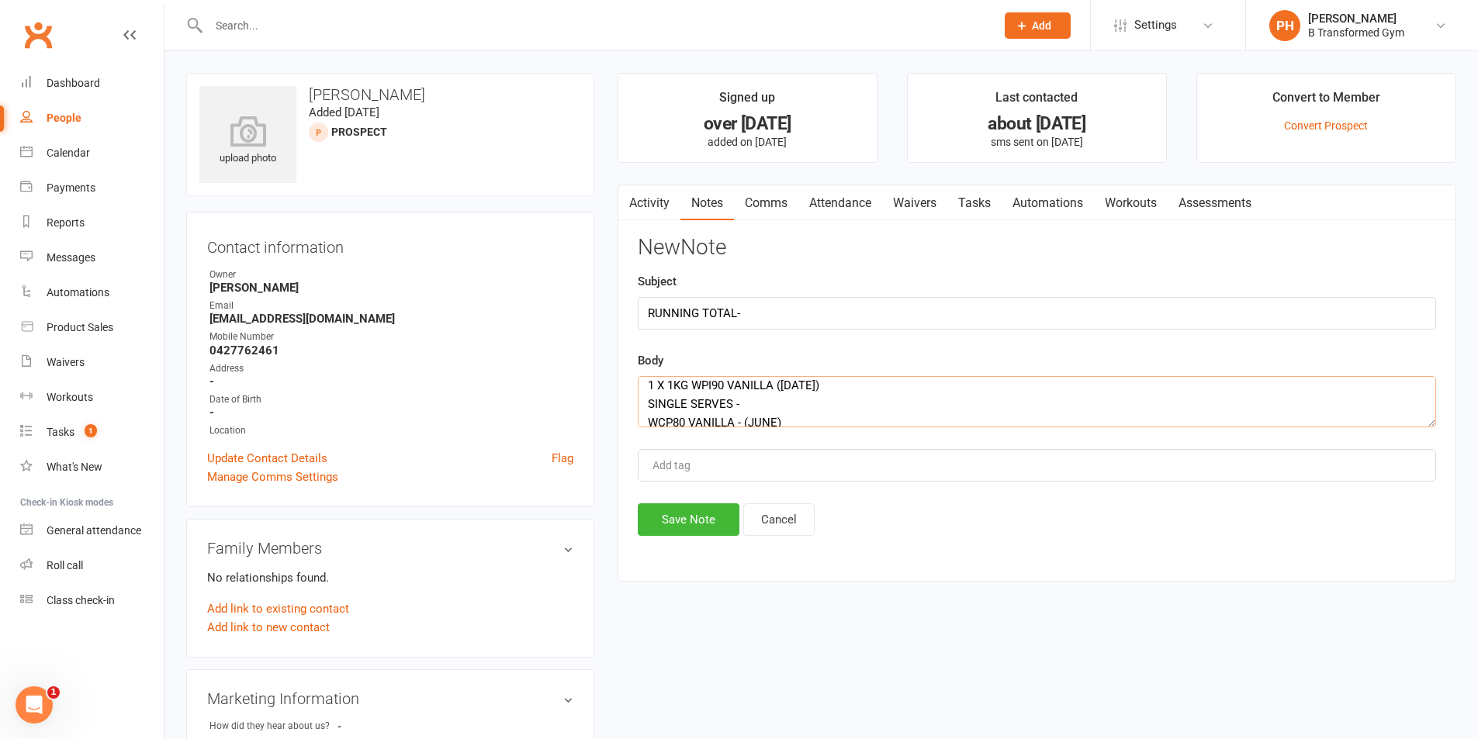
scroll to position [66, 0]
click at [806, 404] on textarea "2 X BANANA HONEY 360G ( 1 WAS [PERSON_NAME]'S BIRTHDAY PRESENT) 1 X 1KG PRO DEF…" at bounding box center [1037, 401] width 798 height 51
drag, startPoint x: 645, startPoint y: 392, endPoint x: 790, endPoint y: 411, distance: 145.6
click at [790, 419] on textarea "2 X BANANA HONEY 360G ( 1 WAS [PERSON_NAME]'S BIRTHDAY PRESENT) 1 X 1KG PRO DEF…" at bounding box center [1037, 401] width 798 height 51
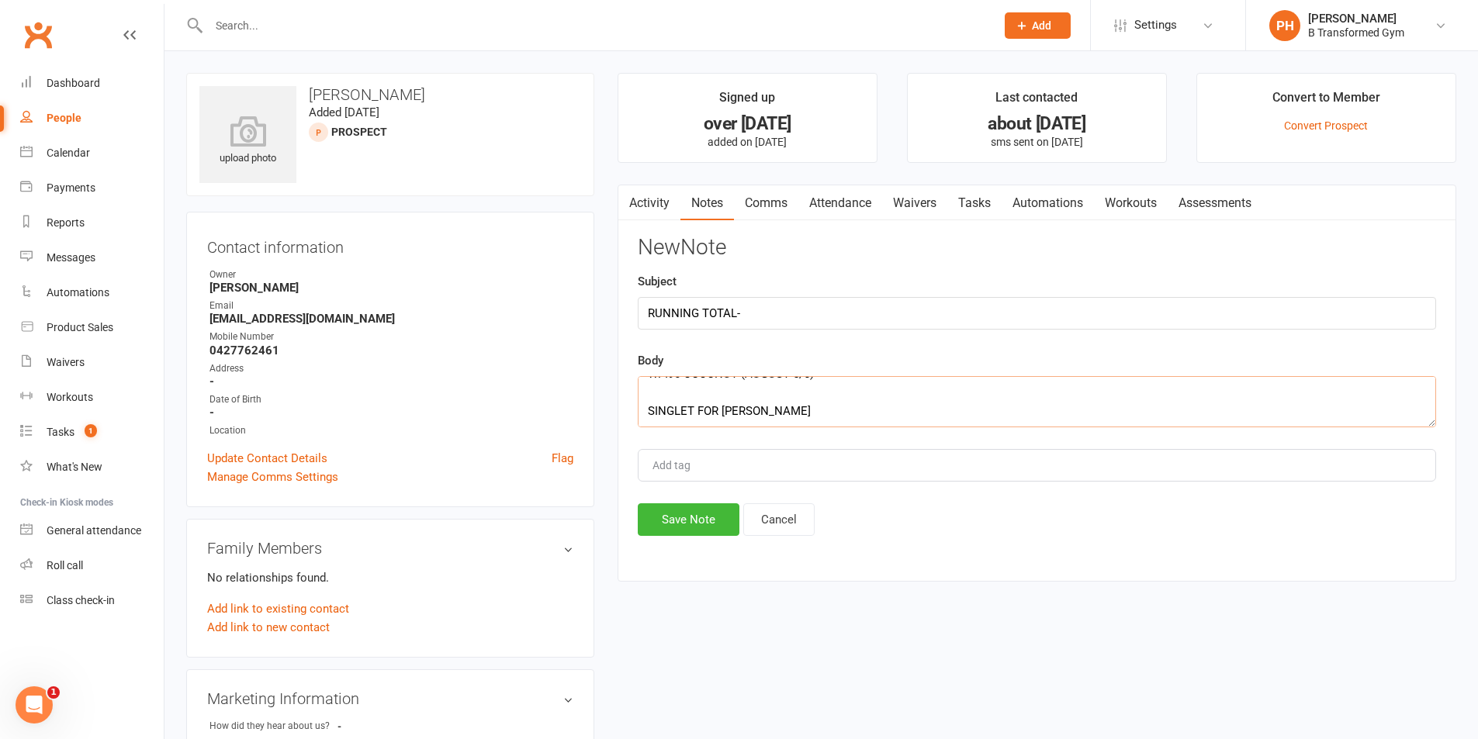
type textarea "2 X BANANA HONEY 360G ( 1 WAS [PERSON_NAME]'S BIRTHDAY PRESENT) 1 X 1KG PRO DEF…"
click at [701, 520] on button "Save Note" at bounding box center [689, 519] width 102 height 33
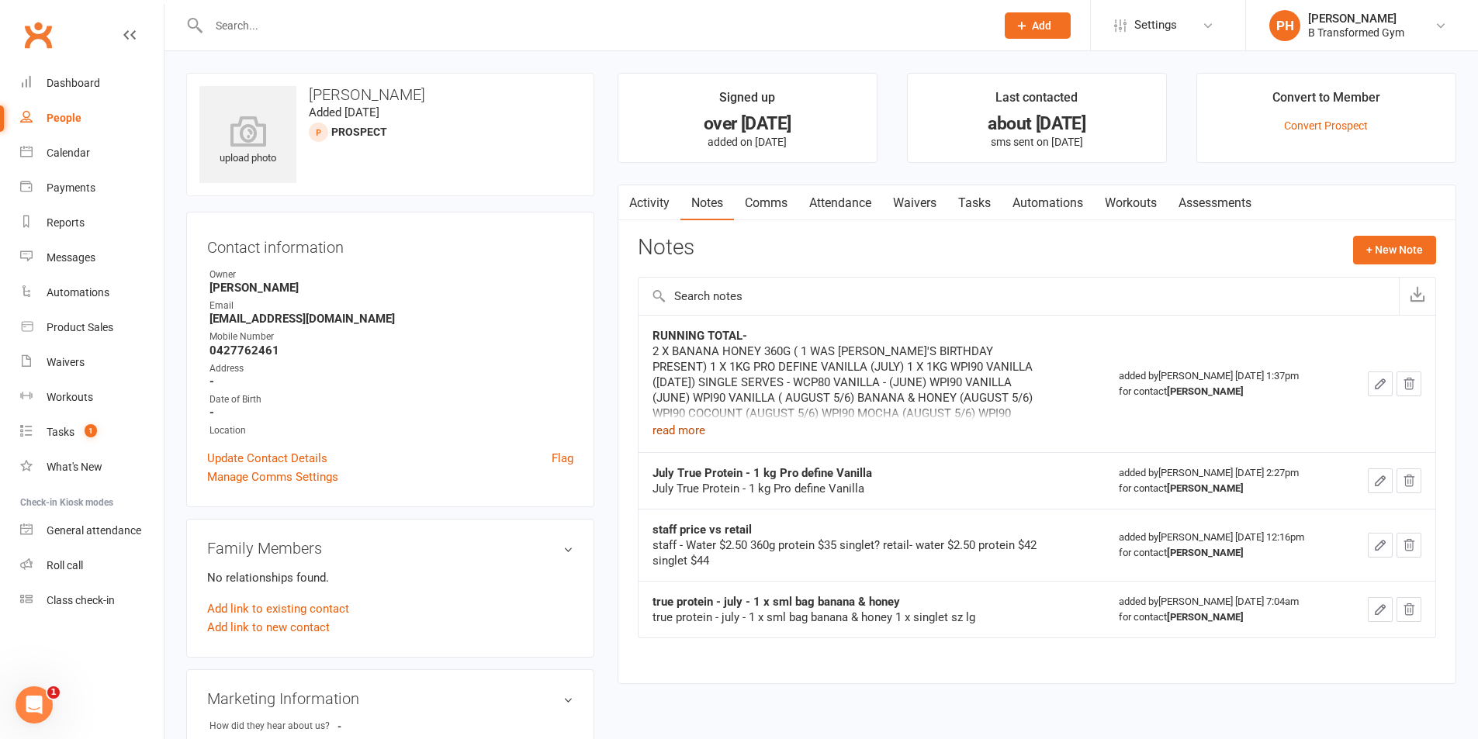
click at [686, 426] on button "read more" at bounding box center [678, 430] width 53 height 19
